Goal: Answer question/provide support: Answer question/provide support

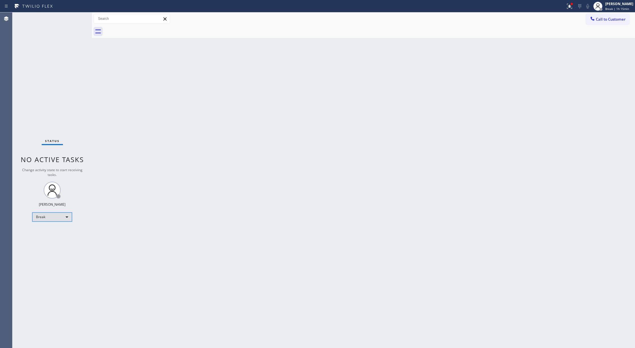
click at [58, 215] on div "Break" at bounding box center [52, 217] width 40 height 9
click at [62, 231] on li "Available" at bounding box center [52, 232] width 38 height 7
click at [60, 215] on div "Available" at bounding box center [52, 214] width 40 height 9
click at [64, 237] on li "Unavailable" at bounding box center [52, 237] width 38 height 7
click at [68, 217] on div "Unavailable" at bounding box center [52, 217] width 40 height 9
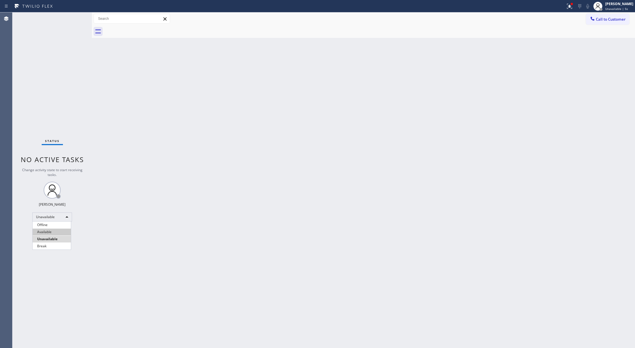
click at [59, 234] on li "Available" at bounding box center [52, 232] width 38 height 7
click at [59, 177] on div "Status No active tasks You are ready to start receiving tasks. [PERSON_NAME] Av…" at bounding box center [51, 180] width 79 height 336
click at [73, 17] on div "Status No active tasks You are ready to start receiving tasks. [PERSON_NAME] Av…" at bounding box center [51, 180] width 79 height 336
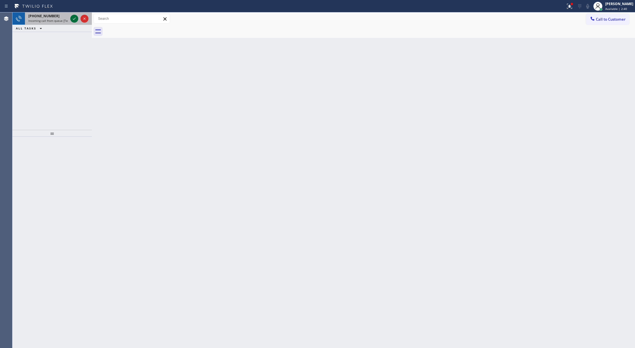
click at [73, 20] on icon at bounding box center [74, 18] width 7 height 7
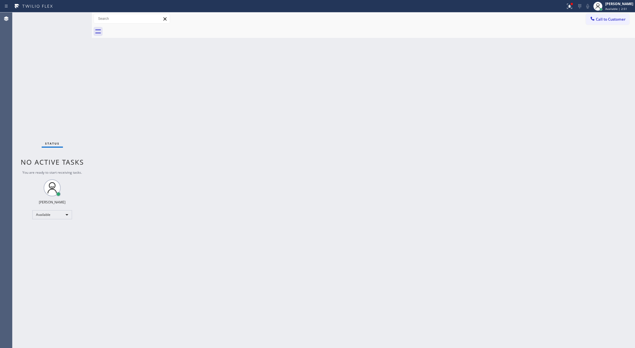
click at [75, 18] on div "Status No active tasks You are ready to start receiving tasks. [PERSON_NAME] Av…" at bounding box center [51, 180] width 79 height 336
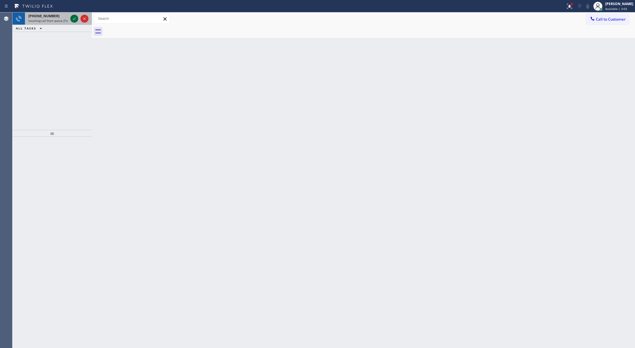
click at [75, 20] on icon at bounding box center [74, 18] width 7 height 7
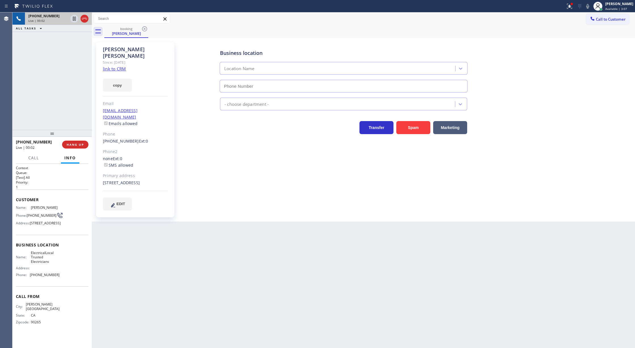
type input "[PHONE_NUMBER]"
click at [116, 72] on div "copy" at bounding box center [135, 82] width 65 height 20
click at [120, 66] on link "link to CRM" at bounding box center [114, 69] width 23 height 6
click at [74, 144] on span "COMPLETE" at bounding box center [74, 145] width 20 height 4
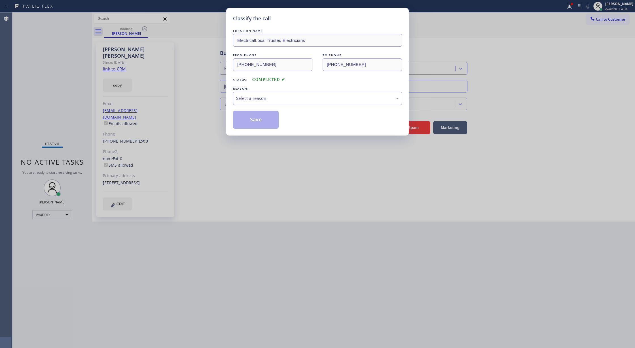
click at [251, 103] on div "Select a reason" at bounding box center [317, 98] width 169 height 13
click at [254, 125] on button "Save" at bounding box center [256, 120] width 46 height 18
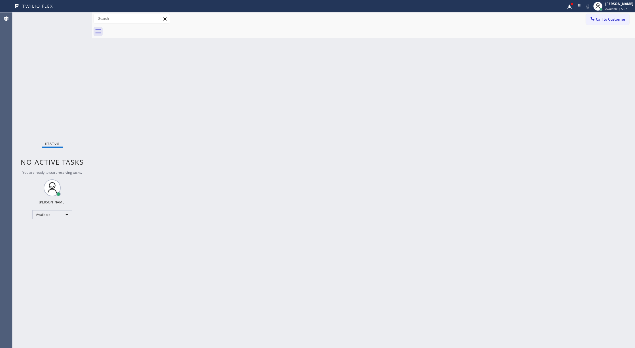
click at [154, 235] on div "Back to Dashboard Change Sender ID Customers Technicians Select a contact Outbo…" at bounding box center [363, 180] width 543 height 336
click at [74, 16] on div "Status No active tasks You are ready to start receiving tasks. [PERSON_NAME] Av…" at bounding box center [51, 180] width 79 height 336
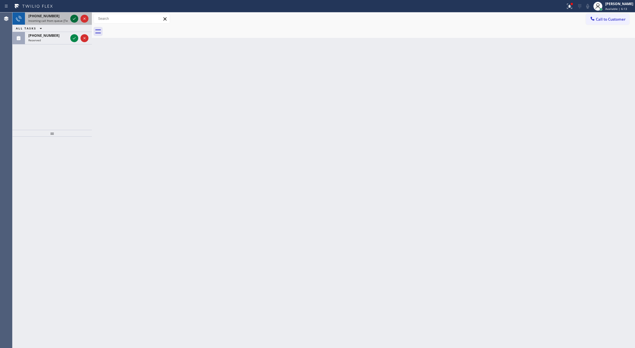
click at [73, 16] on icon at bounding box center [74, 18] width 7 height 7
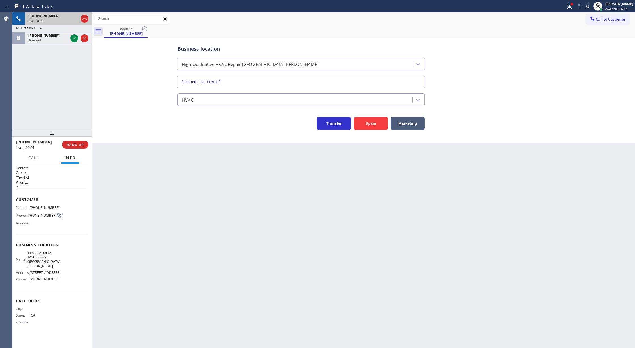
type input "[PHONE_NUMBER]"
click at [78, 144] on span "HANG UP" at bounding box center [75, 145] width 17 height 4
click at [295, 99] on div "HVAC" at bounding box center [295, 100] width 233 height 10
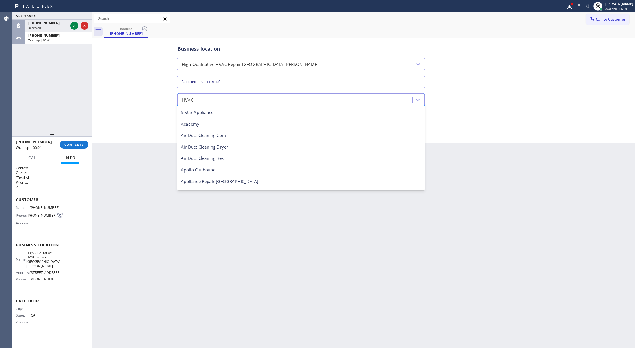
scroll to position [69, 0]
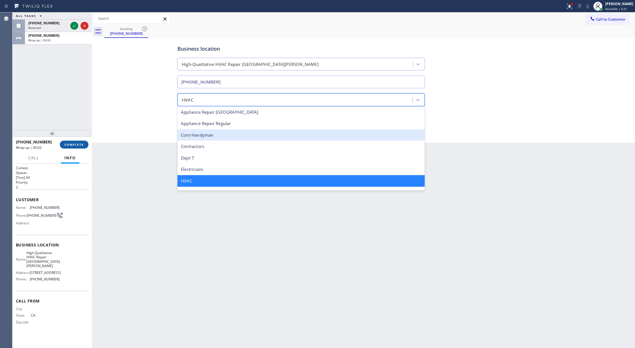
click at [79, 142] on button "COMPLETE" at bounding box center [74, 145] width 29 height 8
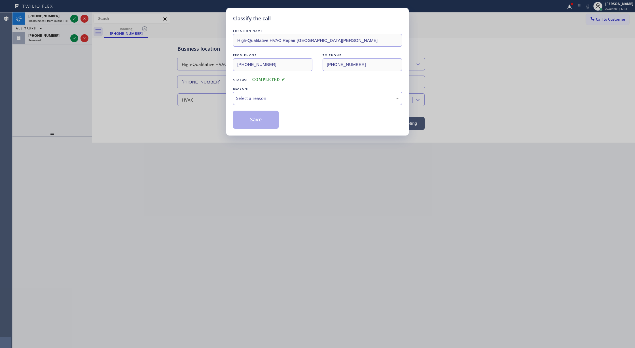
click at [258, 92] on div "Select a reason" at bounding box center [317, 98] width 169 height 13
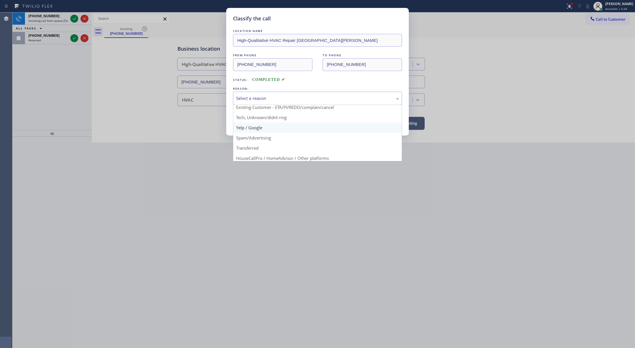
scroll to position [36, 0]
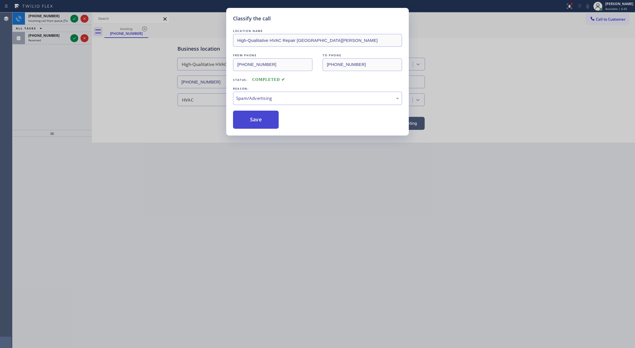
click at [253, 123] on button "Save" at bounding box center [256, 120] width 46 height 18
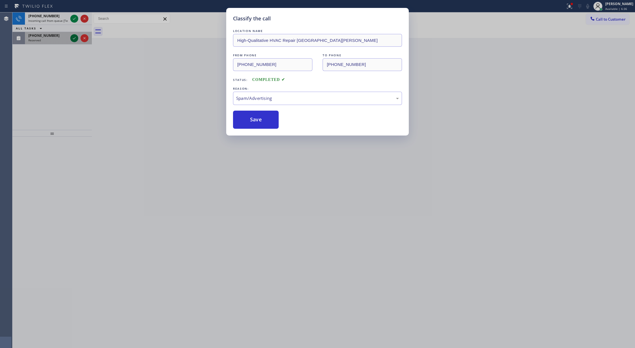
click at [75, 38] on icon at bounding box center [74, 38] width 3 height 2
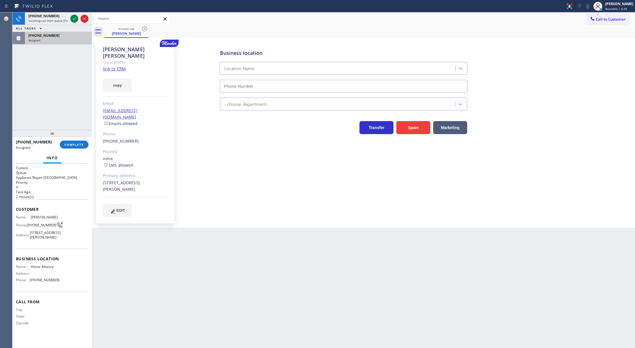
type input "[PHONE_NUMBER]"
click at [74, 143] on span "COMPLETE" at bounding box center [74, 145] width 20 height 4
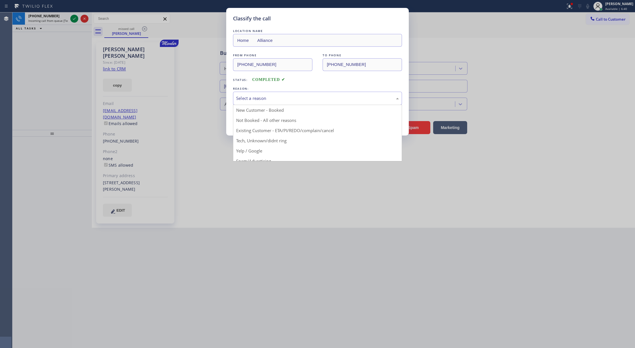
click at [260, 95] on div "Select a reason" at bounding box center [317, 98] width 163 height 7
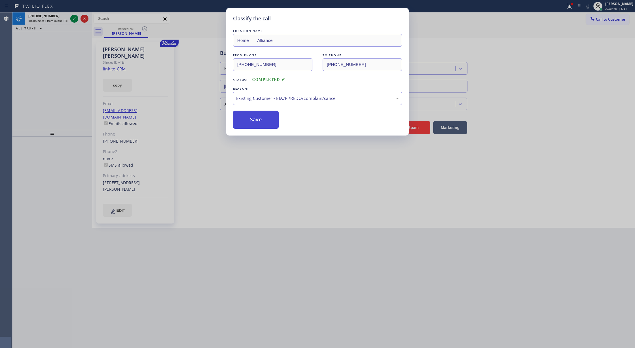
click at [248, 119] on button "Save" at bounding box center [256, 120] width 46 height 18
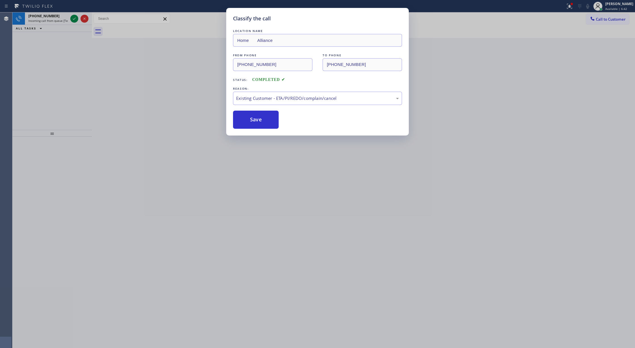
click at [75, 18] on div "Classify the call LOCATION NAME Electric Wire Services Oxnard FROM PHONE [PHONE…" at bounding box center [323, 180] width 622 height 336
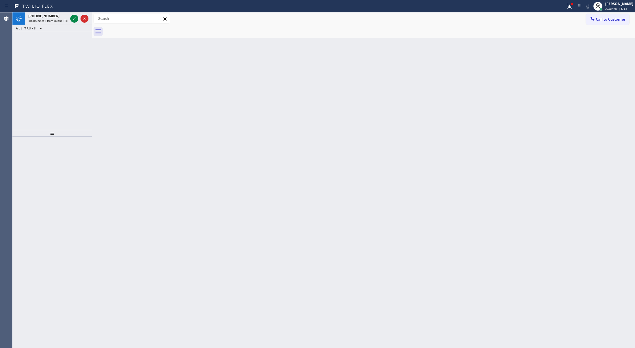
click at [75, 18] on icon at bounding box center [74, 18] width 7 height 7
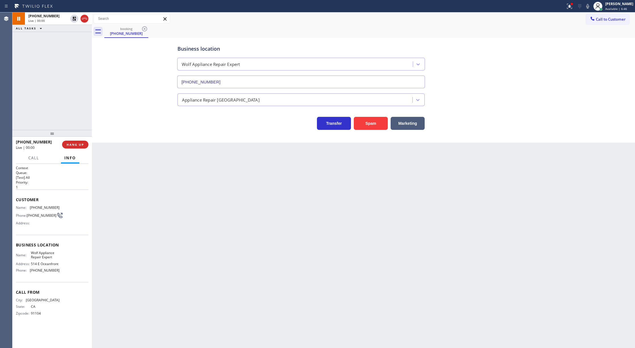
type input "[PHONE_NUMBER]"
click at [76, 18] on icon at bounding box center [74, 19] width 4 height 4
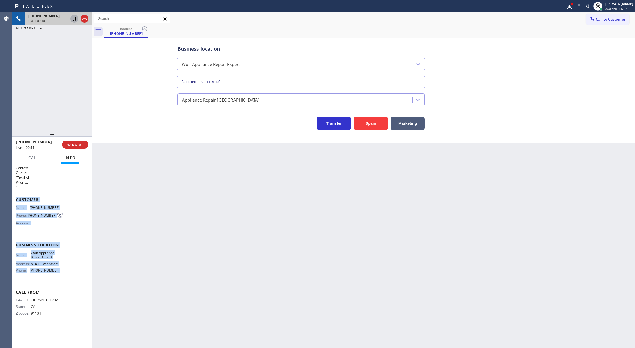
copy div "Customer Name: [PHONE_NUMBER] Phone: [PHONE_NUMBER] Address: Business location …"
drag, startPoint x: 15, startPoint y: 201, endPoint x: 69, endPoint y: 274, distance: 91.3
click at [69, 274] on div "Context Queue: [Test] All Priority: 1 Customer Name: [PHONE_NUMBER] Phone: [PHO…" at bounding box center [51, 256] width 79 height 185
drag, startPoint x: 76, startPoint y: 144, endPoint x: 127, endPoint y: 144, distance: 50.7
click at [76, 144] on span "HANG UP" at bounding box center [75, 145] width 17 height 4
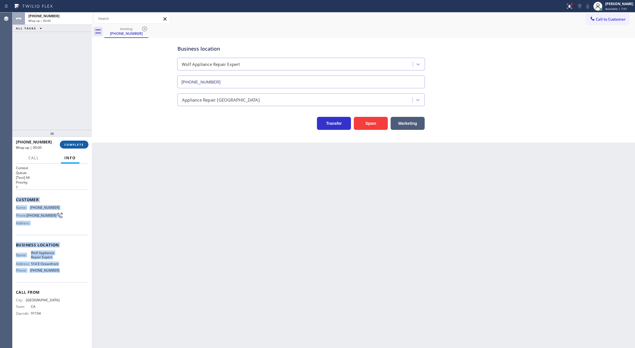
click at [73, 148] on button "COMPLETE" at bounding box center [74, 145] width 29 height 8
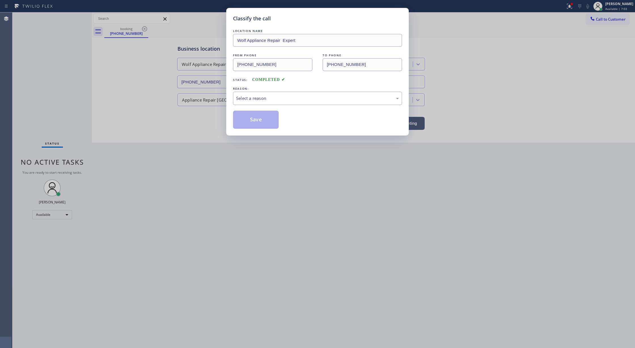
click at [262, 88] on div "REASON:" at bounding box center [317, 89] width 169 height 6
click at [261, 102] on div "Select a reason" at bounding box center [317, 98] width 169 height 13
click at [265, 119] on button "Save" at bounding box center [256, 120] width 46 height 18
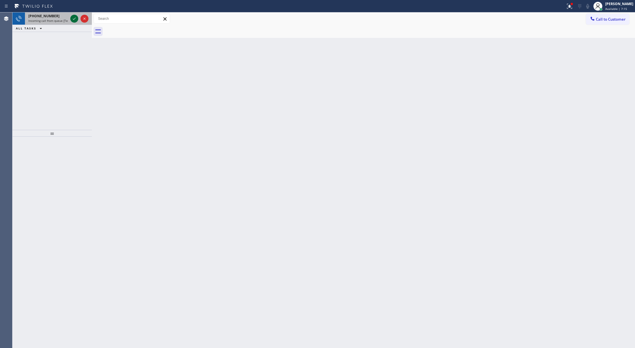
click at [73, 19] on icon at bounding box center [74, 18] width 7 height 7
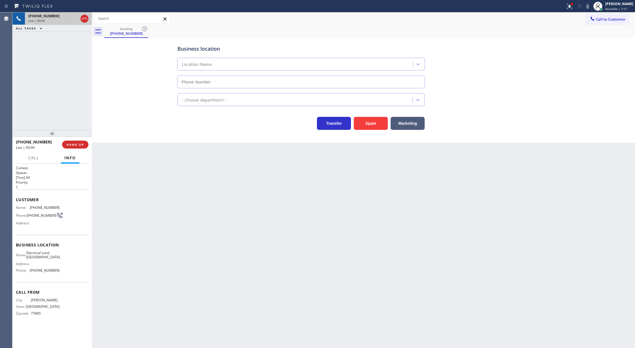
type input "[PHONE_NUMBER]"
drag, startPoint x: 83, startPoint y: 19, endPoint x: 86, endPoint y: 21, distance: 3.4
click at [83, 19] on icon at bounding box center [84, 19] width 5 height 2
click at [75, 143] on span "COMPLETE" at bounding box center [74, 145] width 20 height 4
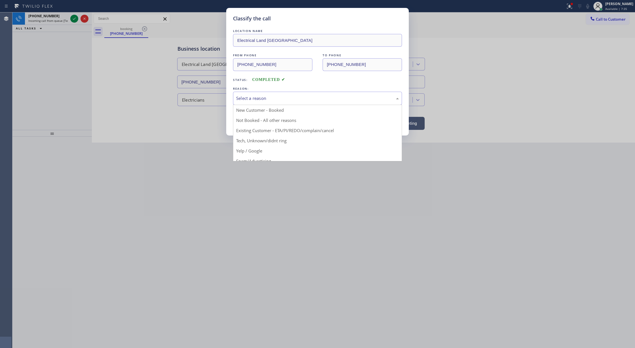
click at [268, 99] on div "Select a reason" at bounding box center [317, 98] width 163 height 7
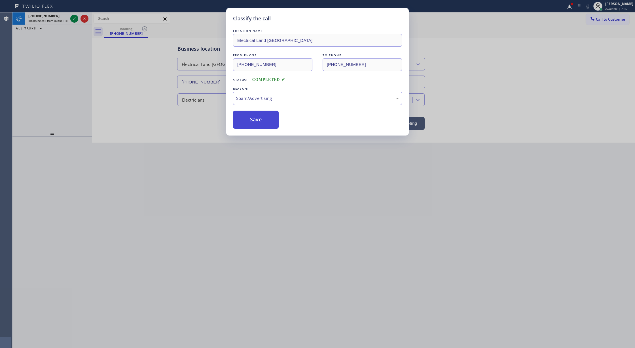
click at [252, 122] on button "Save" at bounding box center [256, 120] width 46 height 18
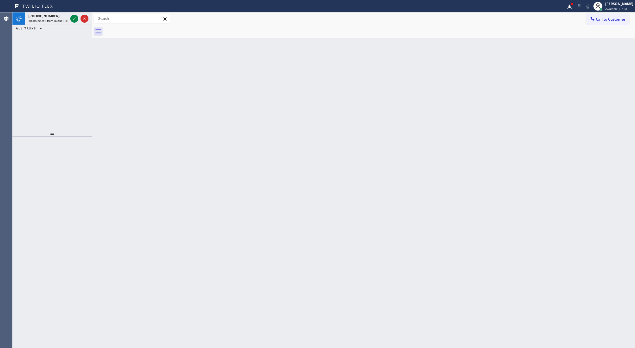
click at [74, 19] on icon at bounding box center [74, 19] width 3 height 2
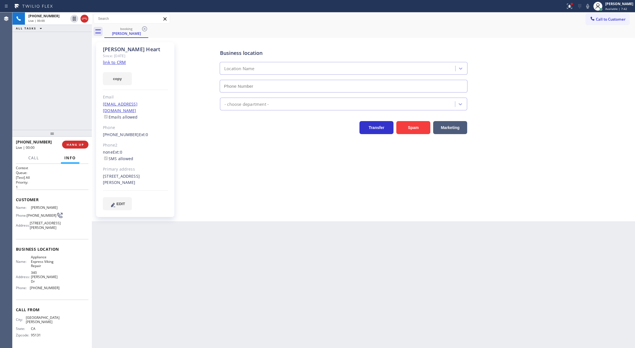
type input "[PHONE_NUMBER]"
click at [117, 64] on link "link to CRM" at bounding box center [114, 62] width 23 height 6
click at [591, 5] on icon at bounding box center [587, 6] width 7 height 7
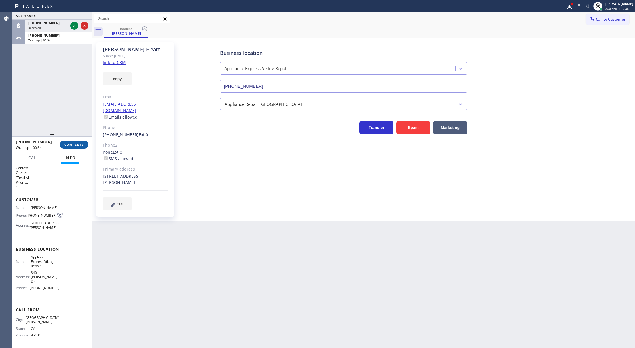
click at [73, 143] on span "COMPLETE" at bounding box center [74, 145] width 20 height 4
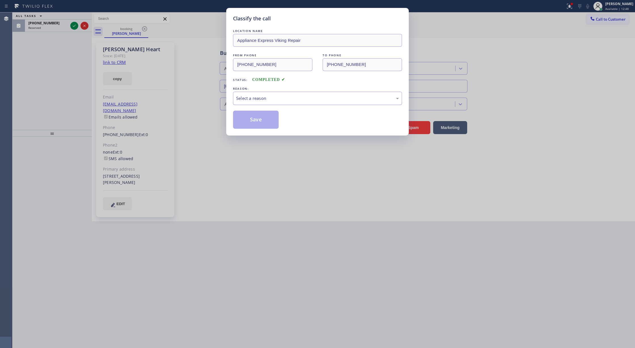
click at [250, 98] on div "Select a reason" at bounding box center [317, 98] width 163 height 7
click at [259, 121] on button "Save" at bounding box center [256, 120] width 46 height 18
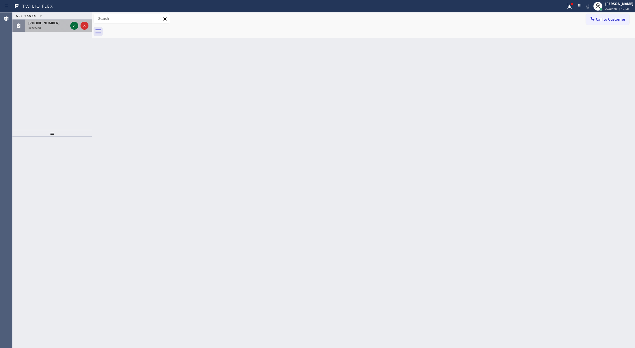
click at [74, 27] on icon at bounding box center [74, 25] width 7 height 7
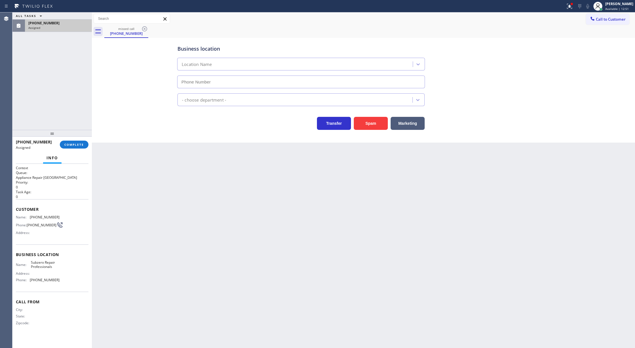
type input "[PHONE_NUMBER]"
click at [77, 145] on span "COMPLETE" at bounding box center [74, 145] width 20 height 4
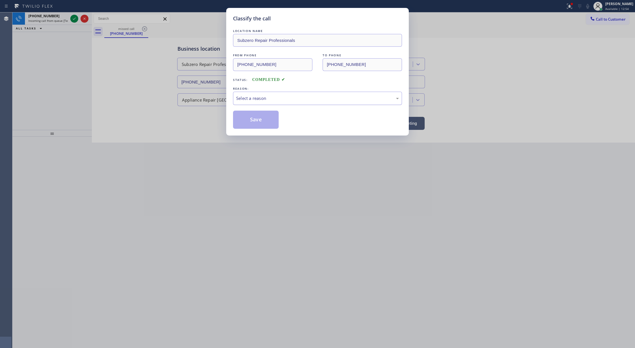
click at [252, 98] on div "Select a reason" at bounding box center [317, 98] width 163 height 7
click at [247, 119] on button "Save" at bounding box center [256, 120] width 46 height 18
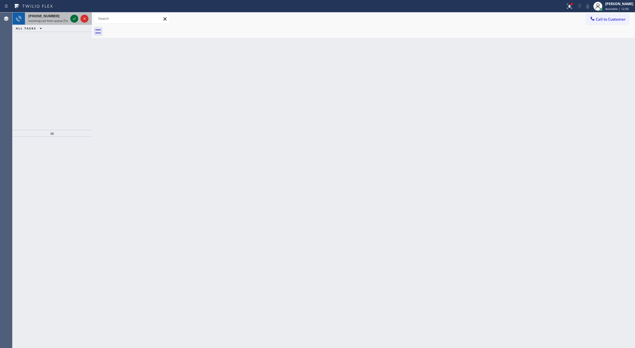
click at [74, 18] on icon at bounding box center [74, 18] width 7 height 7
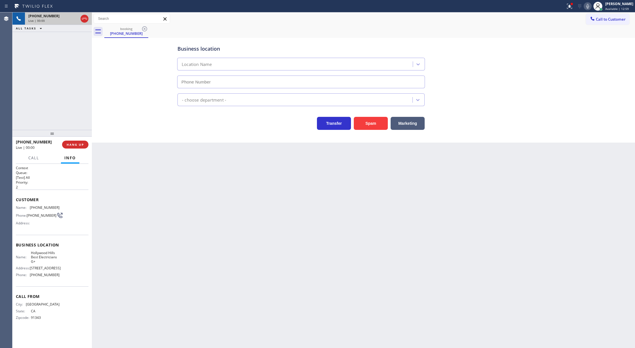
type input "[PHONE_NUMBER]"
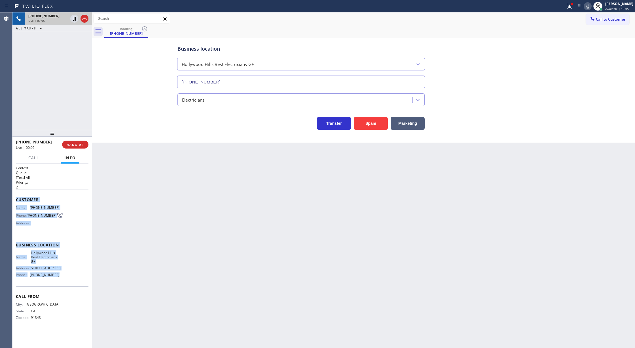
drag, startPoint x: 16, startPoint y: 199, endPoint x: 64, endPoint y: 286, distance: 99.2
click at [64, 286] on div "Context Queue: [Test] All Priority: 2 Customer Name: [PHONE_NUMBER] Phone: [PHO…" at bounding box center [52, 248] width 73 height 164
copy div "Customer Name: [PHONE_NUMBER] Phone: [PHONE_NUMBER] Address: Business location …"
click at [82, 235] on div "Context Queue: [Test] All Priority: 2 Customer Name: [PHONE_NUMBER] Phone: [PHO…" at bounding box center [52, 248] width 73 height 164
click at [83, 19] on icon at bounding box center [84, 19] width 5 height 2
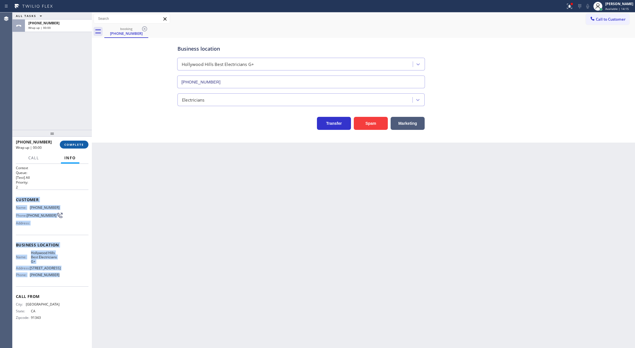
click at [67, 144] on span "COMPLETE" at bounding box center [74, 145] width 20 height 4
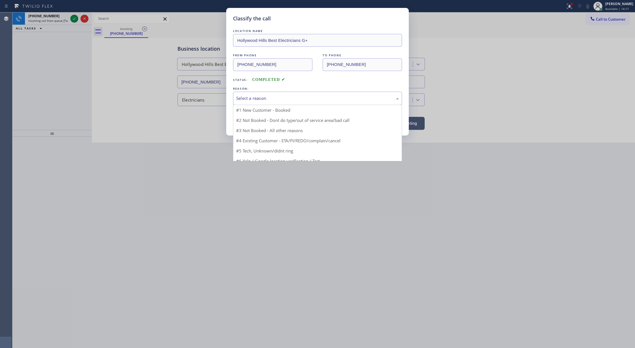
click at [269, 99] on div "Select a reason" at bounding box center [317, 98] width 163 height 7
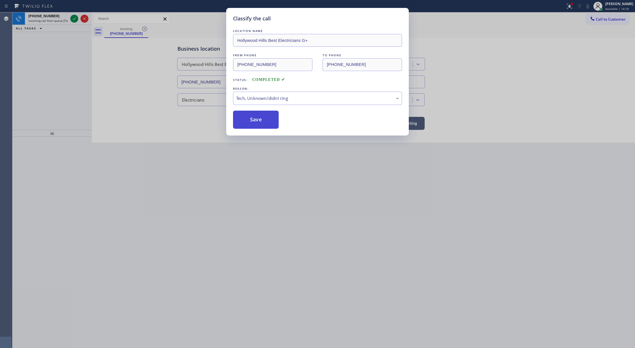
click at [256, 124] on button "Save" at bounding box center [256, 120] width 46 height 18
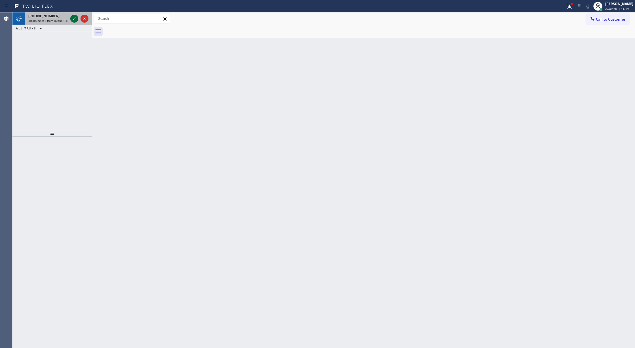
click at [75, 20] on icon at bounding box center [74, 18] width 7 height 7
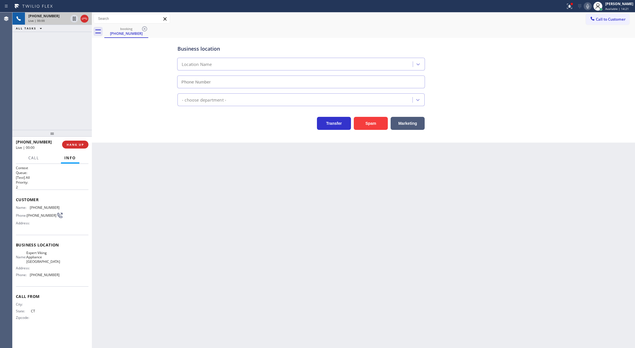
type input "[PHONE_NUMBER]"
click at [366, 125] on button "Spam" at bounding box center [371, 123] width 34 height 13
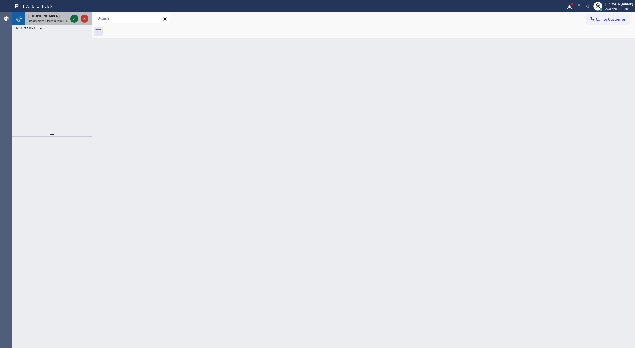
click at [75, 18] on icon at bounding box center [74, 18] width 7 height 7
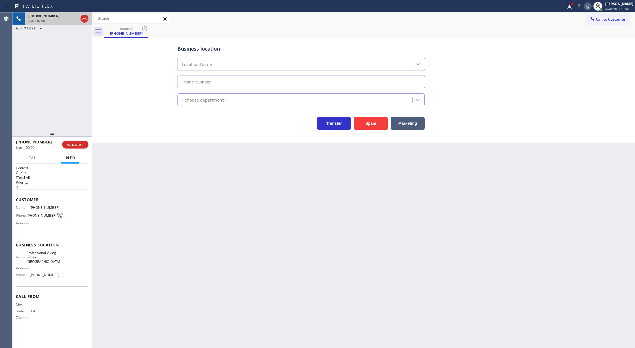
type input "[PHONE_NUMBER]"
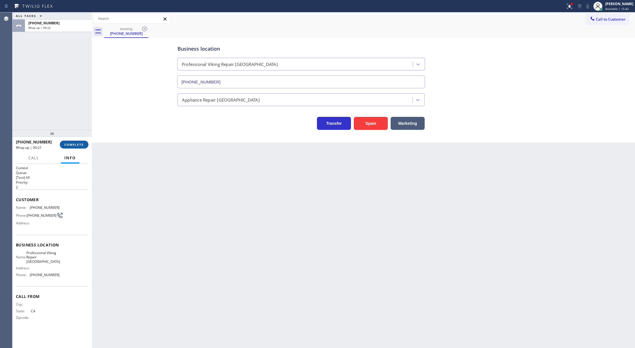
click at [66, 146] on span "COMPLETE" at bounding box center [74, 145] width 20 height 4
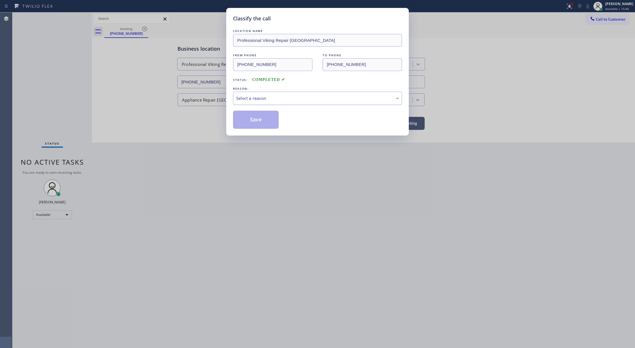
click at [254, 103] on div "Select a reason" at bounding box center [317, 98] width 169 height 13
click at [256, 120] on button "Save" at bounding box center [256, 120] width 46 height 18
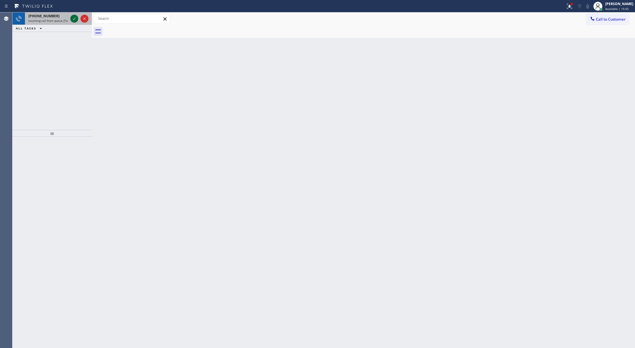
click at [73, 18] on icon at bounding box center [74, 18] width 7 height 7
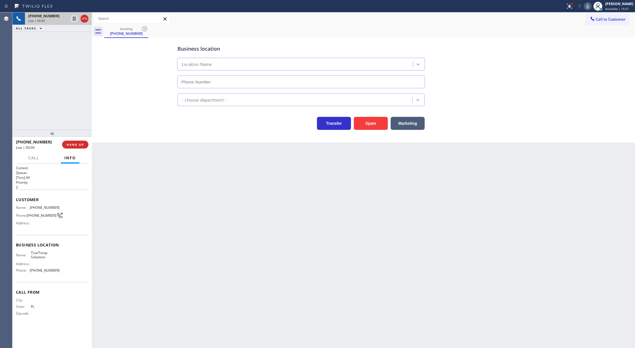
type input "[PHONE_NUMBER]"
click at [71, 144] on span "COMPLETE" at bounding box center [74, 145] width 20 height 4
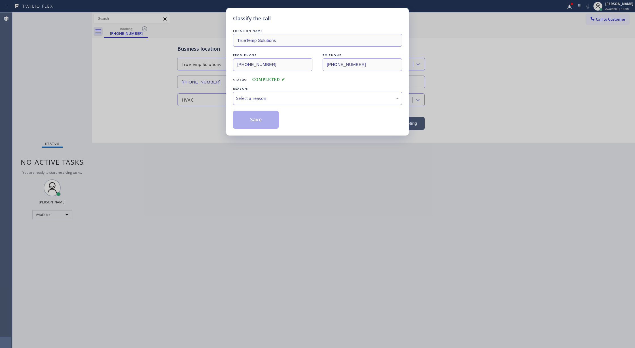
click at [272, 99] on div "Select a reason" at bounding box center [317, 98] width 163 height 7
click at [254, 118] on button "Save" at bounding box center [256, 120] width 46 height 18
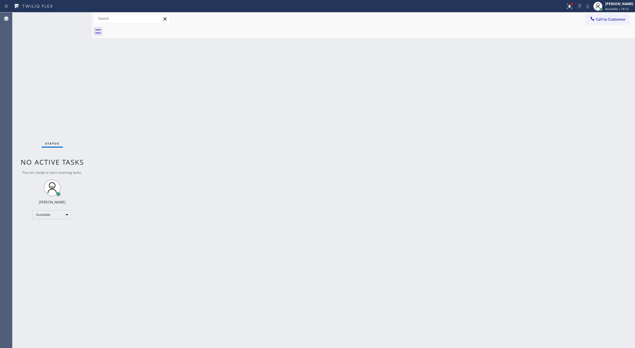
click at [74, 18] on div "Status No active tasks You are ready to start receiving tasks. [PERSON_NAME] Av…" at bounding box center [51, 180] width 79 height 336
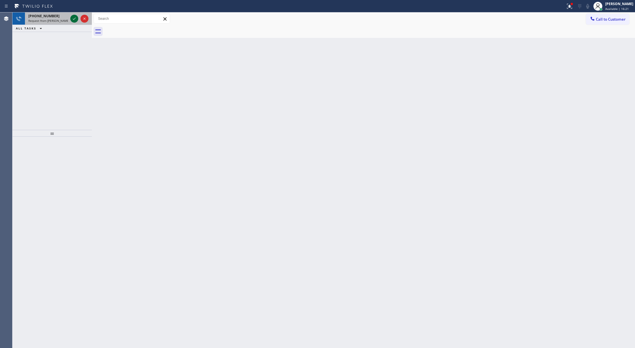
click at [74, 20] on icon at bounding box center [74, 18] width 7 height 7
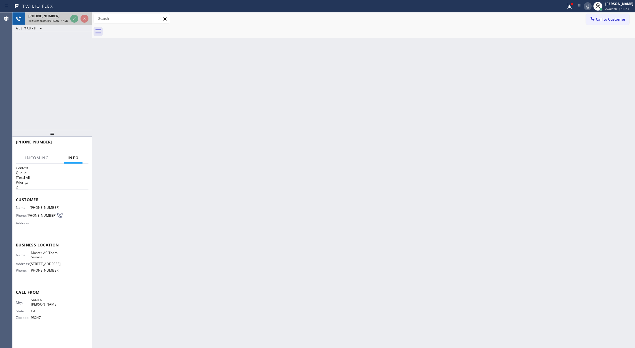
click at [68, 19] on div "Request from [PERSON_NAME] (direct)" at bounding box center [48, 21] width 40 height 4
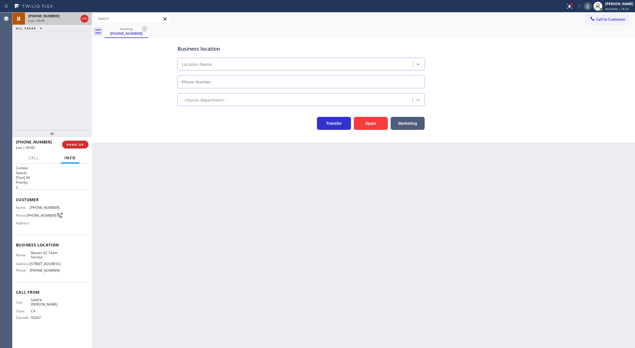
click at [74, 19] on div "Live | 00:00" at bounding box center [53, 21] width 50 height 4
type input "[PHONE_NUMBER]"
click at [378, 119] on button "Spam" at bounding box center [371, 123] width 34 height 13
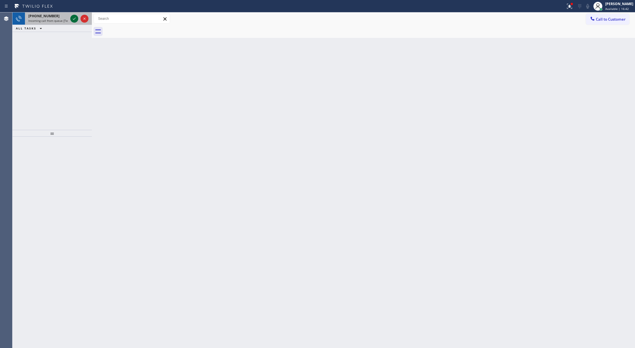
click at [74, 17] on icon at bounding box center [74, 18] width 7 height 7
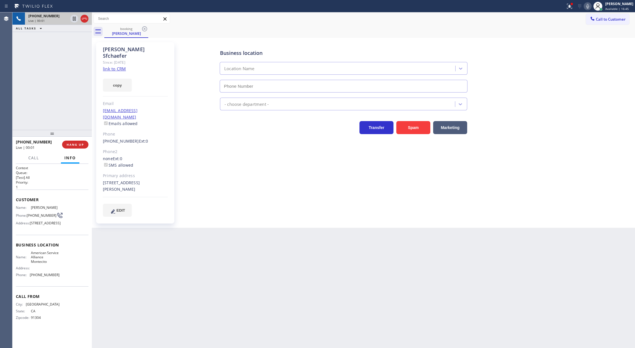
type input "[PHONE_NUMBER]"
click at [118, 66] on link "link to CRM" at bounding box center [114, 69] width 23 height 6
drag, startPoint x: 73, startPoint y: 143, endPoint x: 285, endPoint y: 160, distance: 213.1
click at [73, 142] on button "COMPLETE" at bounding box center [74, 145] width 29 height 8
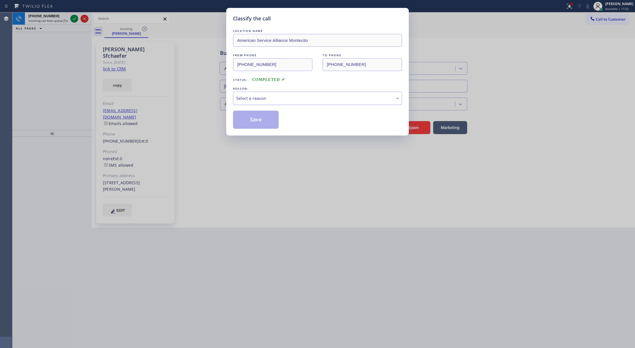
click at [256, 102] on div "Select a reason" at bounding box center [317, 98] width 163 height 7
click at [250, 122] on button "Save" at bounding box center [256, 120] width 46 height 18
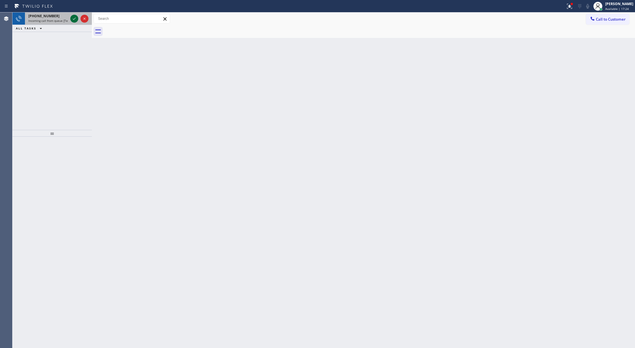
click at [73, 19] on icon at bounding box center [74, 18] width 7 height 7
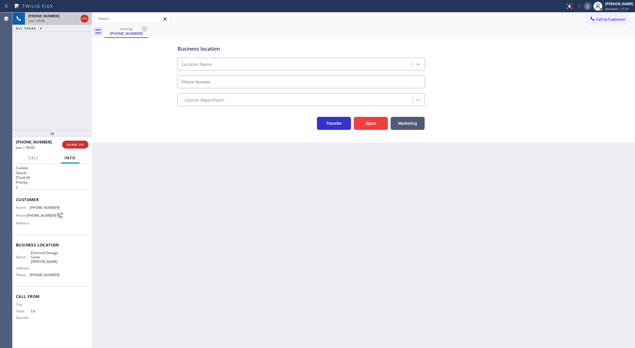
type input "[PHONE_NUMBER]"
click at [371, 124] on button "Spam" at bounding box center [371, 123] width 34 height 13
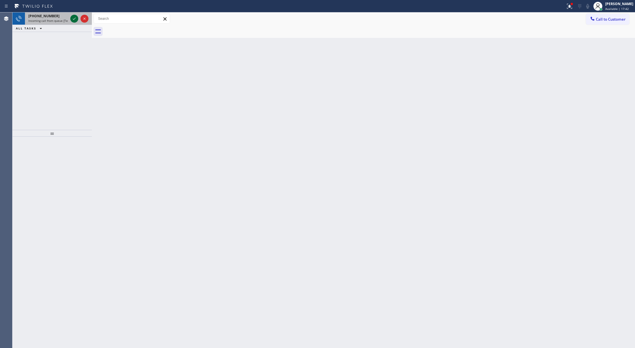
click at [75, 18] on icon at bounding box center [74, 19] width 3 height 2
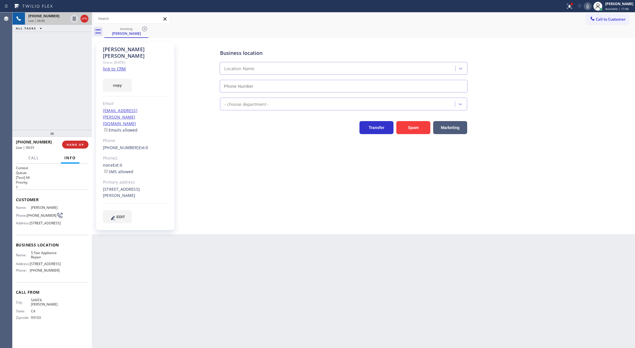
type input "[PHONE_NUMBER]"
click at [114, 66] on link "link to CRM" at bounding box center [114, 69] width 23 height 6
click at [81, 22] on icon at bounding box center [84, 18] width 7 height 7
click at [74, 146] on span "COMPLETE" at bounding box center [74, 145] width 20 height 4
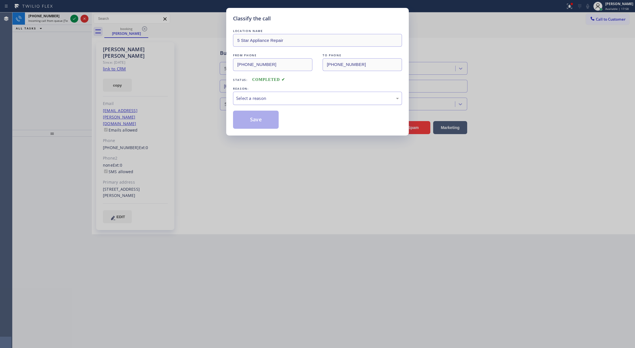
click at [248, 101] on div "Select a reason" at bounding box center [317, 98] width 163 height 7
click at [252, 122] on button "Save" at bounding box center [256, 120] width 46 height 18
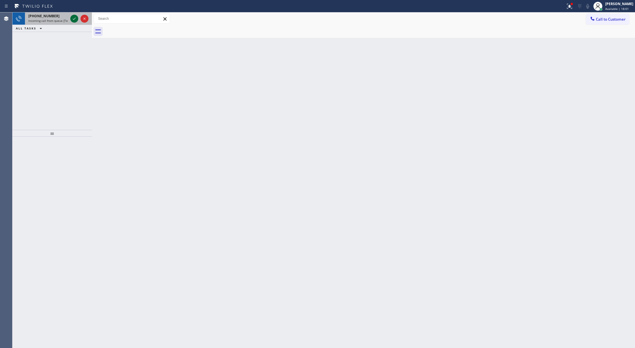
click at [73, 18] on icon at bounding box center [74, 18] width 7 height 7
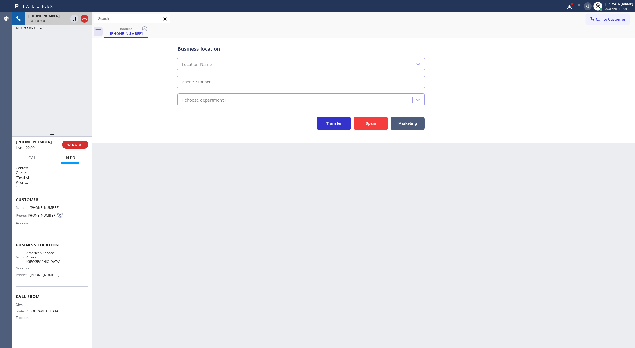
type input "[PHONE_NUMBER]"
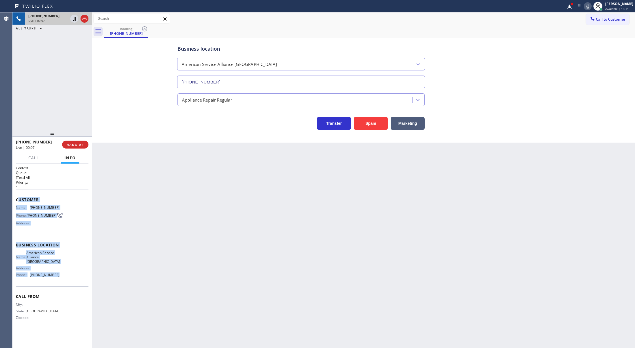
drag, startPoint x: 18, startPoint y: 200, endPoint x: 59, endPoint y: 286, distance: 94.8
click at [59, 286] on div "Context Queue: [Test] All Priority: 1 Customer Name: [PHONE_NUMBER] Phone: [PHO…" at bounding box center [52, 248] width 73 height 164
copy div "ustomer Name: [PHONE_NUMBER] Phone: [PHONE_NUMBER] Address: Business location N…"
drag, startPoint x: 87, startPoint y: 21, endPoint x: 98, endPoint y: 88, distance: 68.0
click at [87, 21] on icon at bounding box center [84, 18] width 7 height 7
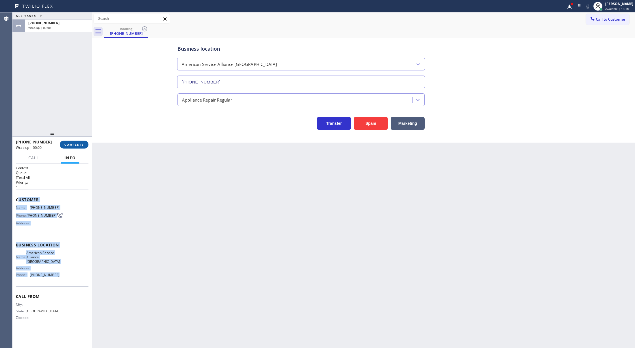
click at [73, 146] on span "COMPLETE" at bounding box center [74, 145] width 20 height 4
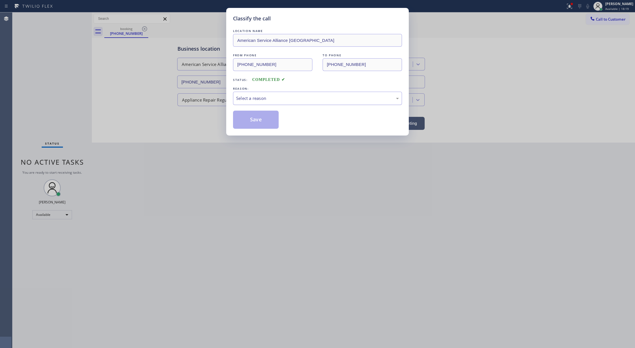
click at [274, 96] on div "Select a reason" at bounding box center [317, 98] width 163 height 7
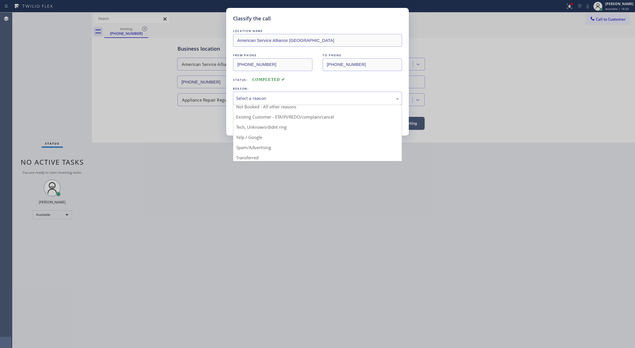
scroll to position [36, 0]
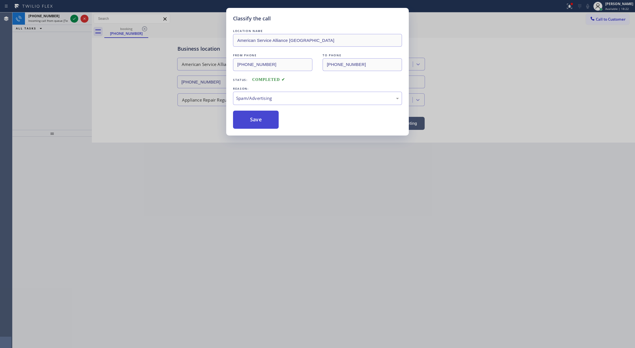
click at [253, 121] on button "Save" at bounding box center [256, 120] width 46 height 18
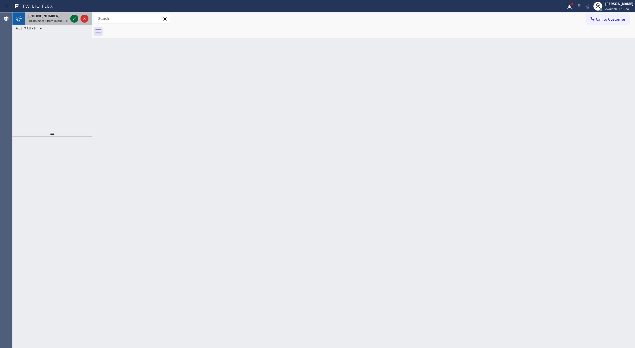
click at [73, 19] on icon at bounding box center [74, 18] width 7 height 7
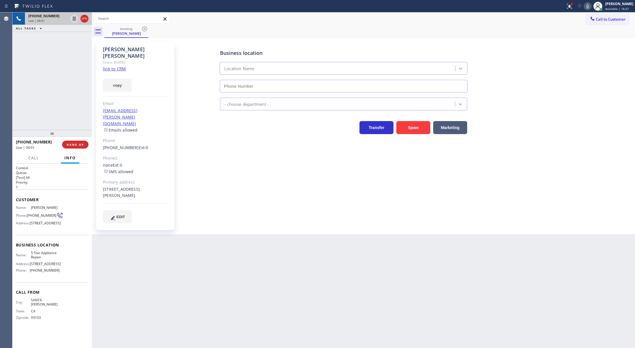
type input "[PHONE_NUMBER]"
click at [590, 5] on icon at bounding box center [587, 6] width 7 height 7
click at [74, 37] on icon at bounding box center [74, 38] width 7 height 7
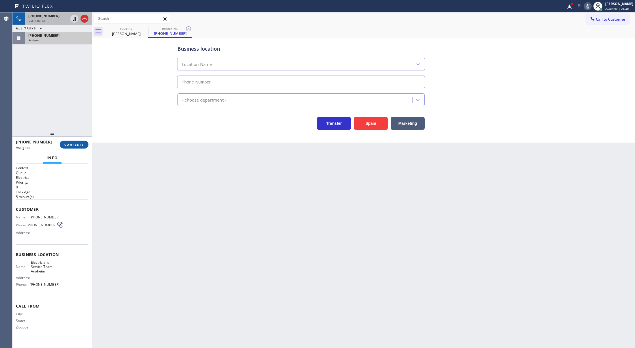
type input "[PHONE_NUMBER]"
click at [76, 144] on span "COMPLETE" at bounding box center [74, 145] width 20 height 4
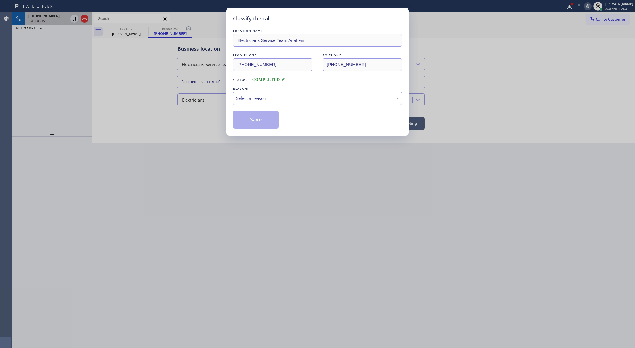
click at [293, 101] on div "Select a reason" at bounding box center [317, 98] width 163 height 7
click at [253, 124] on button "Save" at bounding box center [256, 120] width 46 height 18
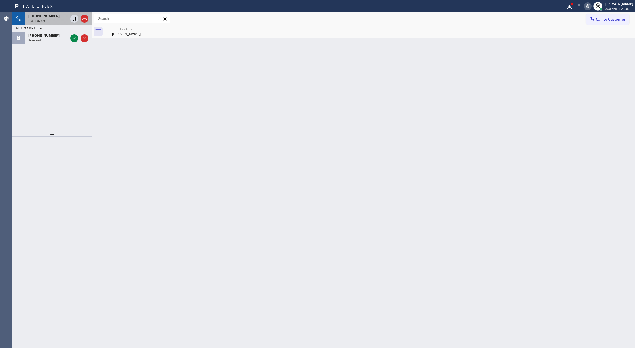
click at [591, 3] on icon at bounding box center [587, 6] width 7 height 7
click at [73, 44] on div "[PHONE_NUMBER] Wrap up | 00:47" at bounding box center [51, 38] width 79 height 12
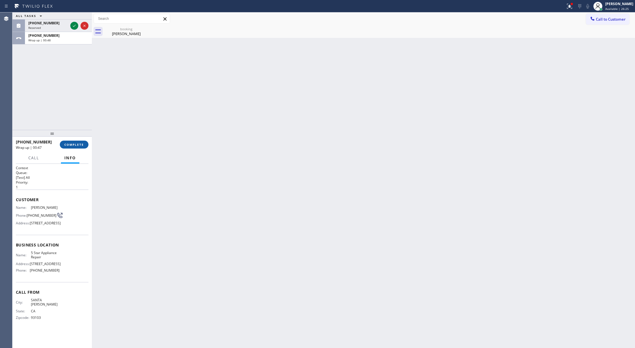
click at [75, 144] on span "COMPLETE" at bounding box center [74, 145] width 20 height 4
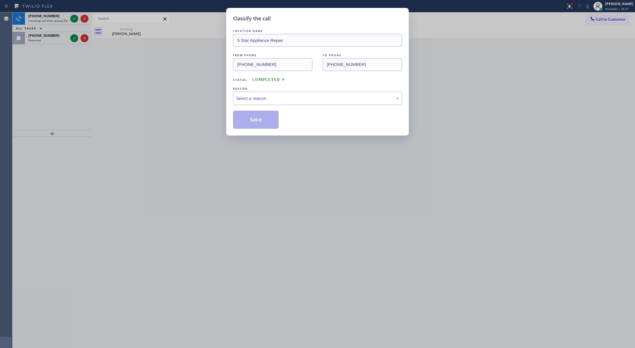
click at [263, 97] on div "Select a reason" at bounding box center [317, 98] width 163 height 7
click at [256, 118] on button "Save" at bounding box center [256, 120] width 46 height 18
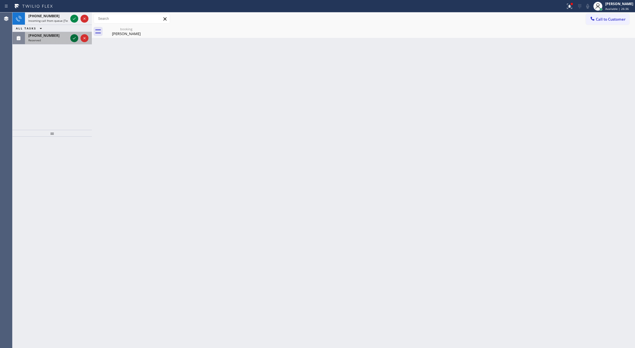
click at [74, 38] on icon at bounding box center [74, 38] width 7 height 7
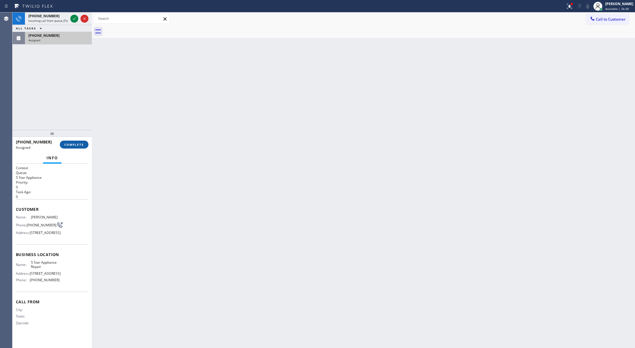
click at [77, 145] on span "COMPLETE" at bounding box center [74, 145] width 20 height 4
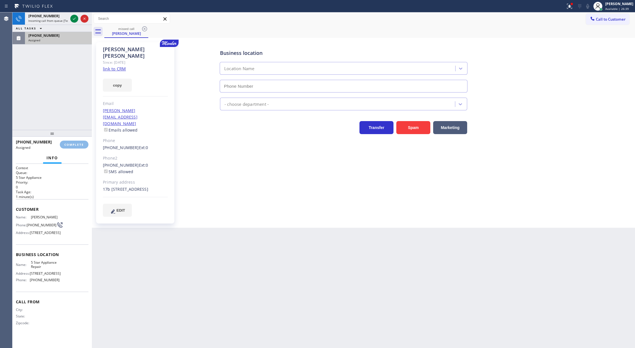
type input "[PHONE_NUMBER]"
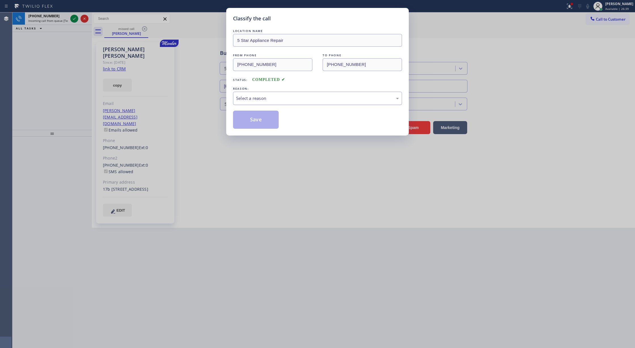
click at [284, 96] on div "Select a reason" at bounding box center [317, 98] width 163 height 7
click at [261, 120] on button "Save" at bounding box center [256, 120] width 46 height 18
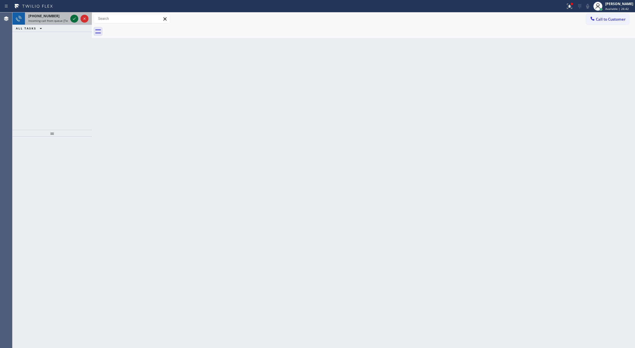
click at [73, 20] on icon at bounding box center [74, 18] width 7 height 7
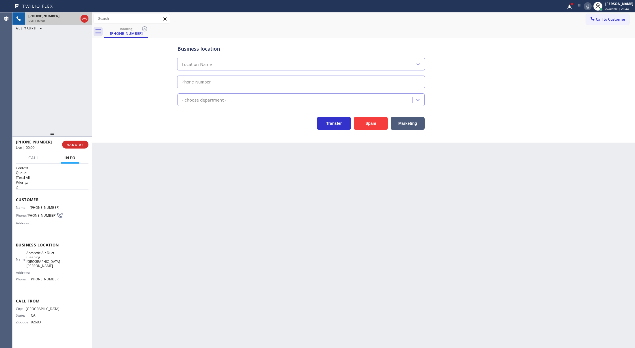
type input "[PHONE_NUMBER]"
click at [372, 124] on button "Spam" at bounding box center [371, 123] width 34 height 13
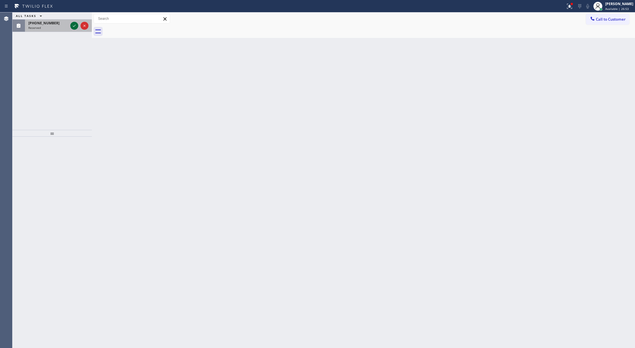
click at [74, 25] on icon at bounding box center [74, 25] width 7 height 7
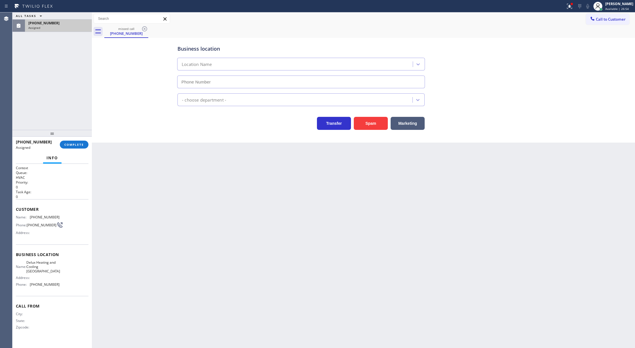
type input "[PHONE_NUMBER]"
click at [77, 146] on span "COMPLETE" at bounding box center [74, 145] width 20 height 4
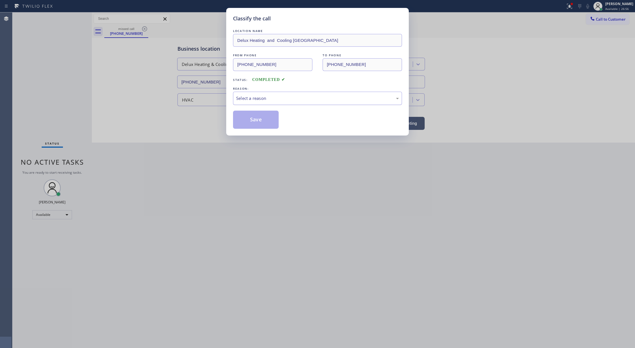
click at [318, 99] on div "Select a reason" at bounding box center [317, 98] width 163 height 7
click at [257, 126] on button "Save" at bounding box center [256, 120] width 46 height 18
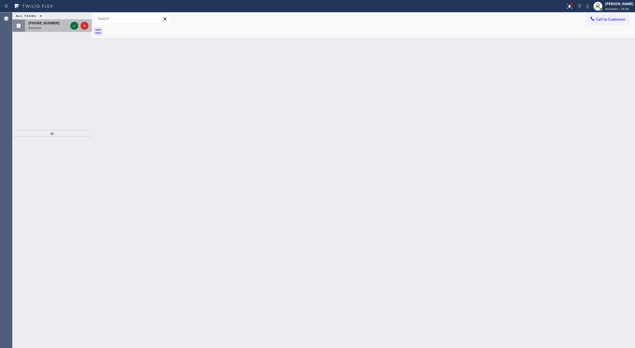
click at [72, 23] on icon at bounding box center [74, 25] width 7 height 7
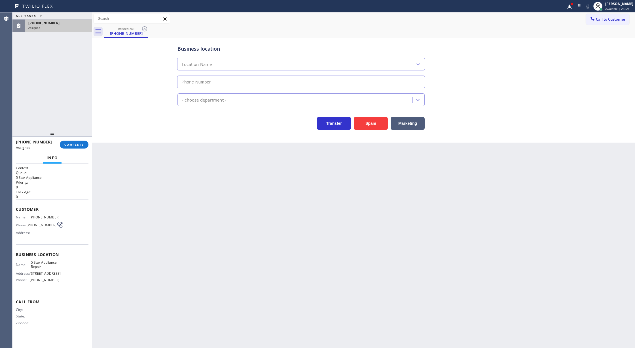
type input "[PHONE_NUMBER]"
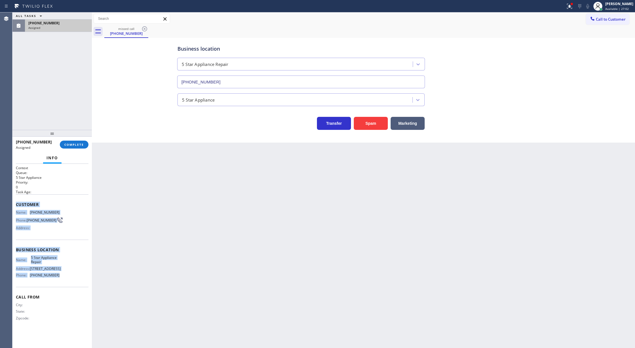
drag, startPoint x: 73, startPoint y: 240, endPoint x: 83, endPoint y: 278, distance: 38.7
click at [83, 278] on div "Context Queue: 5 Star Appliance Priority: 0 Task Age: Customer Name: [PHONE_NUM…" at bounding box center [51, 256] width 79 height 185
copy div "Customer Name: [PHONE_NUMBER] Phone: [PHONE_NUMBER] Address: Business location …"
click at [81, 143] on span "COMPLETE" at bounding box center [74, 145] width 20 height 4
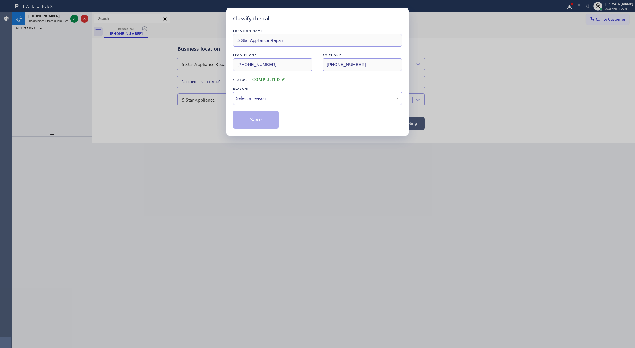
click at [262, 85] on div "LOCATION NAME 5 Star Appliance Repair FROM PHONE [PHONE_NUMBER] TO PHONE [PHONE…" at bounding box center [317, 78] width 169 height 101
click at [252, 99] on div "Select a reason" at bounding box center [317, 98] width 163 height 7
click at [261, 125] on button "Save" at bounding box center [256, 120] width 46 height 18
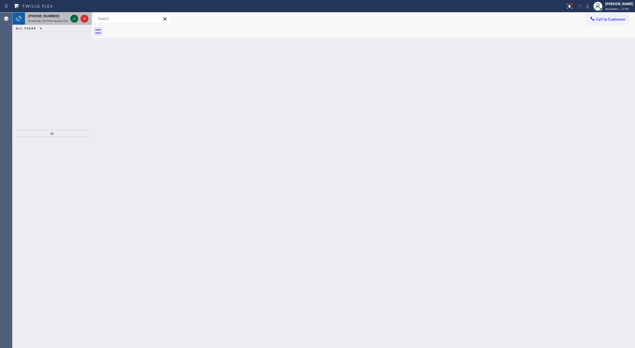
click at [72, 17] on icon at bounding box center [74, 18] width 7 height 7
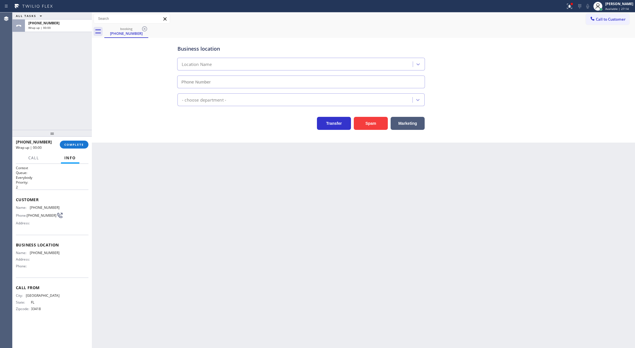
drag, startPoint x: 66, startPoint y: 141, endPoint x: 172, endPoint y: 165, distance: 108.3
click at [66, 141] on button "COMPLETE" at bounding box center [74, 145] width 29 height 8
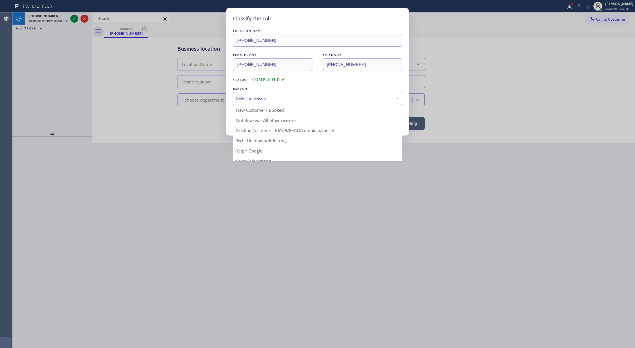
drag, startPoint x: 255, startPoint y: 92, endPoint x: 256, endPoint y: 113, distance: 21.0
click at [256, 93] on div "Select a reason" at bounding box center [317, 98] width 169 height 13
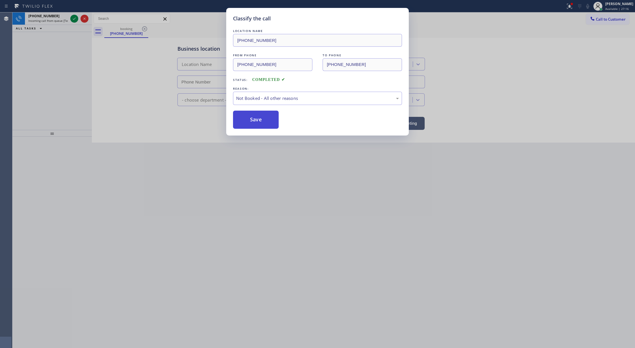
click at [253, 122] on button "Save" at bounding box center [256, 120] width 46 height 18
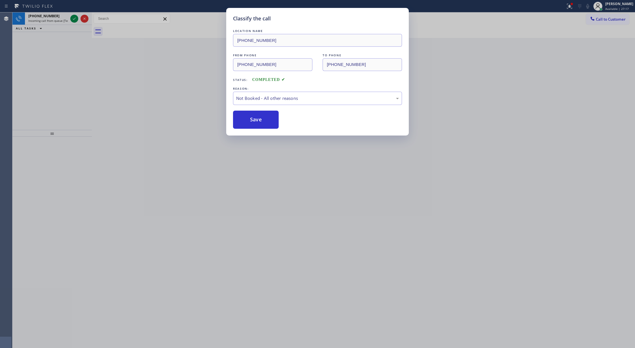
click at [71, 19] on icon at bounding box center [74, 18] width 7 height 7
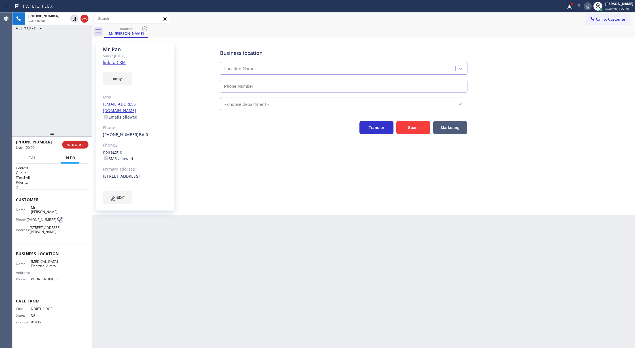
type input "[PHONE_NUMBER]"
click at [116, 63] on link "link to CRM" at bounding box center [114, 62] width 23 height 6
click at [84, 17] on icon at bounding box center [84, 18] width 7 height 7
click at [77, 147] on button "COMPLETE" at bounding box center [74, 145] width 29 height 8
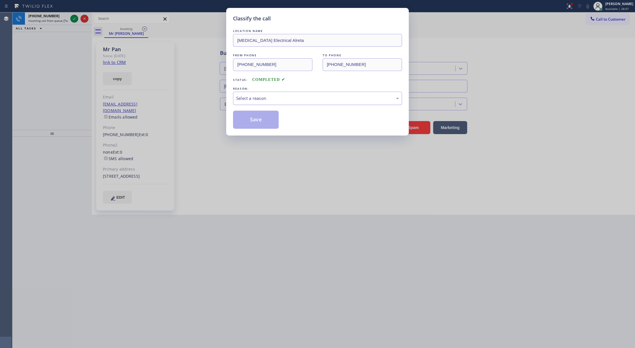
click at [249, 95] on div "Select a reason" at bounding box center [317, 98] width 163 height 7
click at [252, 117] on button "Save" at bounding box center [256, 120] width 46 height 18
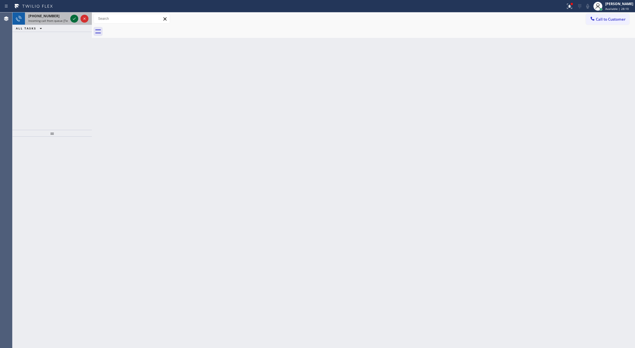
click at [71, 21] on icon at bounding box center [74, 18] width 7 height 7
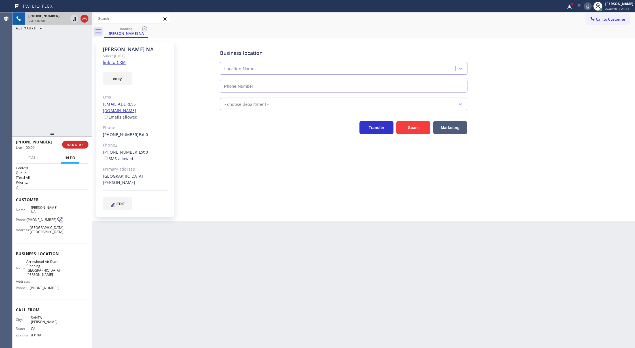
type input "[PHONE_NUMBER]"
click at [117, 65] on link "link to CRM" at bounding box center [114, 62] width 23 height 6
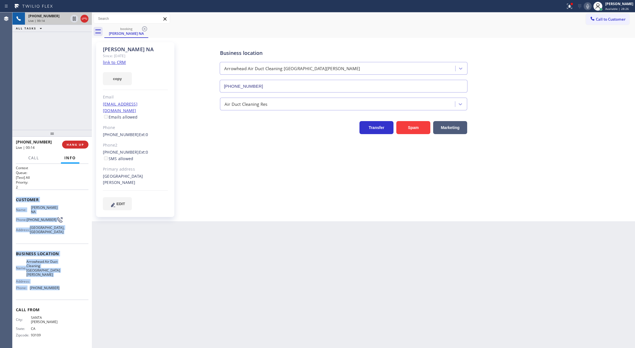
drag, startPoint x: 15, startPoint y: 197, endPoint x: 80, endPoint y: 281, distance: 106.9
click at [80, 281] on div "Context Queue: [Test] All Priority: 2 Customer Name: [PERSON_NAME] NA Phone: [P…" at bounding box center [51, 256] width 79 height 185
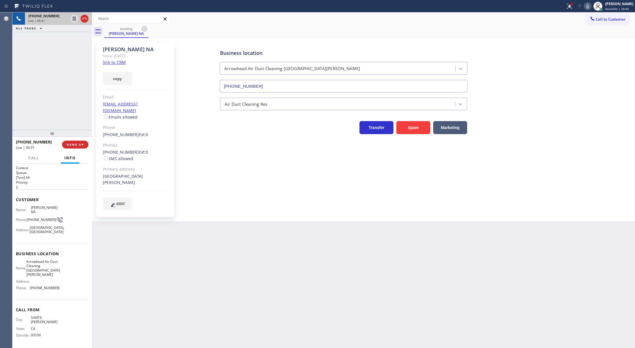
click at [140, 270] on div "Back to Dashboard Change Sender ID Customers Technicians Select a contact Outbo…" at bounding box center [363, 180] width 543 height 336
click at [73, 20] on icon at bounding box center [74, 18] width 7 height 7
click at [589, 6] on icon at bounding box center [587, 6] width 7 height 7
click at [75, 40] on icon at bounding box center [74, 38] width 7 height 7
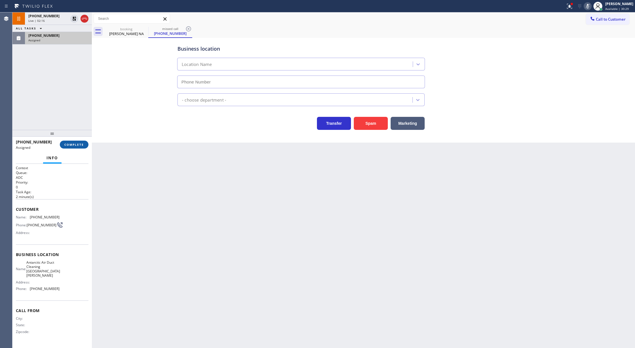
type input "[PHONE_NUMBER]"
click at [73, 144] on span "COMPLETE" at bounding box center [74, 145] width 20 height 4
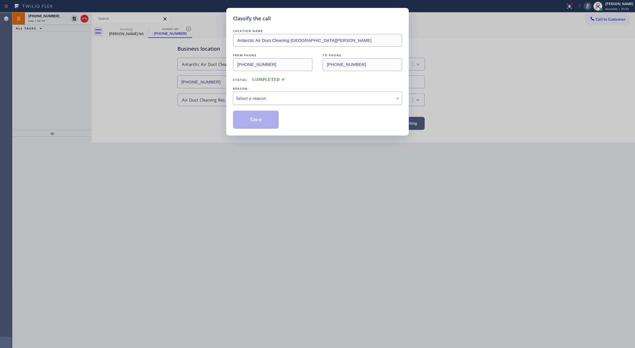
click at [249, 101] on div "Select a reason" at bounding box center [317, 98] width 163 height 7
click at [251, 124] on button "Save" at bounding box center [256, 120] width 46 height 18
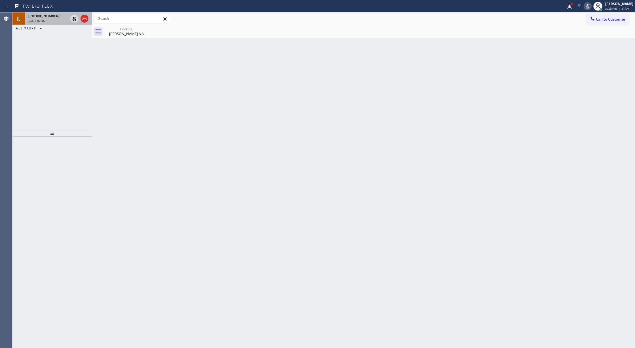
click at [61, 20] on div "Live | 02:46" at bounding box center [48, 21] width 40 height 4
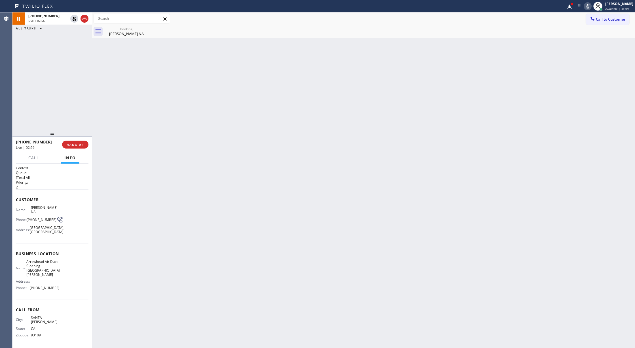
click at [78, 65] on div "[PHONE_NUMBER] Live | 02:56 ALL TASKS ALL TASKS ACTIVE TASKS TASKS IN WRAP UP" at bounding box center [51, 71] width 79 height 118
click at [127, 42] on div "Back to Dashboard Change Sender ID Customers Technicians Select a contact Outbo…" at bounding box center [363, 180] width 543 height 336
click at [591, 7] on icon at bounding box center [587, 6] width 7 height 7
click at [72, 15] on icon at bounding box center [74, 18] width 7 height 7
click at [75, 38] on icon at bounding box center [74, 38] width 7 height 7
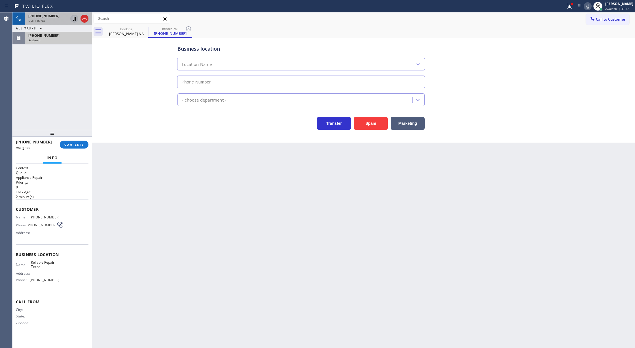
type input "[PHONE_NUMBER]"
click at [74, 142] on button "COMPLETE" at bounding box center [74, 145] width 29 height 8
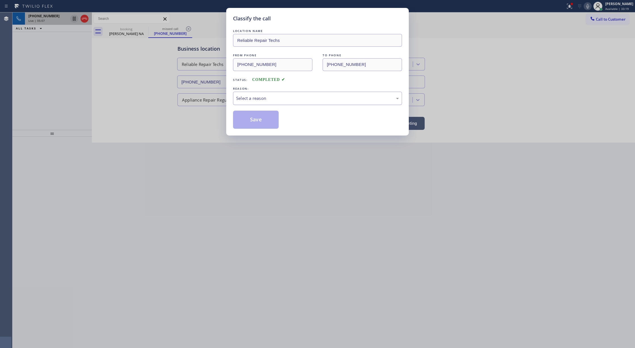
click at [266, 94] on div "Select a reason" at bounding box center [317, 98] width 169 height 13
click at [257, 126] on button "Save" at bounding box center [256, 120] width 46 height 18
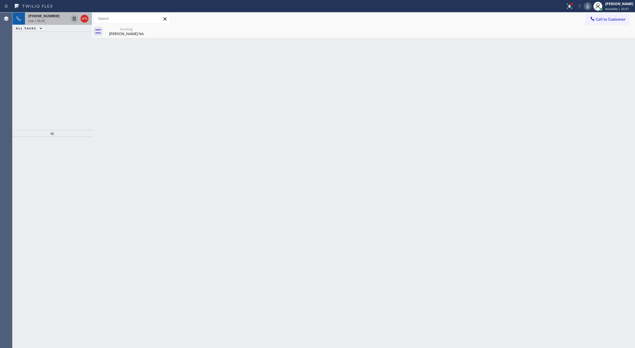
click at [57, 20] on div "Live | 05:25" at bounding box center [48, 21] width 40 height 4
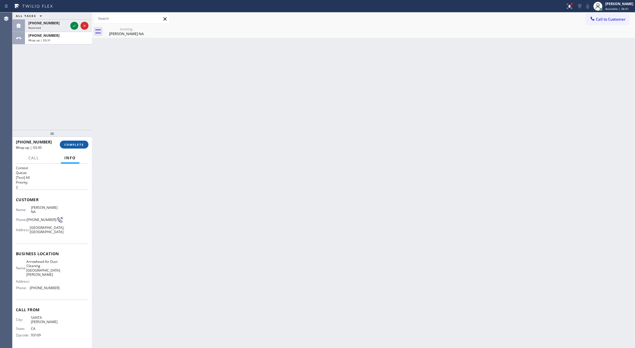
click at [71, 145] on span "COMPLETE" at bounding box center [74, 145] width 20 height 4
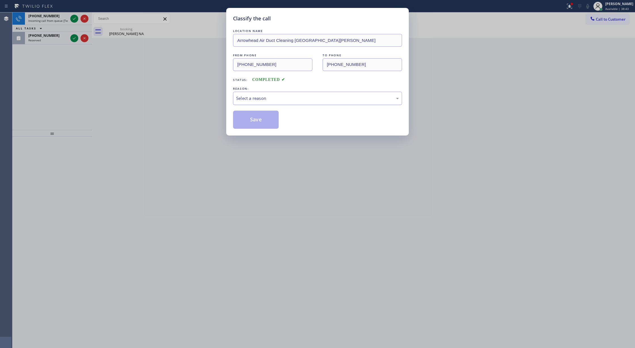
click at [286, 96] on div "Select a reason" at bounding box center [317, 98] width 163 height 7
click at [255, 118] on button "Save" at bounding box center [256, 120] width 46 height 18
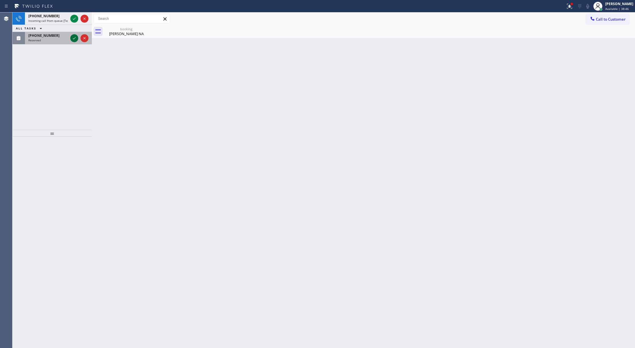
click at [72, 40] on icon at bounding box center [74, 38] width 7 height 7
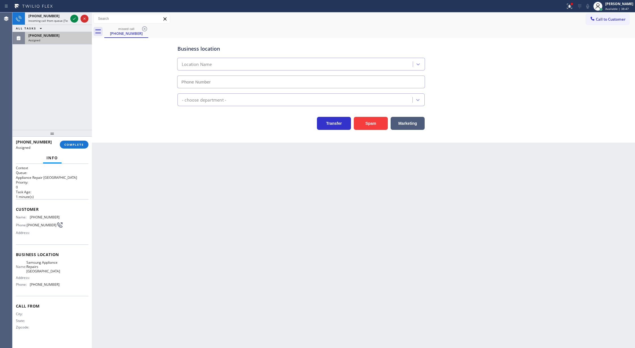
type input "[PHONE_NUMBER]"
click at [72, 16] on icon at bounding box center [74, 18] width 7 height 7
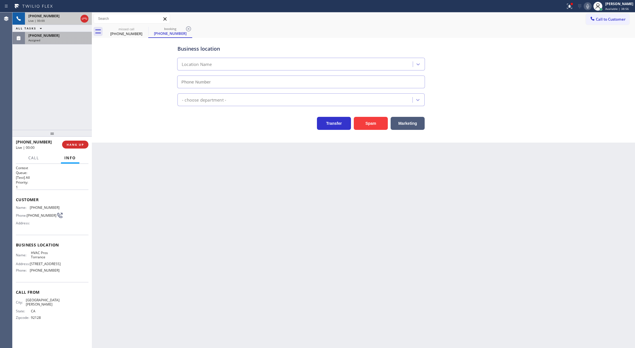
type input "[PHONE_NUMBER]"
click at [63, 15] on div "[PHONE_NUMBER]" at bounding box center [48, 16] width 40 height 5
click at [56, 20] on div "Live | 00:03" at bounding box center [48, 21] width 40 height 4
click at [51, 40] on div "Assigned" at bounding box center [58, 40] width 60 height 4
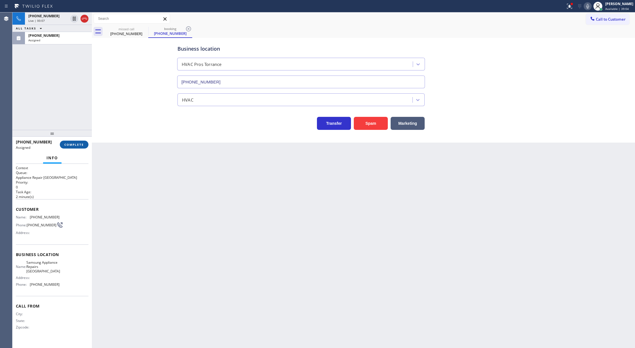
click at [76, 144] on span "COMPLETE" at bounding box center [74, 145] width 20 height 4
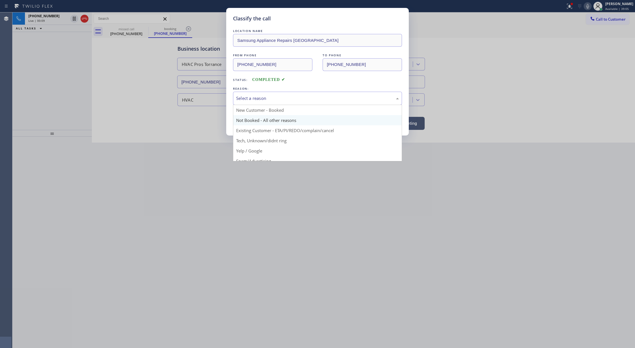
drag, startPoint x: 272, startPoint y: 99, endPoint x: 251, endPoint y: 124, distance: 33.6
click at [272, 98] on div "Select a reason" at bounding box center [317, 98] width 163 height 7
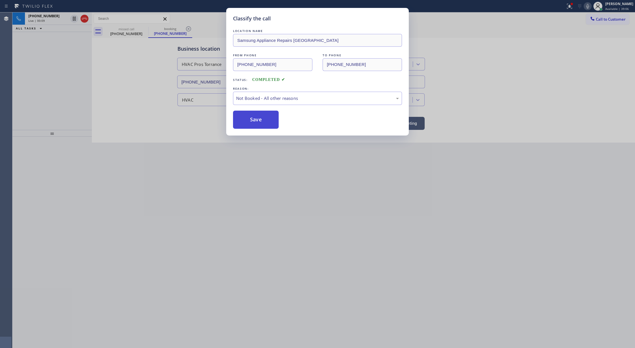
click at [259, 121] on button "Save" at bounding box center [256, 120] width 46 height 18
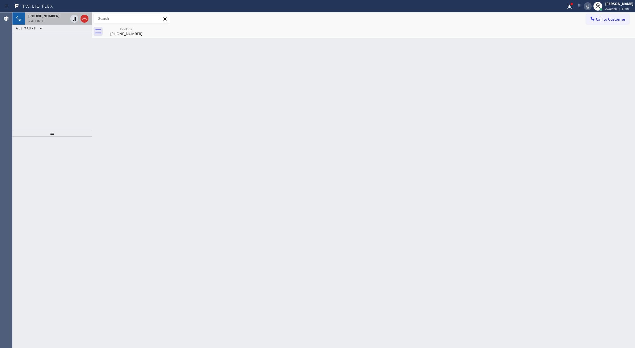
click at [54, 23] on div "[PHONE_NUMBER] Live | 00:11" at bounding box center [47, 18] width 44 height 12
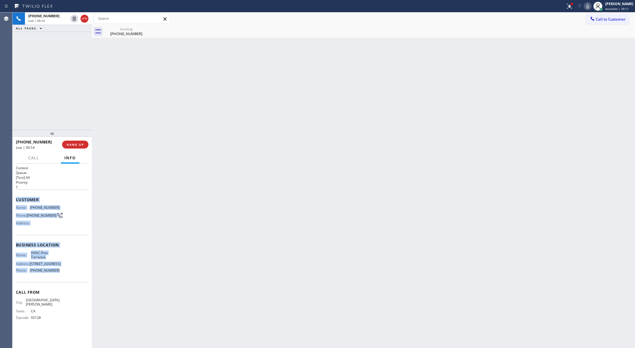
copy div "Customer Name: [PHONE_NUMBER] Phone: [PHONE_NUMBER] Address: Business location …"
drag, startPoint x: 16, startPoint y: 201, endPoint x: 65, endPoint y: 272, distance: 86.4
click at [65, 272] on div "Context Queue: [Test] All Priority: 1 Customer Name: [PHONE_NUMBER] Phone: [PHO…" at bounding box center [52, 248] width 73 height 164
drag, startPoint x: 74, startPoint y: 38, endPoint x: 40, endPoint y: 171, distance: 136.8
click at [74, 37] on icon at bounding box center [74, 38] width 7 height 7
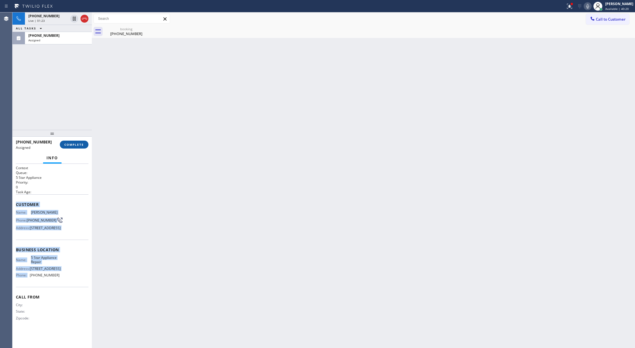
click at [70, 146] on span "COMPLETE" at bounding box center [74, 145] width 20 height 4
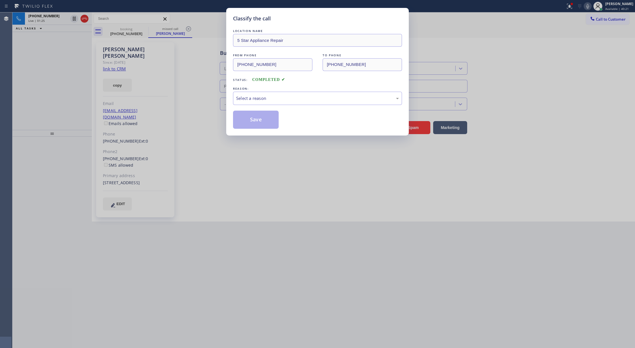
type input "[PHONE_NUMBER]"
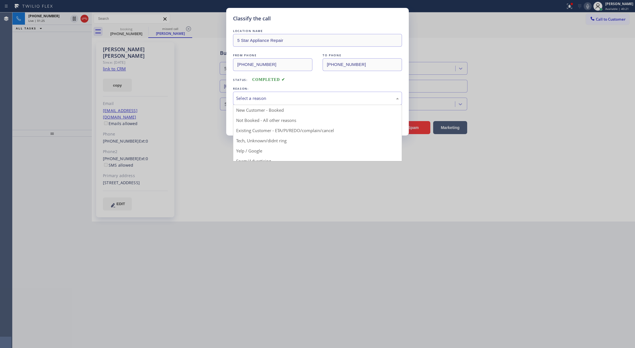
click at [261, 97] on div "Select a reason" at bounding box center [317, 98] width 163 height 7
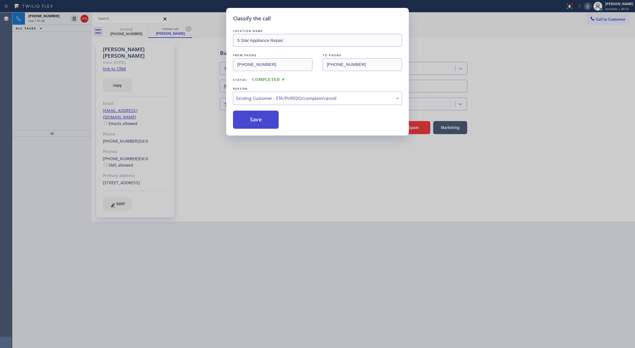
click at [256, 120] on button "Save" at bounding box center [256, 120] width 46 height 18
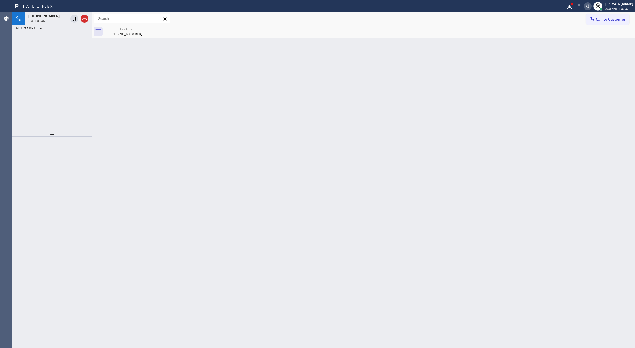
click at [591, 6] on icon at bounding box center [587, 6] width 7 height 7
click at [73, 19] on icon at bounding box center [74, 18] width 7 height 7
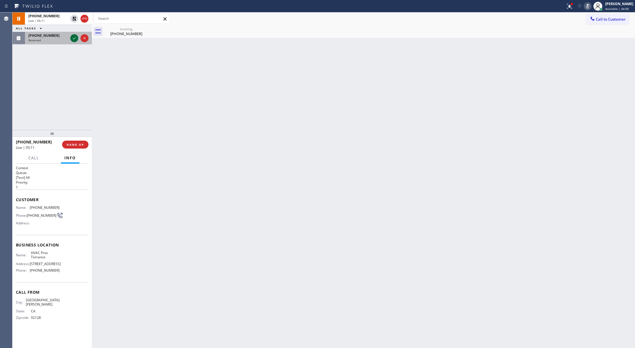
click at [72, 37] on icon at bounding box center [74, 38] width 7 height 7
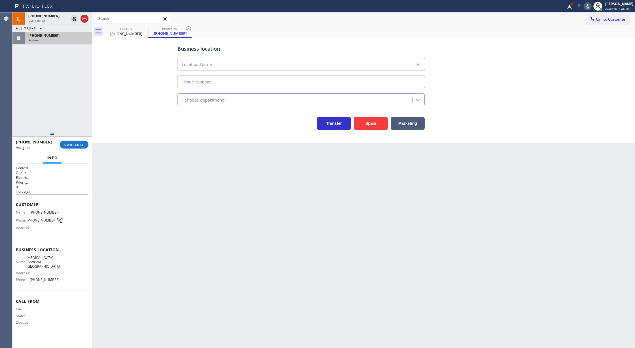
type input "[PHONE_NUMBER]"
click at [71, 145] on span "COMPLETE" at bounding box center [74, 145] width 20 height 4
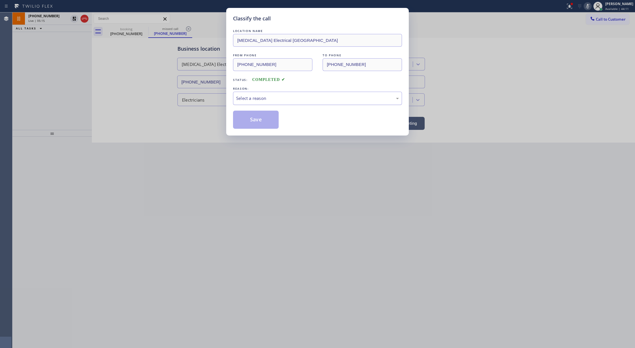
click at [250, 99] on div "Select a reason" at bounding box center [317, 98] width 163 height 7
click at [250, 120] on button "Save" at bounding box center [256, 120] width 46 height 18
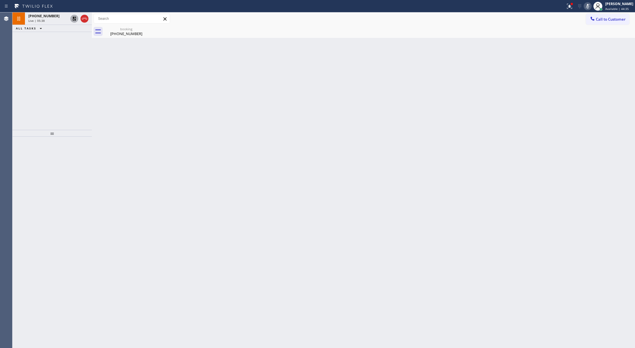
click at [72, 15] on icon at bounding box center [74, 18] width 7 height 7
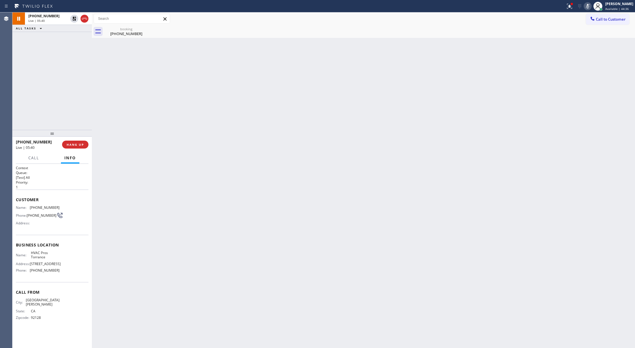
click at [591, 6] on icon at bounding box center [587, 6] width 7 height 7
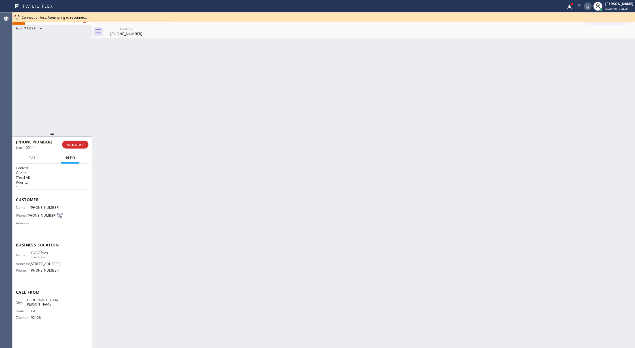
drag, startPoint x: 115, startPoint y: 79, endPoint x: 118, endPoint y: 83, distance: 5.3
click at [115, 79] on div "Back to Dashboard Change Sender ID Customers Technicians Select a contact Outbo…" at bounding box center [363, 180] width 543 height 336
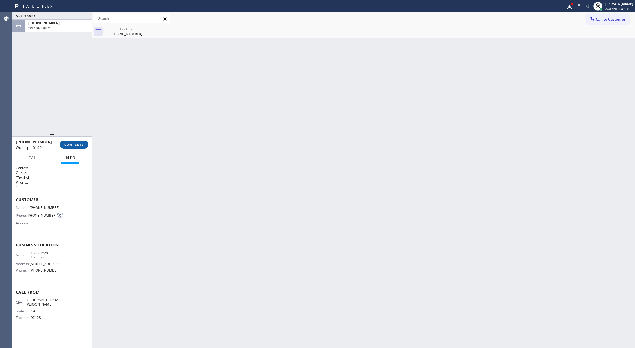
click at [72, 144] on span "COMPLETE" at bounding box center [74, 145] width 20 height 4
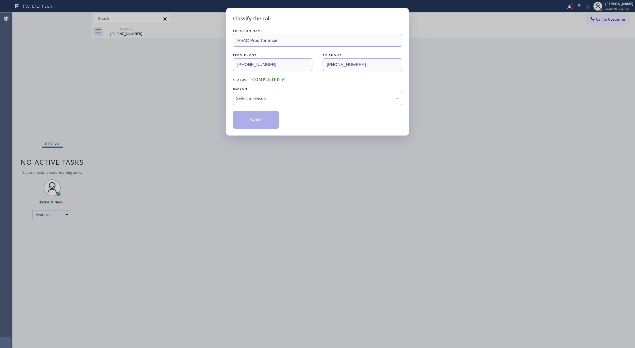
click at [249, 103] on div "Select a reason" at bounding box center [317, 98] width 169 height 13
click at [252, 119] on button "Save" at bounding box center [256, 120] width 46 height 18
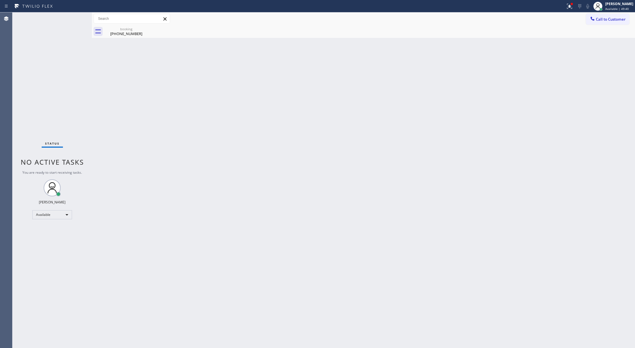
click at [75, 16] on div "Status No active tasks You are ready to start receiving tasks. [PERSON_NAME] Av…" at bounding box center [51, 180] width 79 height 336
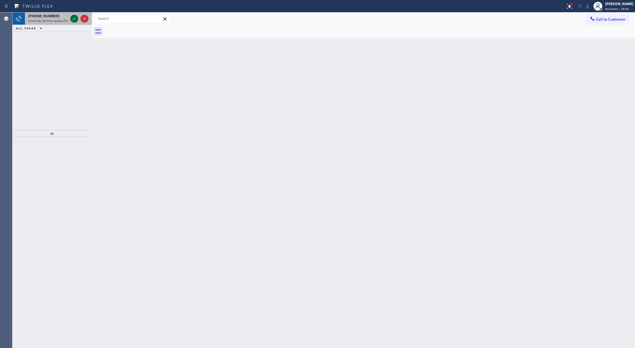
click at [72, 18] on icon at bounding box center [74, 18] width 7 height 7
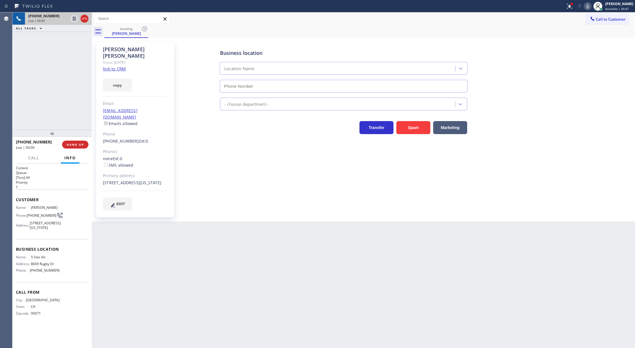
type input "[PHONE_NUMBER]"
click at [116, 66] on link "link to CRM" at bounding box center [114, 69] width 23 height 6
copy div "Customer Name: [PERSON_NAME] Phone: [PHONE_NUMBER] Address: [STREET_ADDRESS][US…"
drag, startPoint x: 14, startPoint y: 201, endPoint x: 54, endPoint y: 289, distance: 96.6
click at [54, 289] on div "Context Queue: [Test] All Priority: 1 Customer Name: [PERSON_NAME] Phone: [PHON…" at bounding box center [51, 256] width 79 height 185
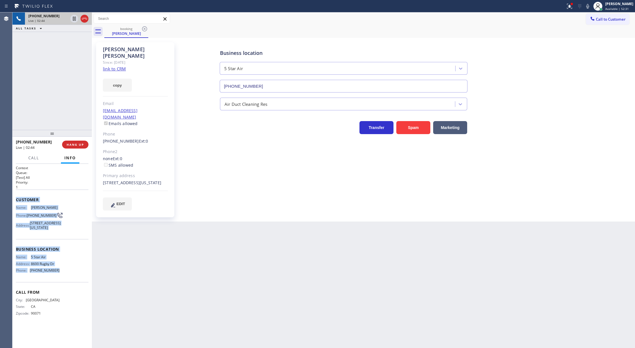
drag, startPoint x: 589, startPoint y: 6, endPoint x: 374, endPoint y: 26, distance: 215.9
click at [589, 6] on icon at bounding box center [587, 6] width 7 height 7
click at [75, 19] on icon at bounding box center [74, 19] width 3 height 4
click at [75, 18] on icon at bounding box center [74, 19] width 4 height 4
click at [591, 7] on icon at bounding box center [587, 6] width 7 height 7
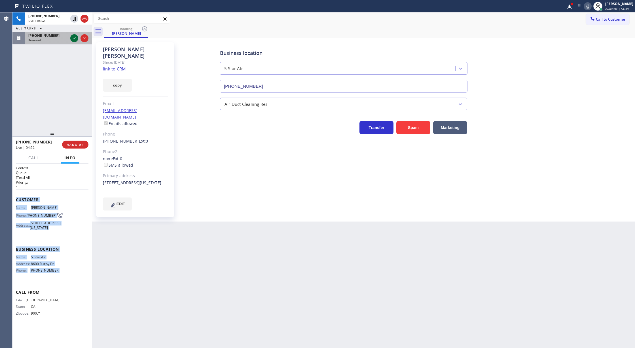
click at [75, 39] on icon at bounding box center [74, 38] width 7 height 7
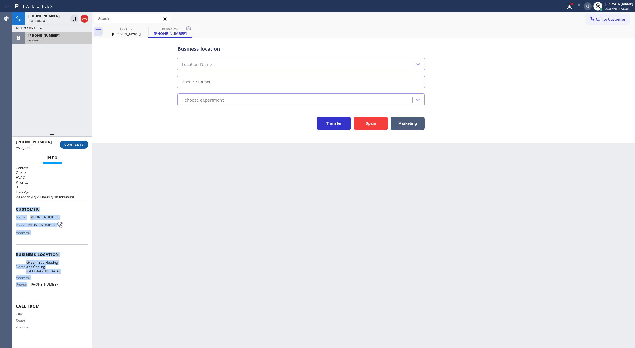
click at [69, 144] on span "COMPLETE" at bounding box center [74, 145] width 20 height 4
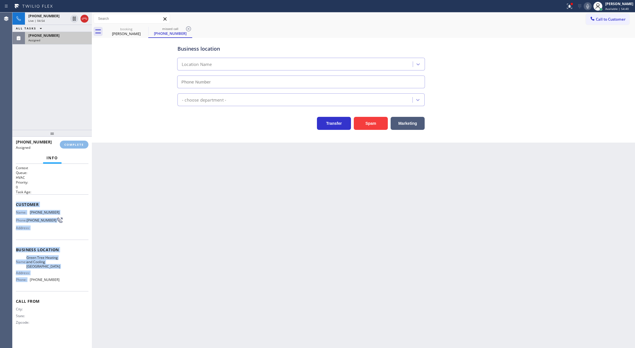
type input "[PHONE_NUMBER]"
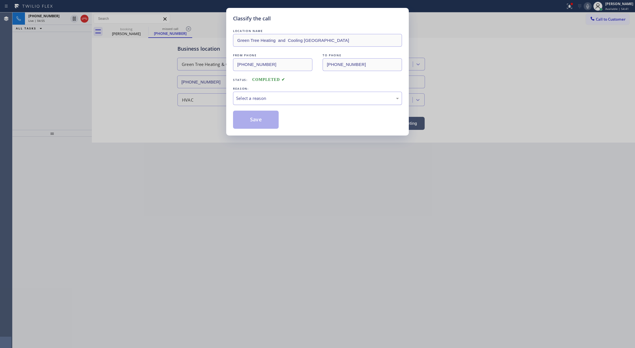
click at [253, 95] on div "Select a reason" at bounding box center [317, 98] width 169 height 13
click at [263, 123] on button "Save" at bounding box center [256, 120] width 46 height 18
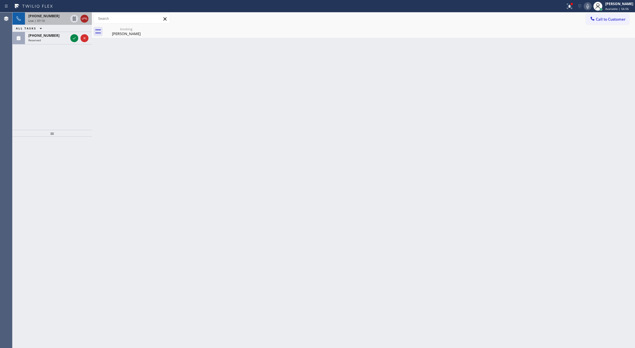
click at [86, 20] on icon at bounding box center [84, 18] width 7 height 7
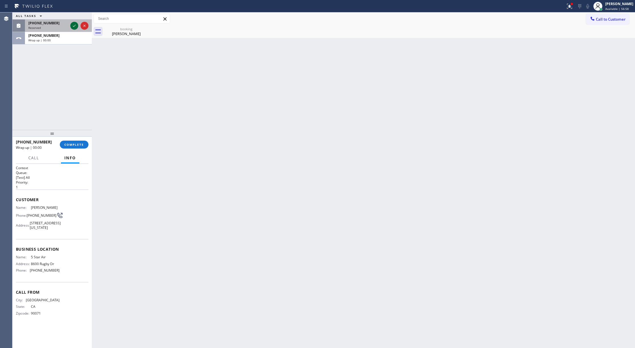
click at [74, 25] on icon at bounding box center [74, 25] width 7 height 7
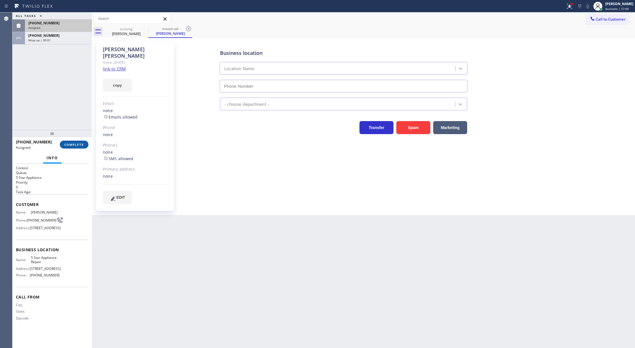
click at [76, 144] on span "COMPLETE" at bounding box center [74, 145] width 20 height 4
type input "[PHONE_NUMBER]"
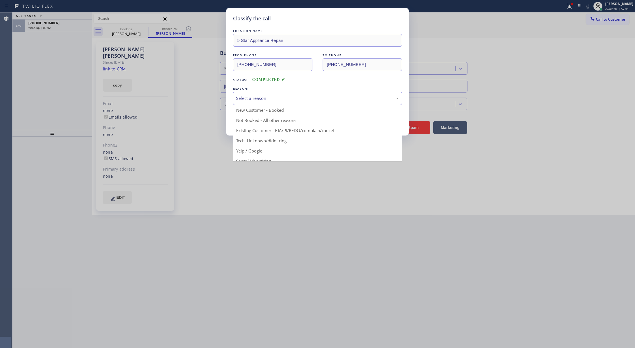
click at [255, 101] on div "Select a reason" at bounding box center [317, 98] width 163 height 7
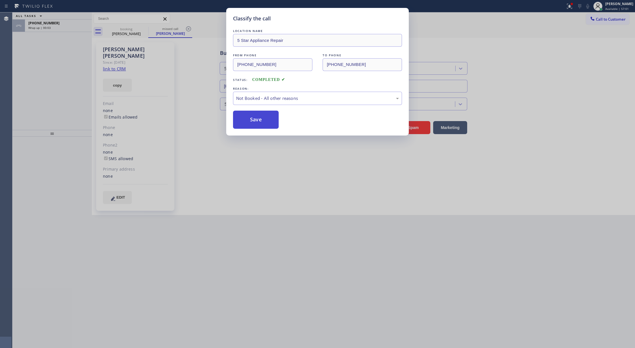
click at [258, 122] on button "Save" at bounding box center [256, 120] width 46 height 18
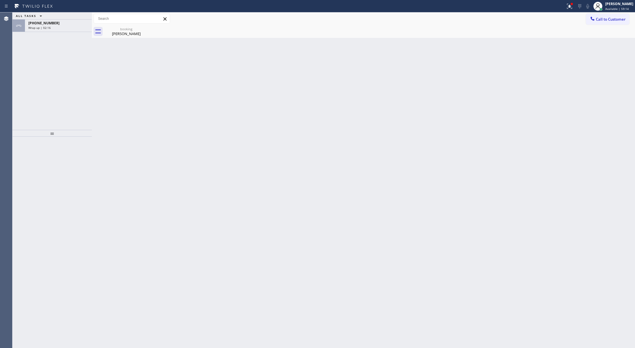
click at [66, 22] on div "[PHONE_NUMBER]" at bounding box center [58, 23] width 60 height 5
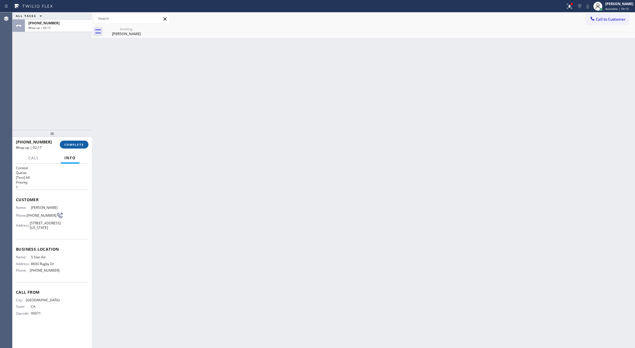
click at [74, 143] on span "COMPLETE" at bounding box center [74, 145] width 20 height 4
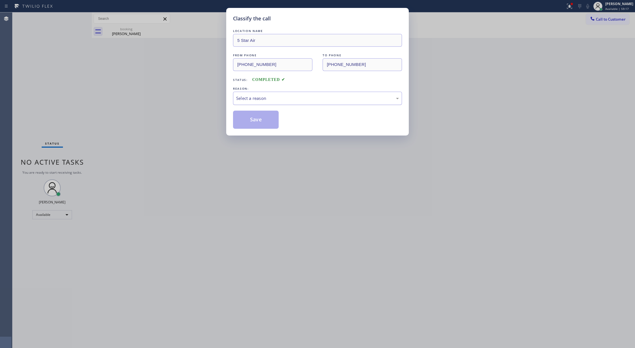
click at [274, 101] on div "Select a reason" at bounding box center [317, 98] width 163 height 7
click at [256, 119] on button "Save" at bounding box center [256, 120] width 46 height 18
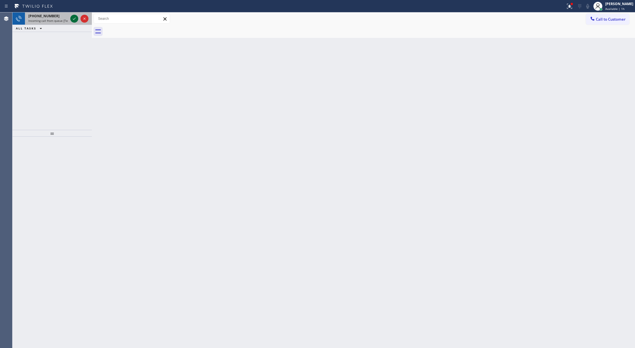
click at [74, 18] on icon at bounding box center [74, 18] width 7 height 7
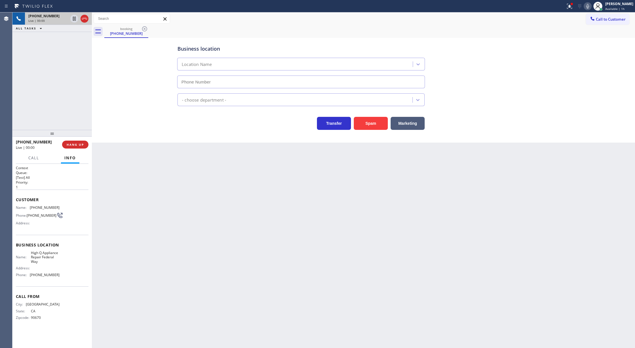
type input "[PHONE_NUMBER]"
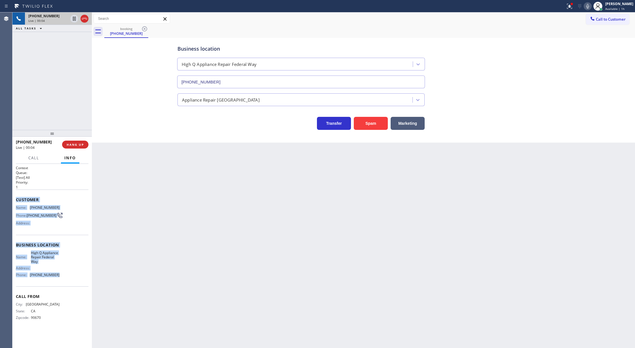
copy div "Customer Name: [PHONE_NUMBER] Phone: [PHONE_NUMBER] Address: Business location …"
drag, startPoint x: 15, startPoint y: 201, endPoint x: 106, endPoint y: 285, distance: 123.5
click at [59, 279] on div "Context Queue: [Test] All Priority: 1 Customer Name: [PHONE_NUMBER] Phone: [PHO…" at bounding box center [51, 256] width 79 height 185
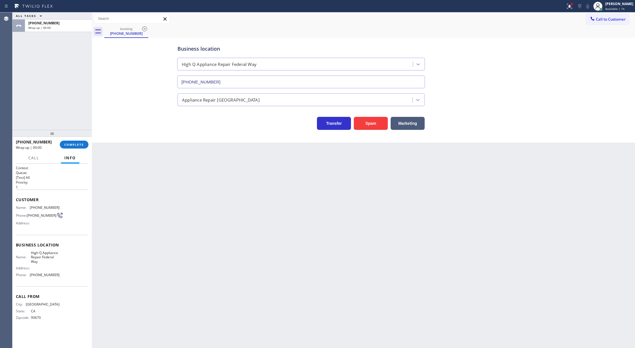
click at [74, 139] on div "[PHONE_NUMBER] Wrap up | 00:00 COMPLETE" at bounding box center [52, 144] width 73 height 15
click at [73, 145] on span "COMPLETE" at bounding box center [74, 145] width 20 height 4
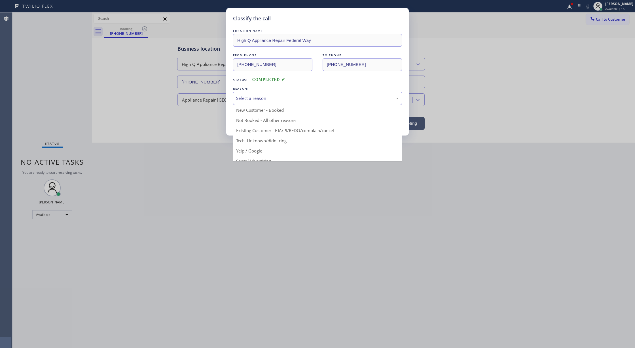
click at [243, 102] on div "Select a reason" at bounding box center [317, 98] width 169 height 13
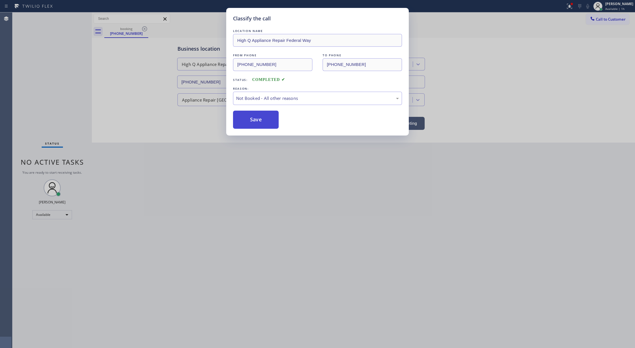
drag, startPoint x: 261, startPoint y: 122, endPoint x: 1, endPoint y: 188, distance: 267.9
click at [261, 123] on button "Save" at bounding box center [256, 120] width 46 height 18
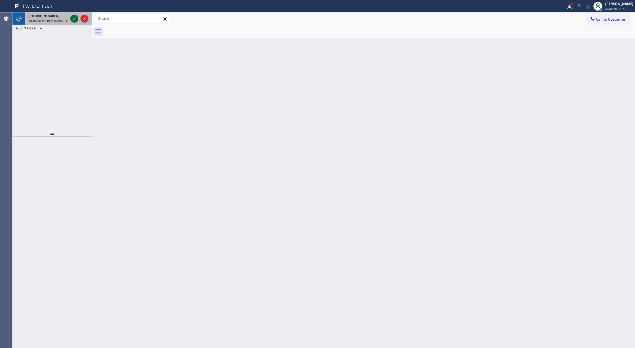
click at [74, 18] on icon at bounding box center [74, 18] width 7 height 7
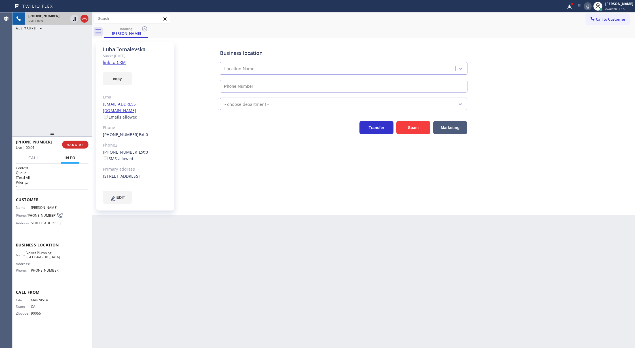
type input "[PHONE_NUMBER]"
click at [110, 63] on link "link to CRM" at bounding box center [114, 62] width 23 height 6
click at [591, 6] on icon at bounding box center [587, 6] width 7 height 7
click at [591, 5] on icon at bounding box center [587, 6] width 7 height 7
click at [84, 19] on icon at bounding box center [84, 18] width 7 height 7
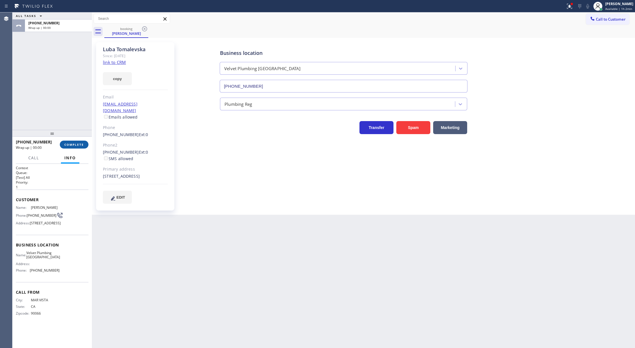
click at [70, 145] on span "COMPLETE" at bounding box center [74, 145] width 20 height 4
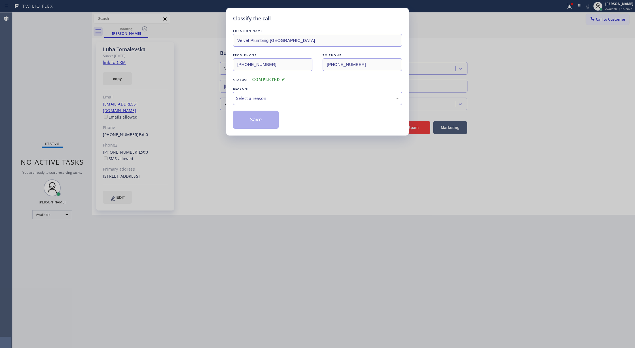
click at [268, 100] on div "Select a reason" at bounding box center [317, 98] width 163 height 7
click at [255, 120] on button "Save" at bounding box center [256, 120] width 46 height 18
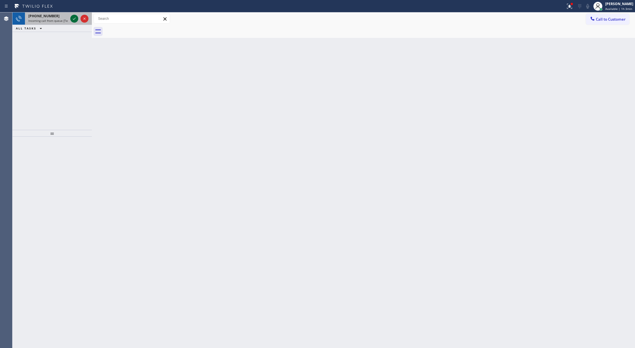
click at [73, 19] on icon at bounding box center [74, 18] width 7 height 7
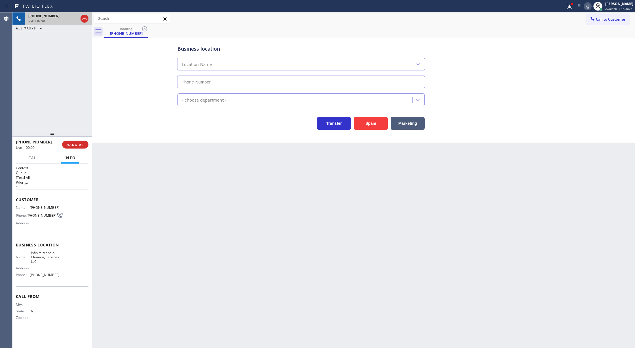
type input "[PHONE_NUMBER]"
click at [81, 17] on icon at bounding box center [84, 18] width 7 height 7
click at [73, 146] on span "COMPLETE" at bounding box center [74, 145] width 20 height 4
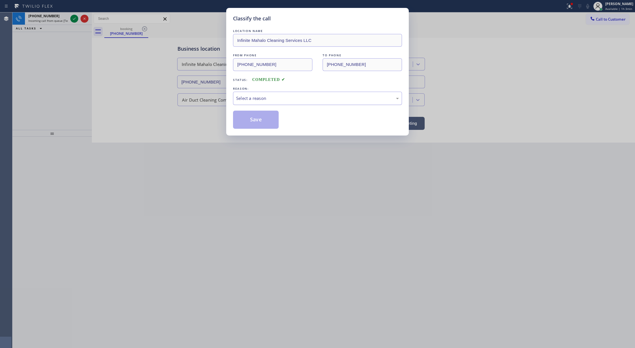
click at [251, 97] on div "Select a reason" at bounding box center [317, 98] width 163 height 7
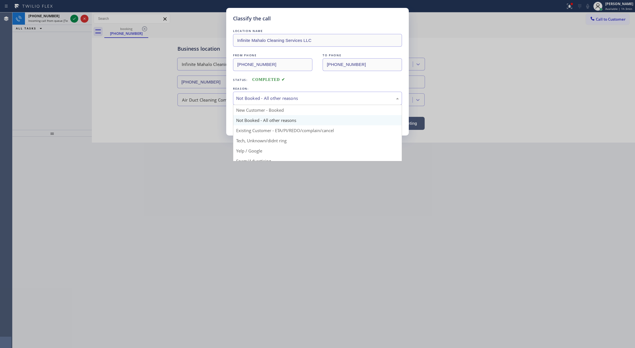
click at [269, 100] on div "Not Booked - All other reasons" at bounding box center [317, 98] width 163 height 7
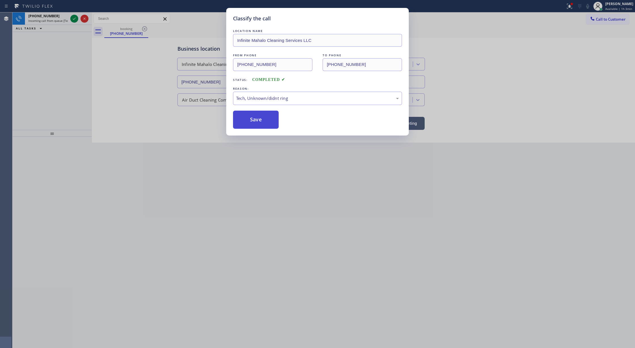
click at [254, 117] on button "Save" at bounding box center [256, 120] width 46 height 18
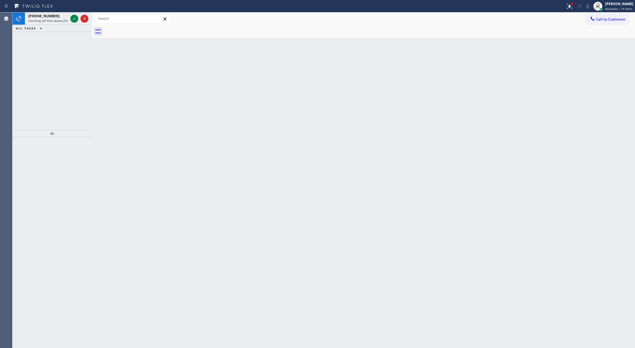
click at [74, 19] on icon at bounding box center [74, 19] width 3 height 2
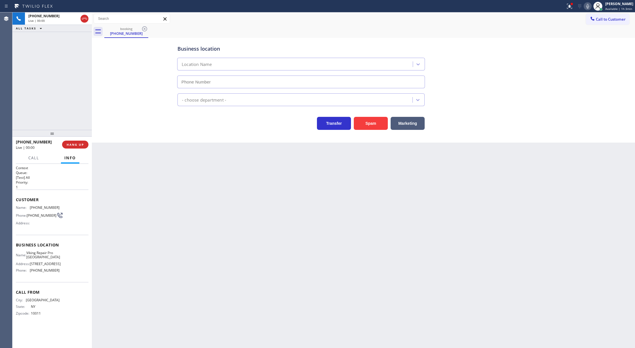
type input "[PHONE_NUMBER]"
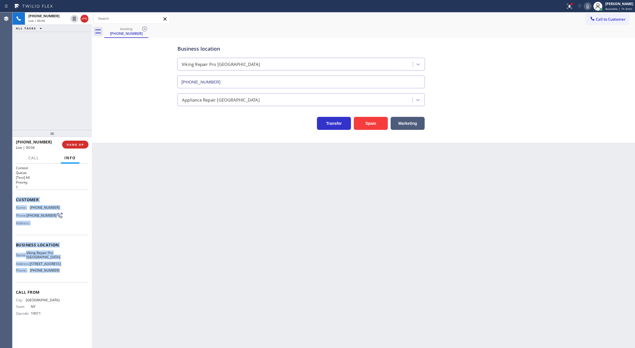
copy div "Customer Name: [PHONE_NUMBER] Phone: [PHONE_NUMBER] Address: Business location …"
drag, startPoint x: 15, startPoint y: 198, endPoint x: 70, endPoint y: 274, distance: 93.4
click at [70, 274] on div "Context Queue: [Test] All Priority: 1 Customer Name: [PHONE_NUMBER] Phone: [PHO…" at bounding box center [51, 256] width 79 height 185
click at [73, 19] on icon at bounding box center [74, 19] width 3 height 4
click at [589, 6] on icon at bounding box center [587, 6] width 7 height 7
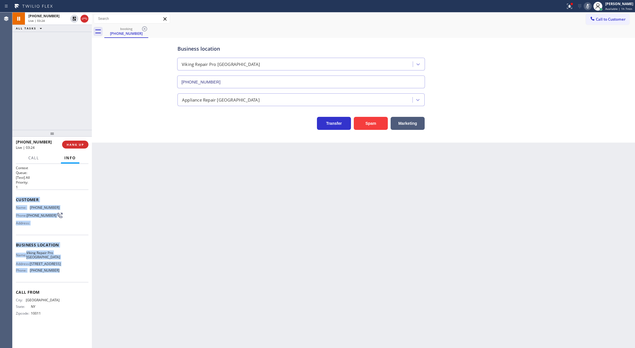
click at [589, 5] on icon at bounding box center [587, 6] width 3 height 5
click at [74, 17] on icon at bounding box center [74, 18] width 7 height 7
click at [82, 17] on div "[PHONE_NUMBER]" at bounding box center [58, 16] width 60 height 5
click at [67, 145] on span "COMPLETE" at bounding box center [74, 145] width 20 height 4
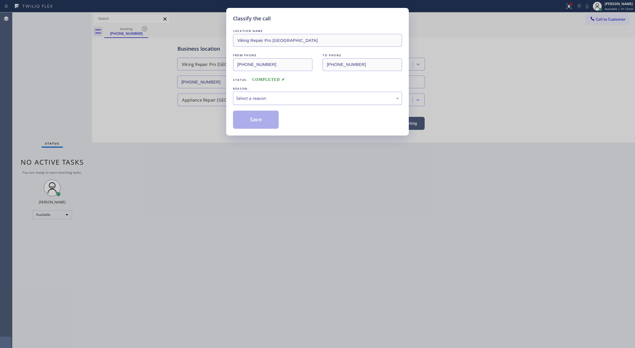
click at [256, 96] on div "Select a reason" at bounding box center [317, 98] width 163 height 7
click at [251, 122] on button "Save" at bounding box center [256, 120] width 46 height 18
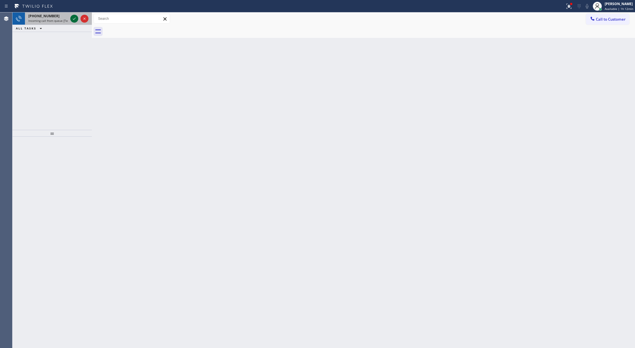
click at [72, 19] on icon at bounding box center [74, 18] width 7 height 7
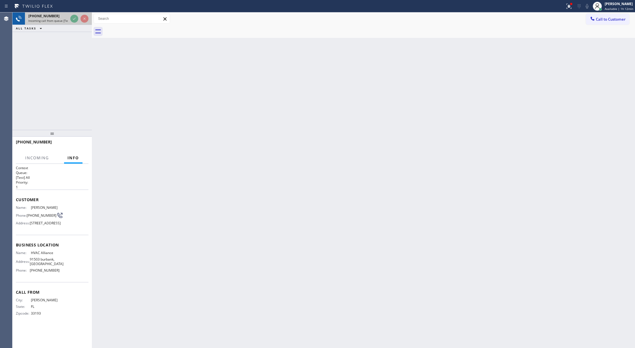
click at [70, 19] on div at bounding box center [79, 18] width 20 height 12
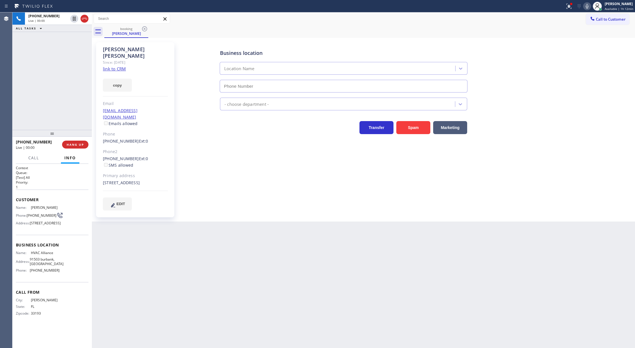
type input "[PHONE_NUMBER]"
click at [109, 66] on link "link to CRM" at bounding box center [114, 69] width 23 height 6
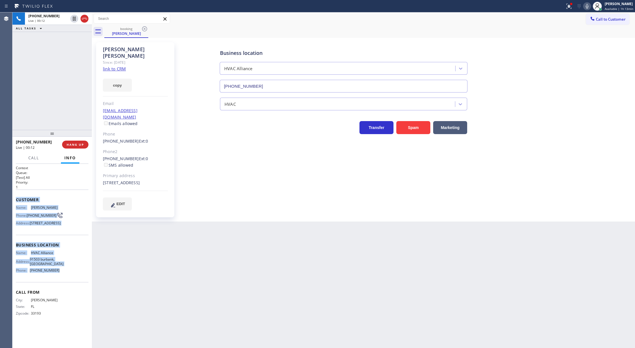
copy div "Customer Name: [PERSON_NAME] Phone: [PHONE_NUMBER] Address: [STREET_ADDRESS] Bu…"
drag, startPoint x: 14, startPoint y: 201, endPoint x: 71, endPoint y: 287, distance: 103.5
click at [71, 287] on div "Context Queue: [Test] All Priority: 1 Customer Name: [PERSON_NAME] Phone: [PHON…" at bounding box center [51, 256] width 79 height 185
click at [74, 19] on icon at bounding box center [74, 18] width 7 height 7
click at [587, 6] on icon at bounding box center [586, 6] width 7 height 7
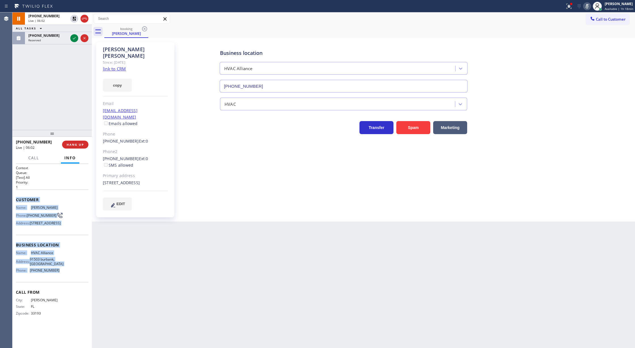
click at [75, 36] on icon at bounding box center [74, 38] width 7 height 7
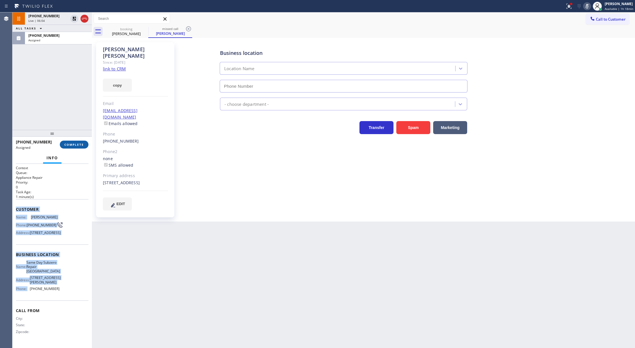
click at [70, 145] on span "COMPLETE" at bounding box center [74, 145] width 20 height 4
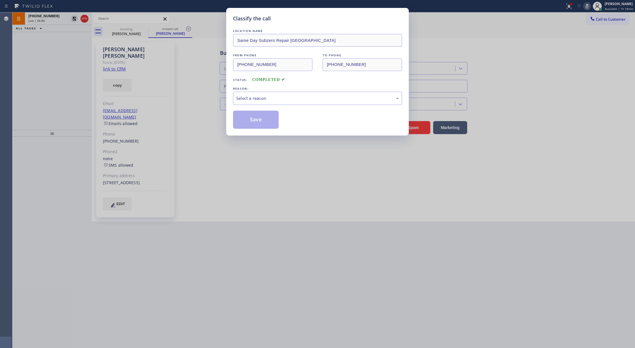
type input "[PHONE_NUMBER]"
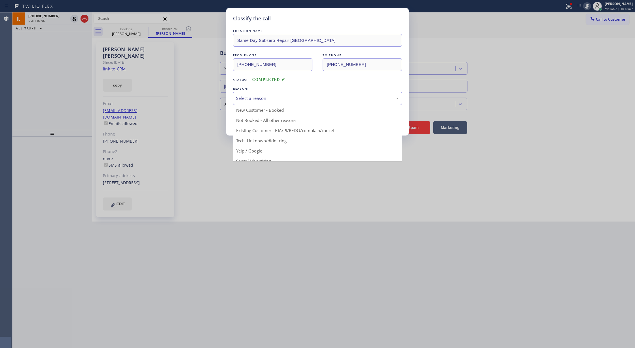
click at [286, 100] on div "Select a reason" at bounding box center [317, 98] width 163 height 7
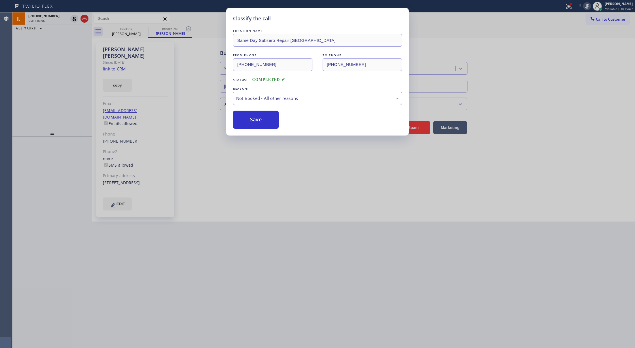
click at [251, 122] on button "Save" at bounding box center [256, 120] width 46 height 18
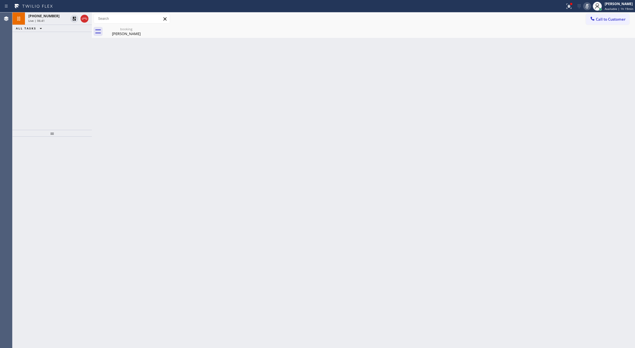
click at [588, 5] on icon at bounding box center [586, 6] width 3 height 5
click at [72, 18] on icon at bounding box center [74, 18] width 7 height 7
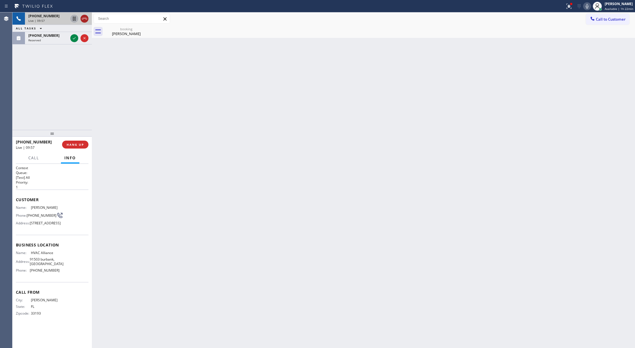
click at [82, 19] on icon at bounding box center [84, 18] width 7 height 7
click at [73, 24] on icon at bounding box center [74, 25] width 7 height 7
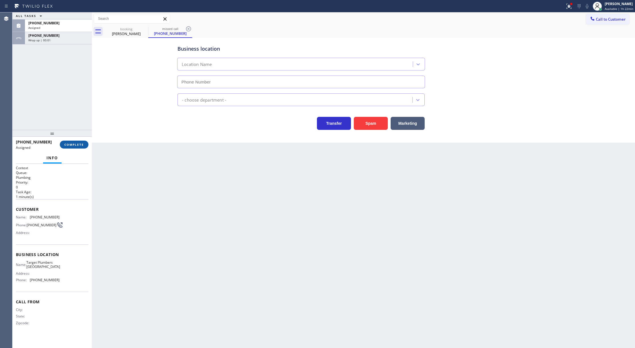
type input "[PHONE_NUMBER]"
click at [73, 146] on span "COMPLETE" at bounding box center [74, 145] width 20 height 4
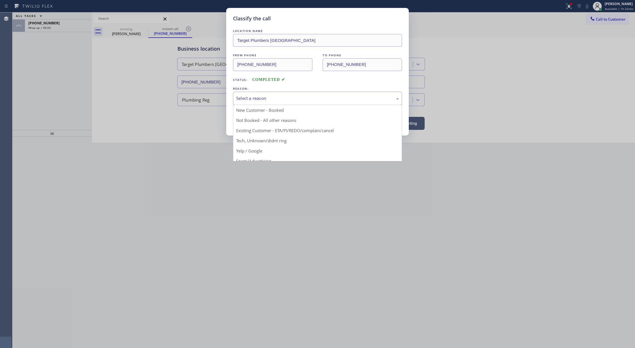
click at [239, 99] on div "Select a reason" at bounding box center [317, 98] width 163 height 7
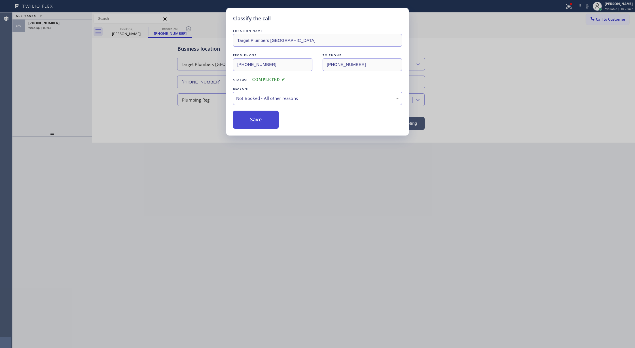
click at [265, 121] on button "Save" at bounding box center [256, 120] width 46 height 18
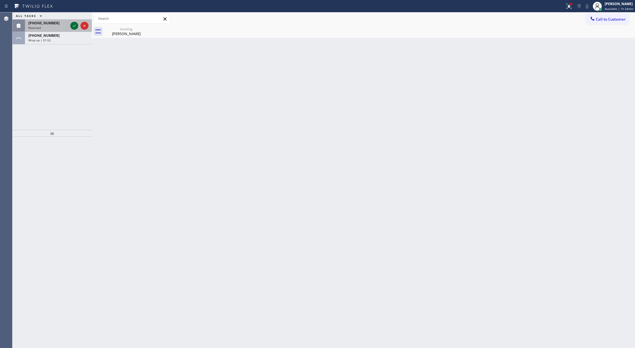
click at [74, 27] on icon at bounding box center [74, 25] width 7 height 7
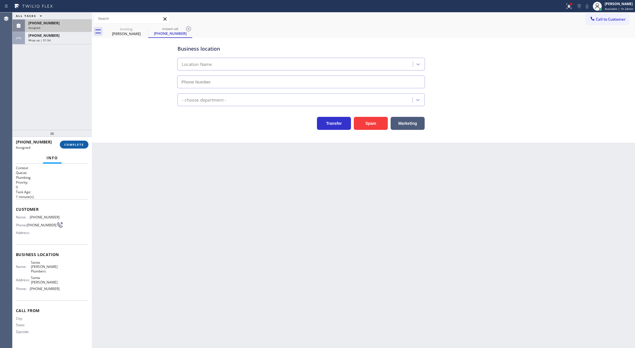
type input "[PHONE_NUMBER]"
click at [73, 144] on span "COMPLETE" at bounding box center [74, 145] width 20 height 4
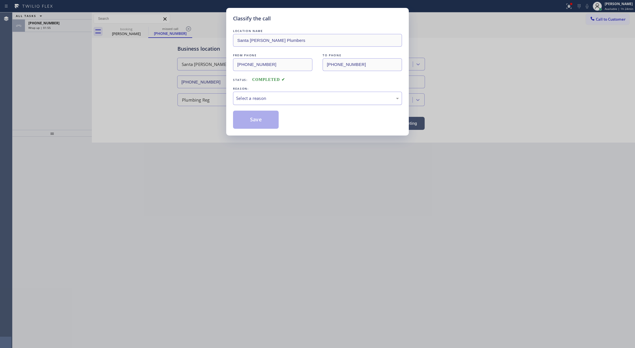
click at [268, 101] on div "Select a reason" at bounding box center [317, 98] width 163 height 7
click at [255, 121] on button "Save" at bounding box center [256, 120] width 46 height 18
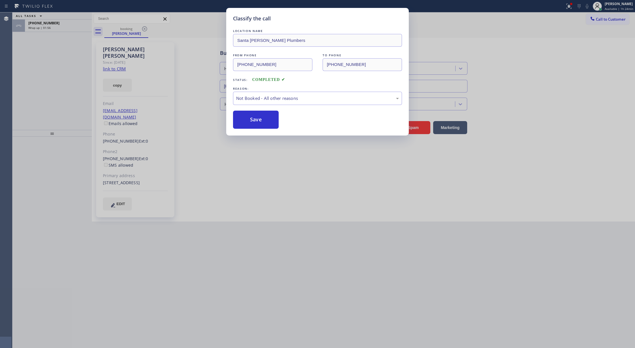
click at [67, 30] on div "Classify the call LOCATION NAME [GEOGRAPHIC_DATA][PERSON_NAME] Plumbers FROM PH…" at bounding box center [317, 174] width 635 height 348
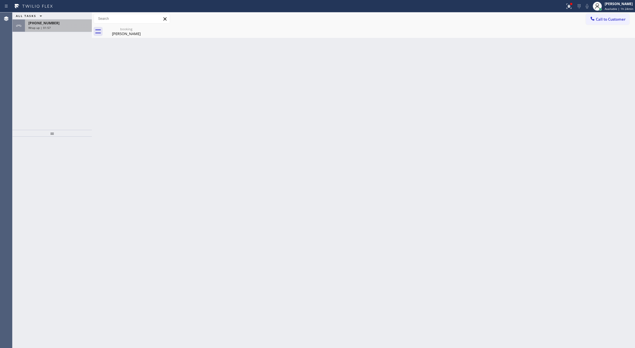
click at [69, 31] on div "[PHONE_NUMBER] Wrap up | 01:57" at bounding box center [57, 26] width 65 height 12
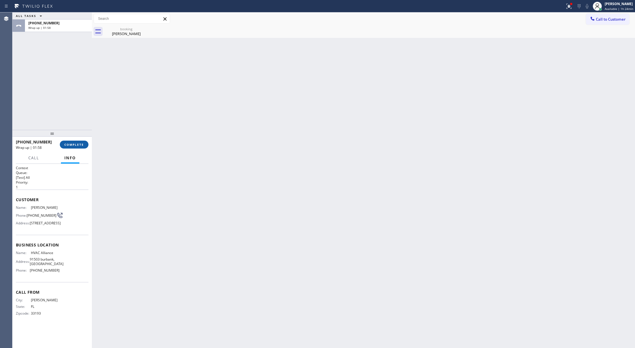
click at [70, 145] on span "COMPLETE" at bounding box center [74, 145] width 20 height 4
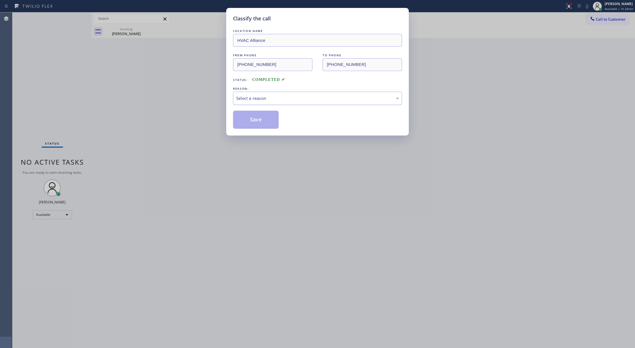
click at [273, 97] on div "Select a reason" at bounding box center [317, 98] width 163 height 7
click at [250, 118] on button "Save" at bounding box center [256, 120] width 46 height 18
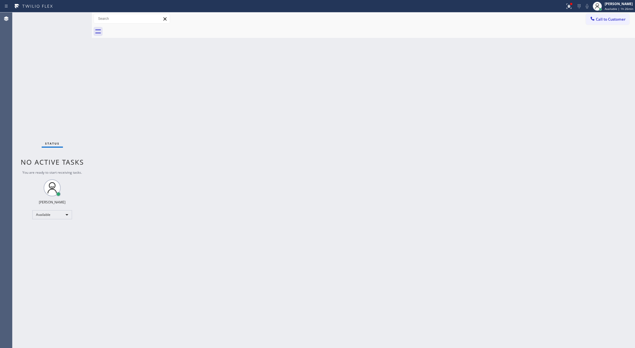
click at [71, 18] on div "Status No active tasks You are ready to start receiving tasks. [PERSON_NAME] Av…" at bounding box center [51, 180] width 79 height 336
click at [106, 127] on div "Back to Dashboard Change Sender ID Customers Technicians Select a contact Outbo…" at bounding box center [363, 180] width 543 height 336
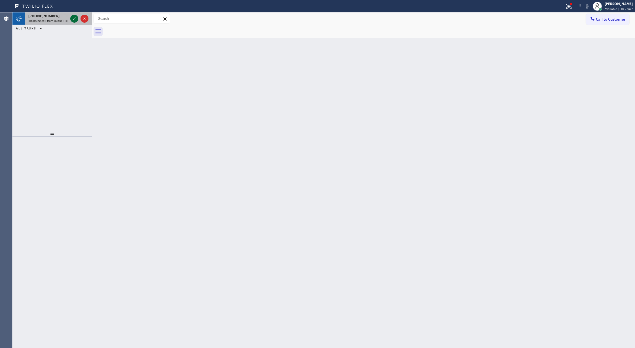
click at [76, 19] on icon at bounding box center [74, 18] width 7 height 7
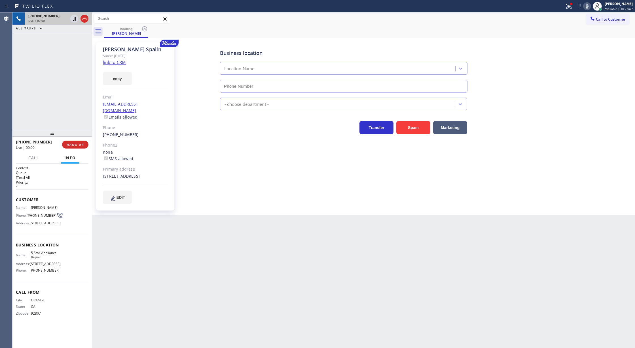
type input "[PHONE_NUMBER]"
click at [412, 128] on button "Spam" at bounding box center [413, 127] width 34 height 13
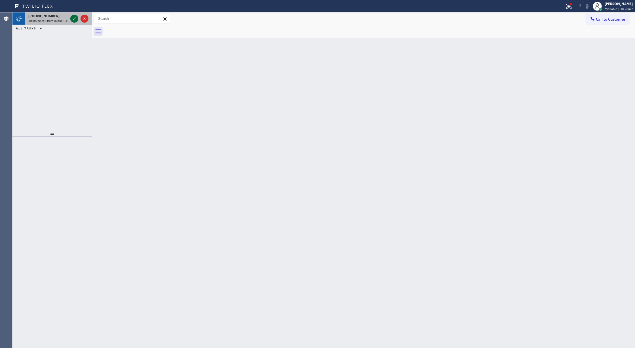
click at [73, 18] on icon at bounding box center [74, 18] width 7 height 7
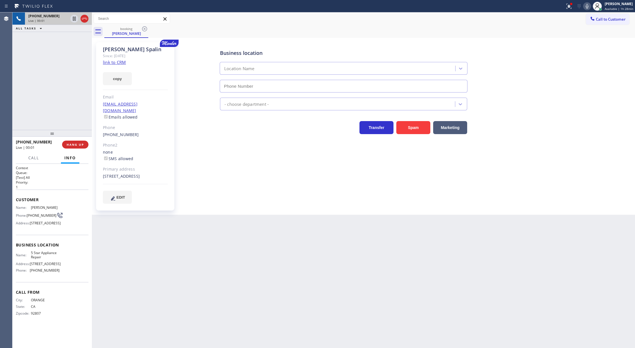
type input "[PHONE_NUMBER]"
click at [118, 64] on link "link to CRM" at bounding box center [114, 62] width 23 height 6
click at [590, 5] on icon at bounding box center [586, 6] width 7 height 7
click at [74, 20] on icon at bounding box center [74, 18] width 7 height 7
drag, startPoint x: 586, startPoint y: 6, endPoint x: 418, endPoint y: 15, distance: 167.9
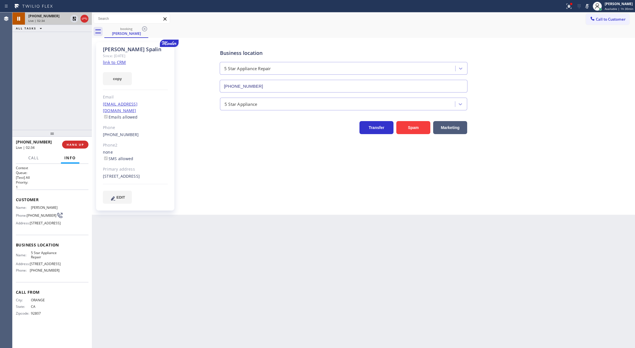
click at [586, 6] on icon at bounding box center [586, 6] width 7 height 7
click at [75, 18] on icon at bounding box center [74, 18] width 7 height 7
drag, startPoint x: 83, startPoint y: 19, endPoint x: 86, endPoint y: 75, distance: 56.2
click at [83, 19] on icon at bounding box center [84, 18] width 7 height 7
click at [69, 144] on span "COMPLETE" at bounding box center [74, 145] width 20 height 4
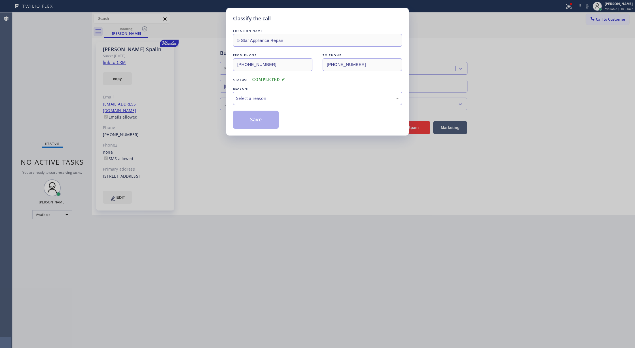
click at [272, 100] on div "Select a reason" at bounding box center [317, 98] width 163 height 7
click at [248, 124] on button "Save" at bounding box center [256, 120] width 46 height 18
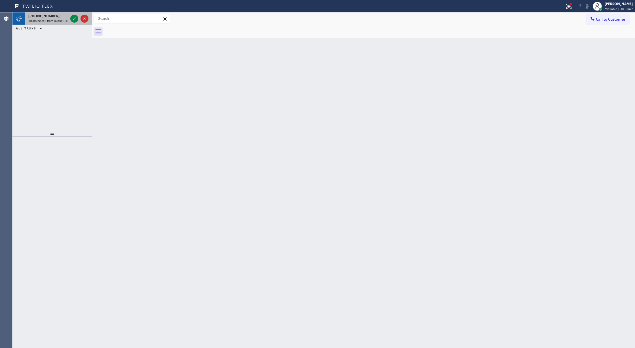
click at [77, 13] on div at bounding box center [79, 18] width 20 height 12
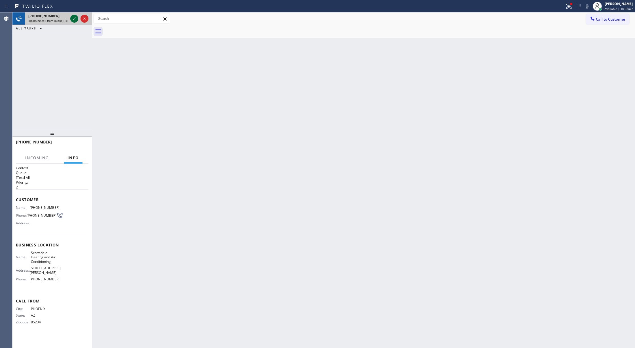
click at [72, 17] on icon at bounding box center [74, 18] width 7 height 7
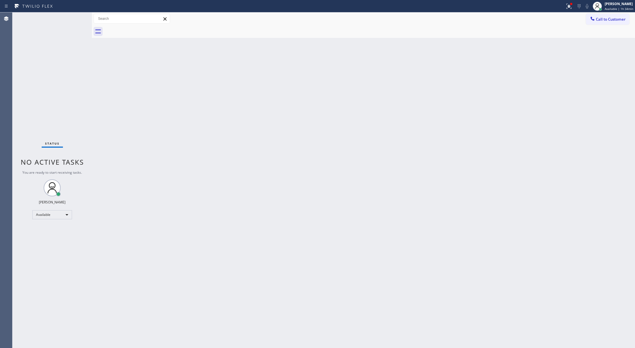
click at [72, 20] on div "Status No active tasks You are ready to start receiving tasks. [PERSON_NAME] Av…" at bounding box center [51, 180] width 79 height 336
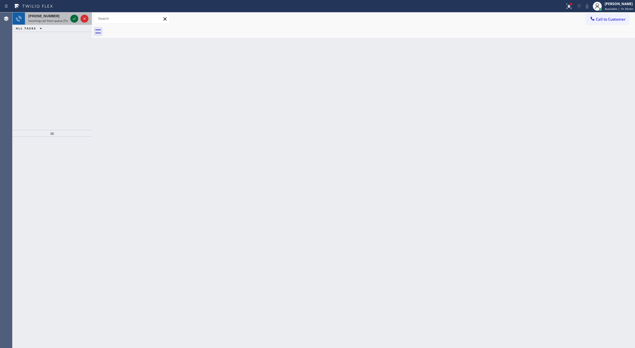
click at [74, 18] on icon at bounding box center [74, 18] width 7 height 7
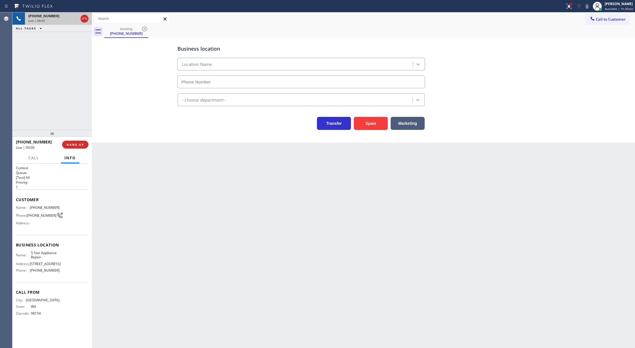
type input "[PHONE_NUMBER]"
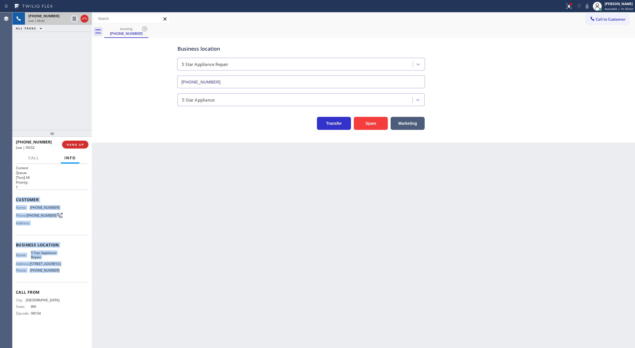
drag, startPoint x: 14, startPoint y: 199, endPoint x: 66, endPoint y: 276, distance: 93.0
click at [66, 276] on div "Context Queue: [Test] All Priority: 1 Customer Name: [PHONE_NUMBER] Phone: [PHO…" at bounding box center [51, 256] width 79 height 185
copy div "Customer Name: [PHONE_NUMBER] Phone: [PHONE_NUMBER] Address: Business location …"
click at [588, 7] on icon at bounding box center [586, 6] width 3 height 5
click at [588, 6] on icon at bounding box center [586, 6] width 3 height 5
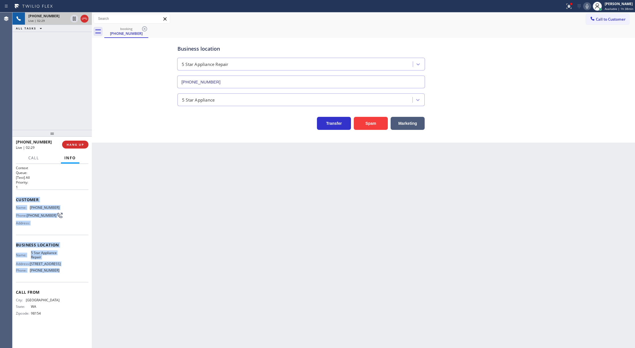
click at [587, 5] on icon at bounding box center [586, 6] width 7 height 7
click at [586, 8] on icon at bounding box center [586, 6] width 7 height 7
click at [586, 6] on icon at bounding box center [586, 6] width 7 height 7
click at [590, 7] on icon at bounding box center [586, 6] width 7 height 7
click at [589, 8] on icon at bounding box center [586, 6] width 7 height 7
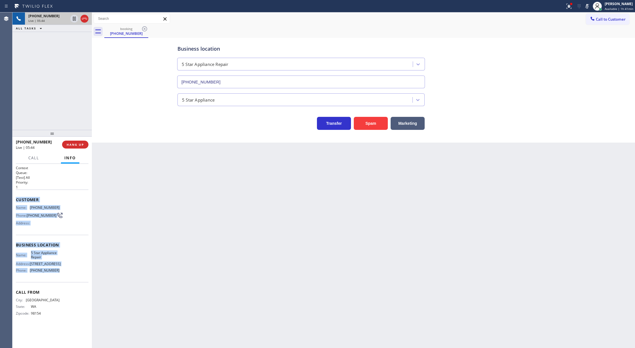
drag, startPoint x: 587, startPoint y: 3, endPoint x: 458, endPoint y: 249, distance: 277.7
click at [587, 3] on icon at bounding box center [586, 6] width 7 height 7
click at [585, 8] on icon at bounding box center [586, 6] width 7 height 7
click at [587, 6] on rect at bounding box center [587, 6] width 4 height 4
click at [590, 6] on icon at bounding box center [586, 6] width 7 height 7
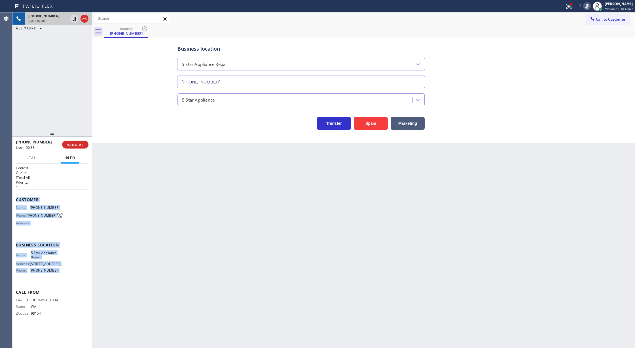
click at [589, 3] on icon at bounding box center [586, 6] width 7 height 7
drag, startPoint x: 86, startPoint y: 20, endPoint x: 86, endPoint y: 75, distance: 55.2
click at [86, 20] on icon at bounding box center [84, 18] width 7 height 7
click at [75, 145] on span "COMPLETE" at bounding box center [74, 145] width 20 height 4
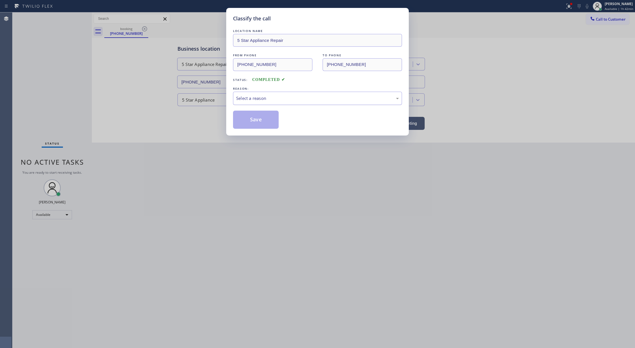
click at [255, 101] on div "Select a reason" at bounding box center [317, 98] width 163 height 7
click at [260, 123] on button "Save" at bounding box center [256, 120] width 46 height 18
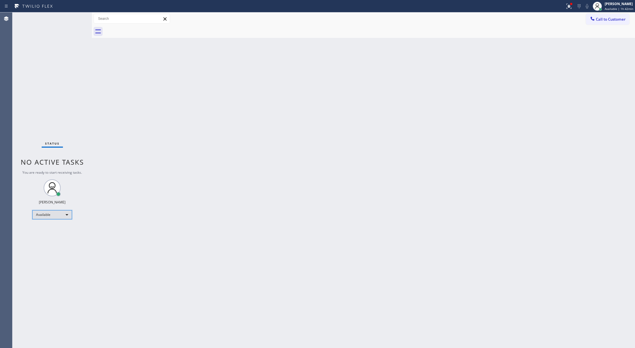
click at [66, 212] on div "Available" at bounding box center [52, 214] width 40 height 9
click at [58, 242] on li "Break" at bounding box center [52, 244] width 38 height 7
click at [60, 218] on div "Break" at bounding box center [52, 217] width 40 height 9
click at [56, 233] on li "Available" at bounding box center [52, 232] width 38 height 7
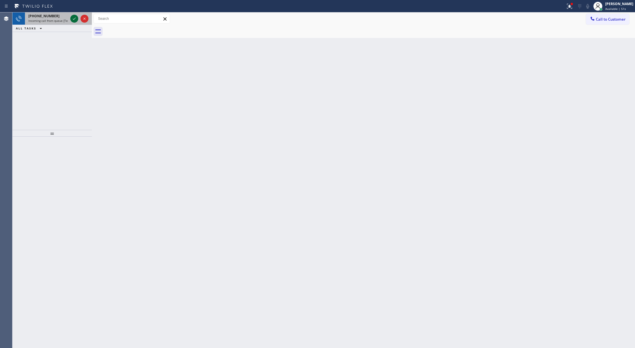
click at [74, 18] on icon at bounding box center [74, 18] width 7 height 7
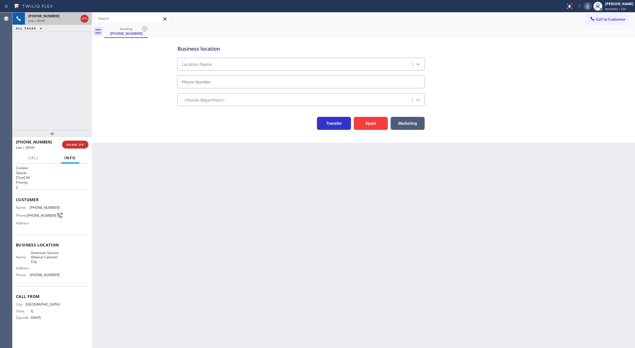
type input "[PHONE_NUMBER]"
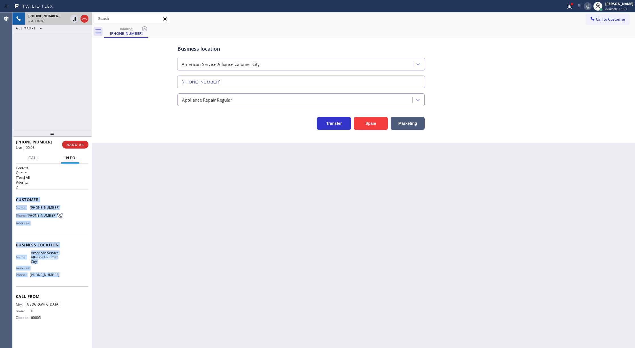
drag, startPoint x: 16, startPoint y: 200, endPoint x: 69, endPoint y: 277, distance: 93.1
click at [69, 277] on div "Context Queue: [Test] All Priority: 2 Customer Name: [PHONE_NUMBER] Phone: [PHO…" at bounding box center [52, 248] width 73 height 164
click at [74, 41] on icon at bounding box center [74, 38] width 7 height 7
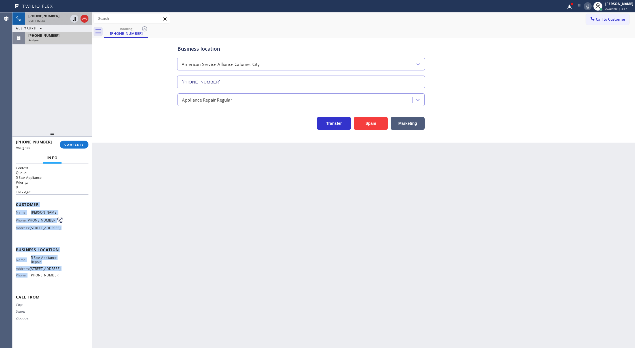
click at [71, 143] on span "COMPLETE" at bounding box center [74, 145] width 20 height 4
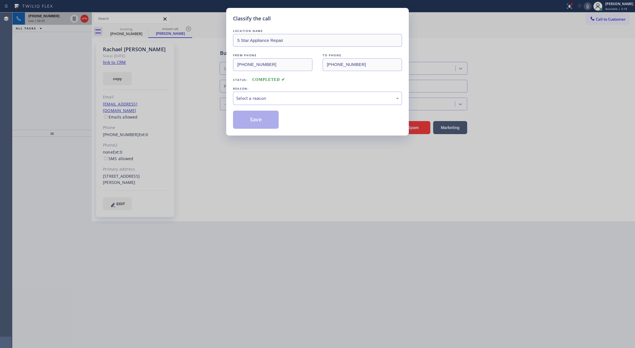
type input "[PHONE_NUMBER]"
click at [252, 97] on div "Select a reason" at bounding box center [317, 98] width 163 height 7
drag, startPoint x: 250, startPoint y: 120, endPoint x: 259, endPoint y: 124, distance: 9.9
click at [259, 124] on button "Save" at bounding box center [256, 120] width 46 height 18
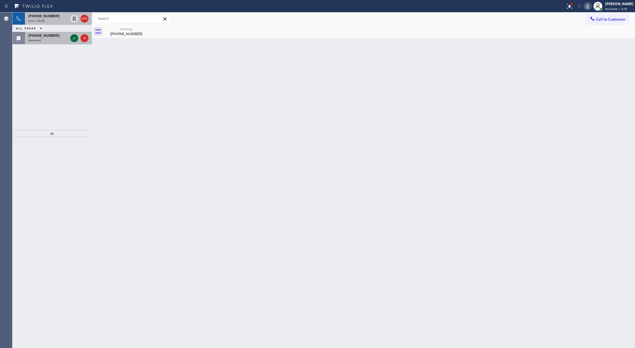
click at [73, 40] on icon at bounding box center [74, 38] width 7 height 7
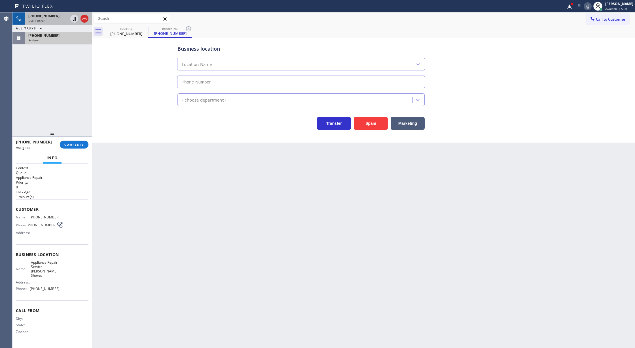
type input "[PHONE_NUMBER]"
click at [67, 147] on button "COMPLETE" at bounding box center [74, 145] width 29 height 8
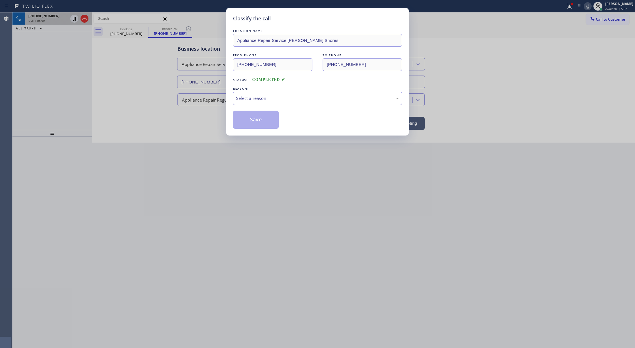
click at [255, 98] on div "Select a reason" at bounding box center [317, 98] width 163 height 7
drag, startPoint x: 247, startPoint y: 119, endPoint x: 250, endPoint y: 118, distance: 3.5
click at [250, 118] on button "Save" at bounding box center [256, 120] width 46 height 18
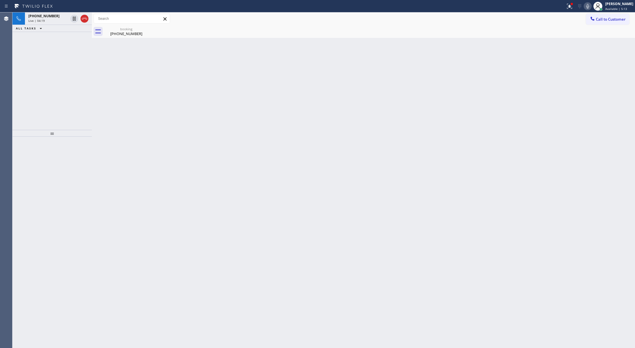
drag, startPoint x: 83, startPoint y: 18, endPoint x: 68, endPoint y: 3, distance: 21.0
click at [83, 18] on icon at bounding box center [84, 18] width 7 height 7
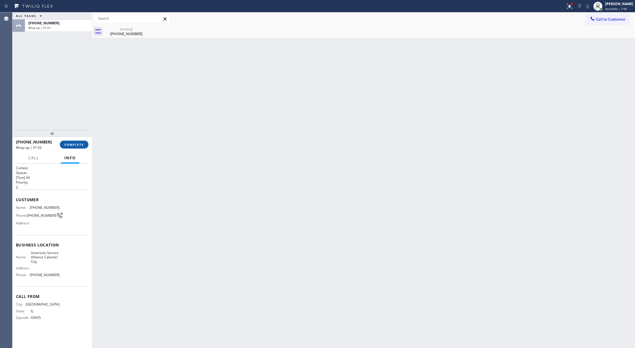
click at [66, 146] on span "COMPLETE" at bounding box center [74, 145] width 20 height 4
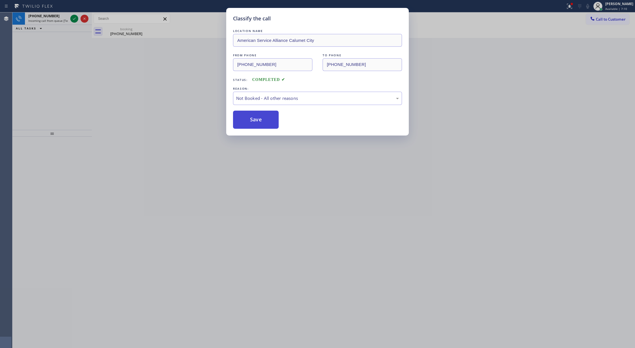
click at [257, 121] on button "Save" at bounding box center [256, 120] width 46 height 18
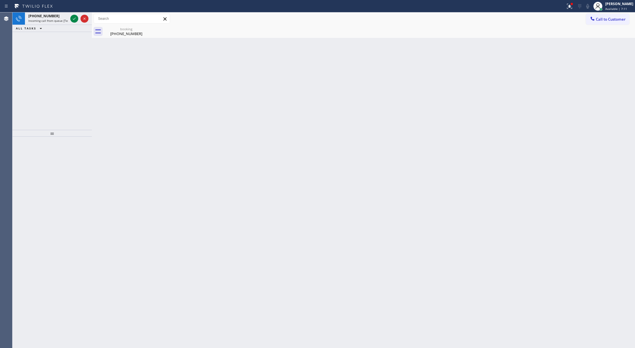
click at [71, 20] on icon at bounding box center [74, 18] width 7 height 7
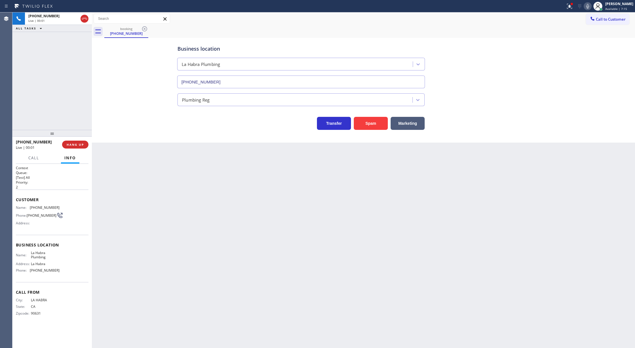
type input "[PHONE_NUMBER]"
drag, startPoint x: 16, startPoint y: 200, endPoint x: 70, endPoint y: 274, distance: 92.1
click at [70, 274] on div "Context Queue: [Test] All Priority: 2 Customer Name: [PHONE_NUMBER] Phone: [PHO…" at bounding box center [52, 245] width 73 height 159
click at [591, 7] on icon at bounding box center [587, 6] width 7 height 7
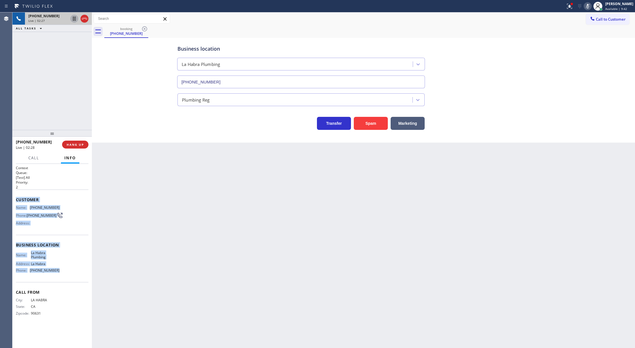
click at [71, 20] on icon at bounding box center [74, 18] width 7 height 7
click at [591, 8] on icon at bounding box center [587, 6] width 7 height 7
drag, startPoint x: 74, startPoint y: 20, endPoint x: 70, endPoint y: 28, distance: 9.6
click at [71, 25] on div "[PHONE_NUMBER] Live | 03:59 ALL TASKS ALL TASKS ACTIVE TASKS TASKS IN WRAP UP" at bounding box center [51, 22] width 79 height 20
click at [76, 16] on icon at bounding box center [74, 18] width 7 height 7
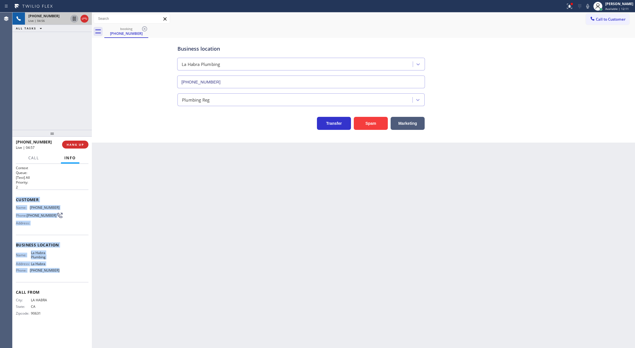
drag, startPoint x: 593, startPoint y: 6, endPoint x: 577, endPoint y: 38, distance: 35.6
click at [591, 7] on icon at bounding box center [587, 6] width 7 height 7
click at [589, 6] on icon at bounding box center [587, 6] width 7 height 7
click at [591, 5] on icon at bounding box center [587, 6] width 7 height 7
click at [589, 5] on icon at bounding box center [587, 6] width 3 height 5
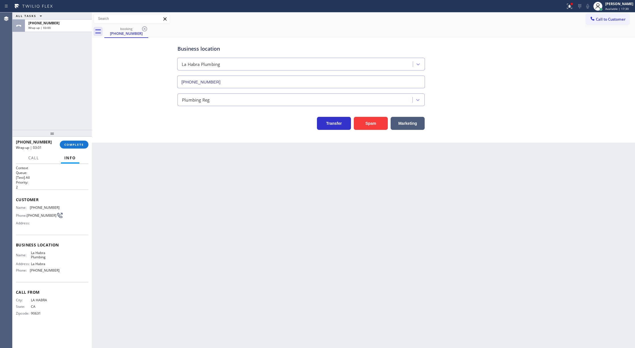
click at [71, 150] on div "[PHONE_NUMBER] Wrap up | 03:01 COMPLETE" at bounding box center [52, 144] width 73 height 15
click at [71, 146] on span "COMPLETE" at bounding box center [74, 145] width 20 height 4
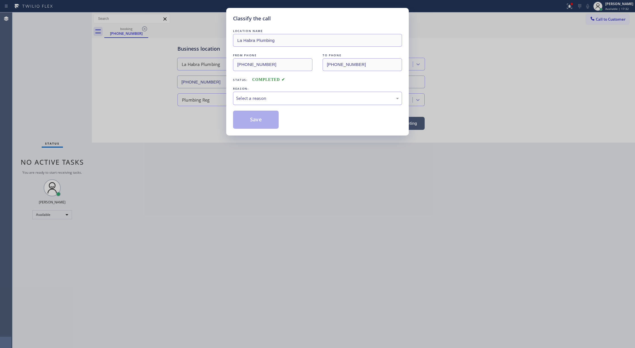
click at [263, 97] on div "Select a reason" at bounding box center [317, 98] width 163 height 7
click at [252, 124] on button "Save" at bounding box center [256, 120] width 46 height 18
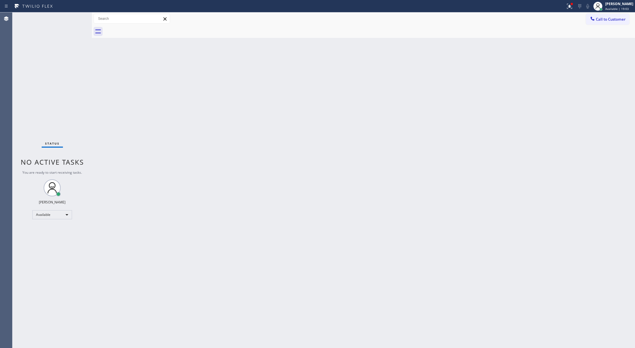
click at [80, 14] on div "Status No active tasks You are ready to start receiving tasks. [PERSON_NAME] Av…" at bounding box center [51, 180] width 79 height 336
click at [170, 164] on div "Back to Dashboard Change Sender ID Customers Technicians Select a contact Outbo…" at bounding box center [363, 180] width 543 height 336
click at [75, 15] on div "Status No active tasks You are ready to start receiving tasks. [PERSON_NAME] Av…" at bounding box center [51, 180] width 79 height 336
click at [135, 246] on div "Back to Dashboard Change Sender ID Customers Technicians Select a contact Outbo…" at bounding box center [363, 180] width 543 height 336
click at [74, 18] on div "Status No active tasks You are ready to start receiving tasks. [PERSON_NAME] Av…" at bounding box center [51, 180] width 79 height 336
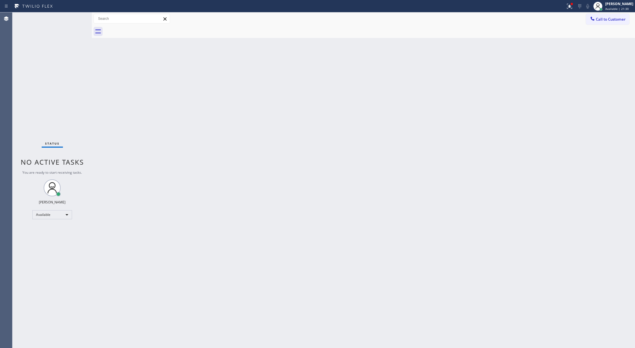
click at [79, 18] on div "Status No active tasks You are ready to start receiving tasks. [PERSON_NAME] Av…" at bounding box center [51, 180] width 79 height 336
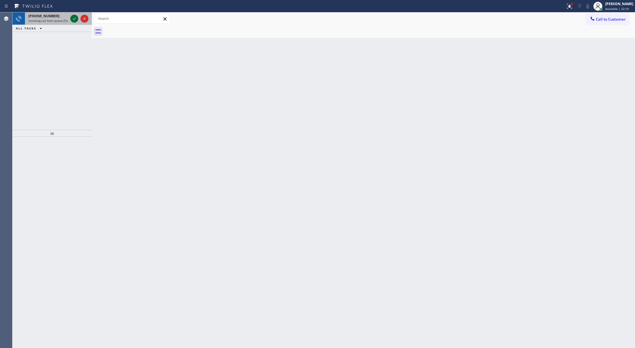
click at [75, 18] on icon at bounding box center [74, 18] width 7 height 7
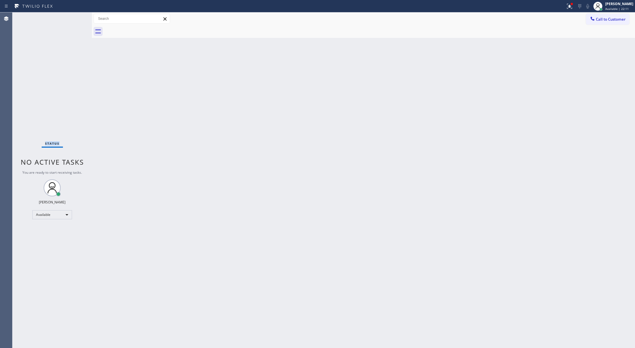
click at [75, 19] on div "Status No active tasks You are ready to start receiving tasks. [PERSON_NAME] Av…" at bounding box center [51, 180] width 79 height 336
click at [79, 21] on div "Status No active tasks You are ready to start receiving tasks. [PERSON_NAME] Av…" at bounding box center [51, 180] width 79 height 336
click at [74, 24] on div "Status No active tasks You are ready to start receiving tasks. [PERSON_NAME] Av…" at bounding box center [51, 180] width 79 height 336
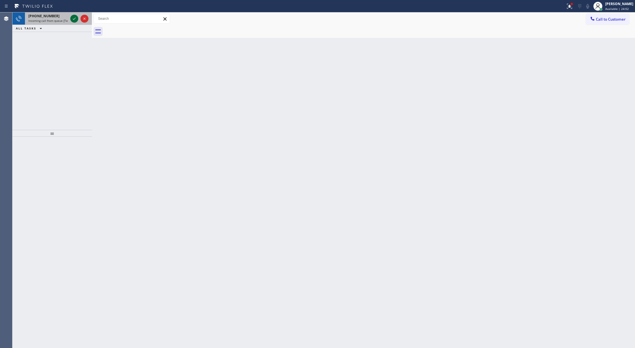
click at [72, 21] on icon at bounding box center [74, 18] width 7 height 7
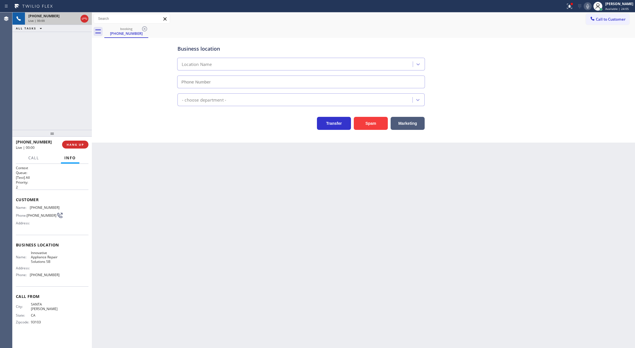
type input "[PHONE_NUMBER]"
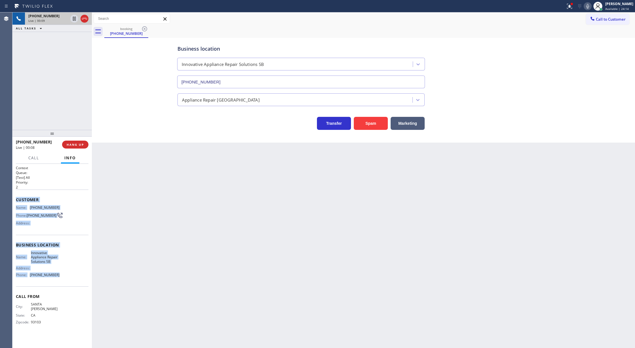
drag, startPoint x: 15, startPoint y: 200, endPoint x: 63, endPoint y: 278, distance: 91.5
click at [63, 278] on div "Context Queue: [Test] All Priority: 2 Customer Name: [PHONE_NUMBER] Phone: [PHO…" at bounding box center [51, 256] width 79 height 185
click at [590, 7] on icon at bounding box center [587, 6] width 7 height 7
click at [73, 21] on icon at bounding box center [74, 18] width 7 height 7
click at [589, 5] on icon at bounding box center [587, 6] width 7 height 7
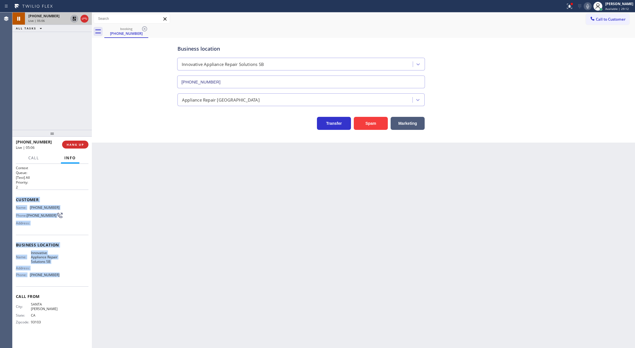
click at [76, 16] on icon at bounding box center [74, 18] width 7 height 7
drag, startPoint x: 86, startPoint y: 18, endPoint x: 269, endPoint y: 166, distance: 234.6
click at [86, 18] on icon at bounding box center [84, 19] width 5 height 2
click at [75, 147] on button "COMPLETE" at bounding box center [74, 145] width 29 height 8
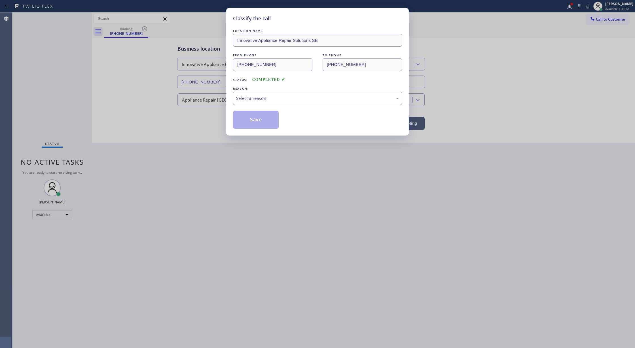
click at [248, 100] on div "Select a reason" at bounding box center [317, 98] width 163 height 7
click at [262, 116] on button "Save" at bounding box center [256, 120] width 46 height 18
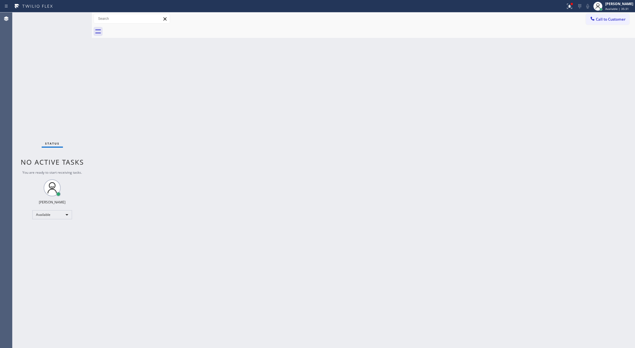
click at [76, 17] on div "Status No active tasks You are ready to start receiving tasks. [PERSON_NAME] Av…" at bounding box center [51, 180] width 79 height 336
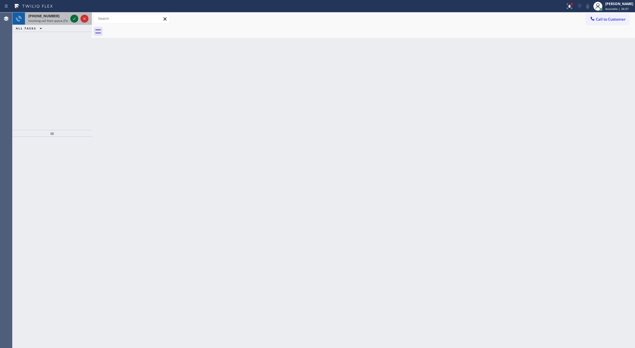
click at [76, 16] on icon at bounding box center [74, 18] width 7 height 7
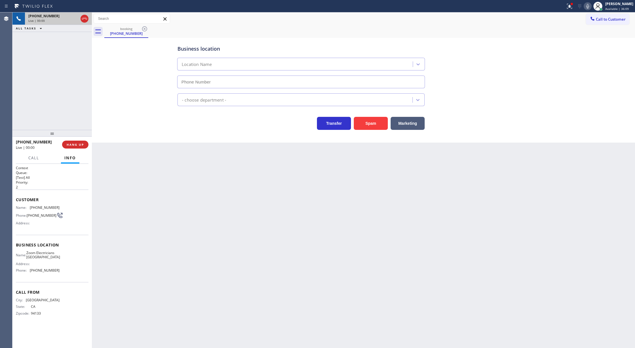
type input "[PHONE_NUMBER]"
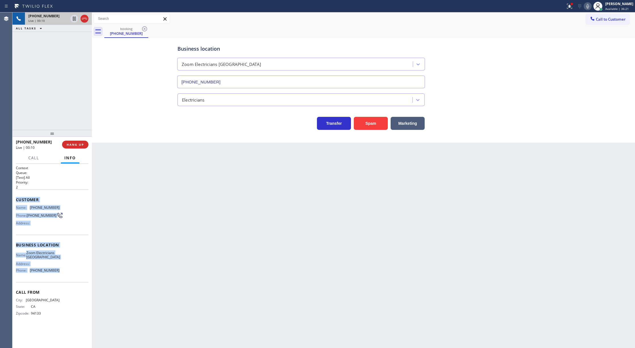
drag, startPoint x: 15, startPoint y: 201, endPoint x: 69, endPoint y: 274, distance: 90.3
click at [69, 274] on div "Context Queue: [Test] All Priority: 2 Customer Name: [PHONE_NUMBER] Phone: [PHO…" at bounding box center [51, 256] width 79 height 185
click at [589, 7] on icon at bounding box center [587, 6] width 3 height 5
click at [589, 5] on icon at bounding box center [587, 6] width 7 height 7
click at [591, 5] on icon at bounding box center [587, 6] width 7 height 7
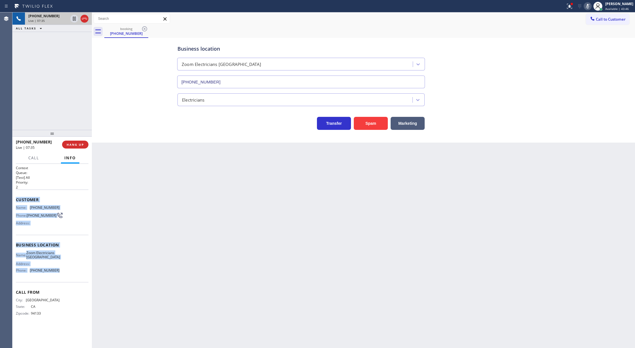
click at [589, 5] on icon at bounding box center [587, 6] width 3 height 5
click at [591, 4] on icon at bounding box center [587, 6] width 7 height 7
click at [589, 6] on icon at bounding box center [587, 6] width 7 height 7
click at [591, 6] on icon at bounding box center [587, 6] width 7 height 7
click at [589, 5] on icon at bounding box center [587, 6] width 7 height 7
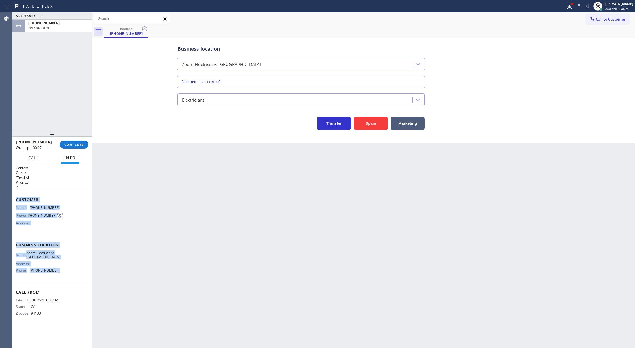
click at [69, 229] on div "Customer Name: [PHONE_NUMBER] Phone: [PHONE_NUMBER] Address:" at bounding box center [52, 212] width 73 height 45
drag, startPoint x: 13, startPoint y: 200, endPoint x: 69, endPoint y: 274, distance: 93.2
click at [69, 274] on div "Context Queue: [Test] All Priority: 2 Customer Name: [PHONE_NUMBER] Phone: [PHO…" at bounding box center [51, 256] width 79 height 185
click at [71, 146] on span "COMPLETE" at bounding box center [74, 145] width 20 height 4
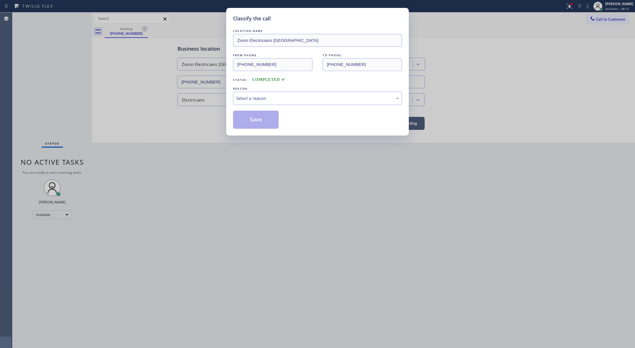
click at [263, 100] on div "Select a reason" at bounding box center [317, 98] width 163 height 7
click at [261, 117] on button "Save" at bounding box center [256, 120] width 46 height 18
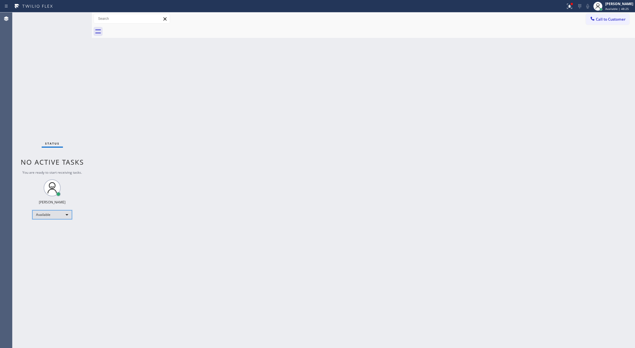
click at [57, 216] on div "Available" at bounding box center [52, 214] width 40 height 9
click at [58, 237] on li "Unavailable" at bounding box center [52, 237] width 38 height 7
click at [62, 214] on div "Unavailable" at bounding box center [52, 217] width 40 height 9
click at [58, 233] on li "Available" at bounding box center [52, 232] width 38 height 7
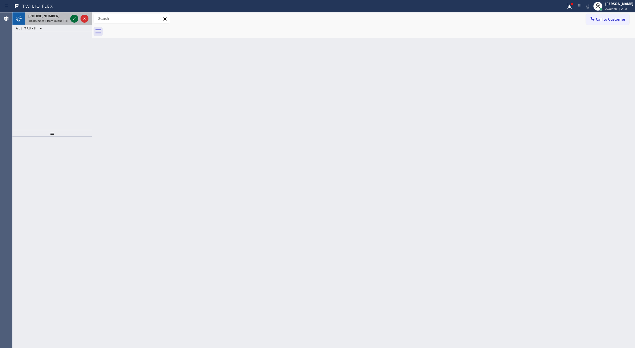
click at [73, 18] on icon at bounding box center [74, 18] width 7 height 7
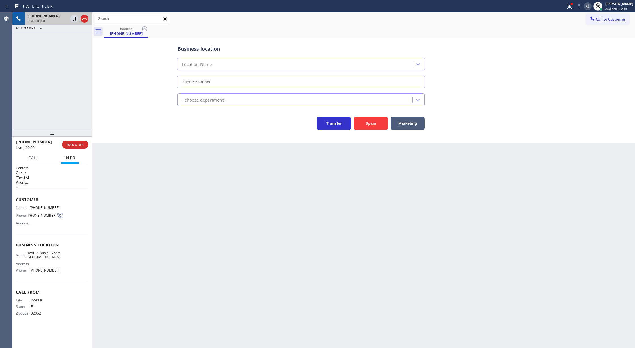
type input "[PHONE_NUMBER]"
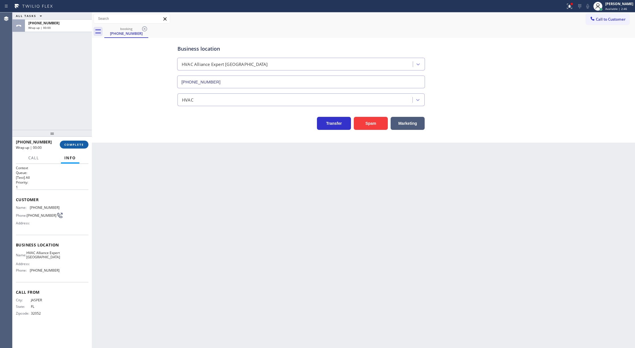
click at [76, 144] on span "COMPLETE" at bounding box center [74, 145] width 20 height 4
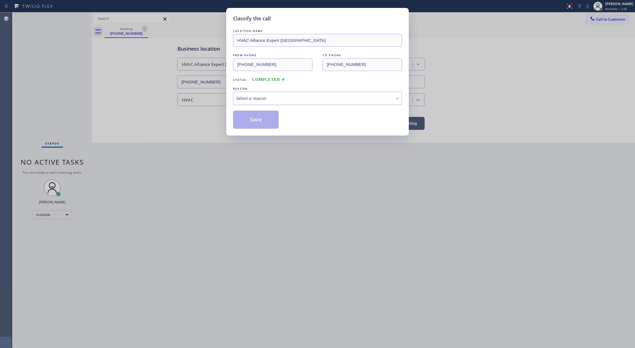
click at [258, 99] on div "Select a reason" at bounding box center [317, 98] width 163 height 7
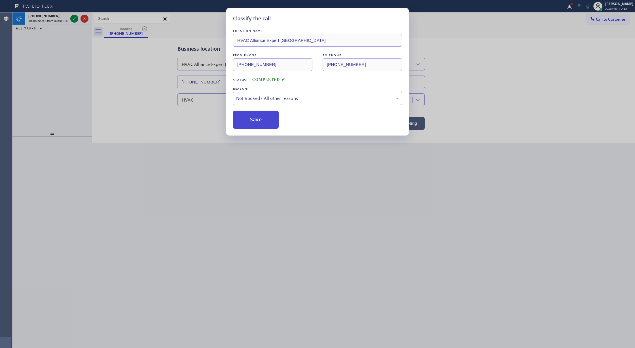
click at [261, 120] on button "Save" at bounding box center [256, 120] width 46 height 18
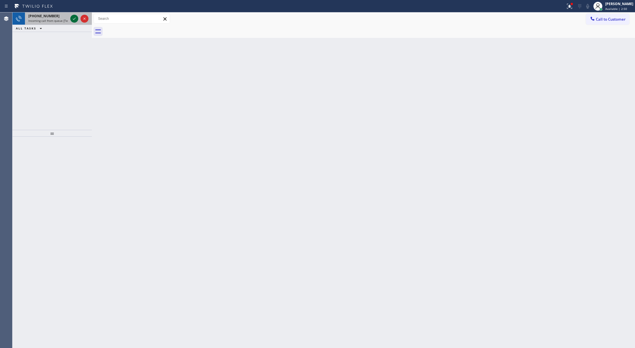
click at [74, 17] on icon at bounding box center [74, 18] width 7 height 7
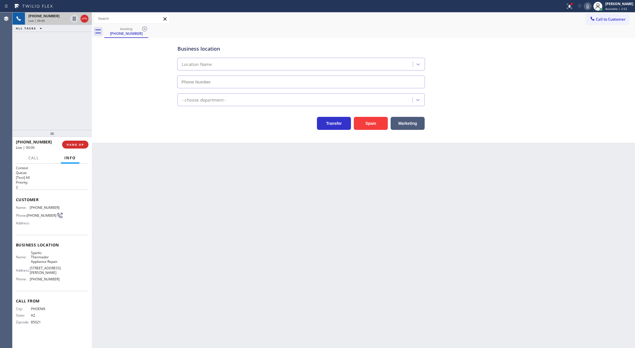
type input "[PHONE_NUMBER]"
click at [369, 121] on button "Spam" at bounding box center [371, 123] width 34 height 13
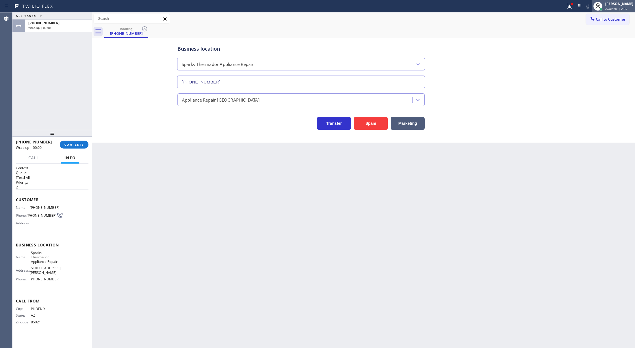
click at [614, 6] on div "[PERSON_NAME]" at bounding box center [619, 3] width 28 height 5
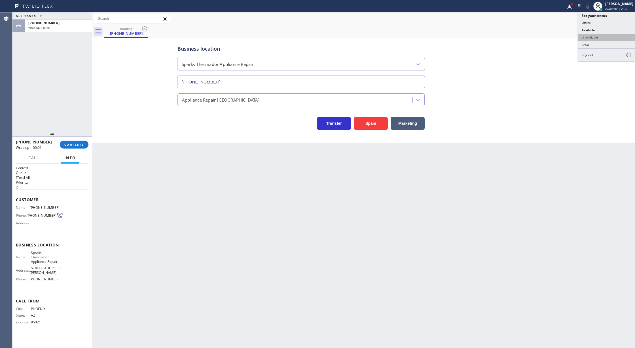
click at [589, 37] on button "Unavailable" at bounding box center [606, 37] width 57 height 7
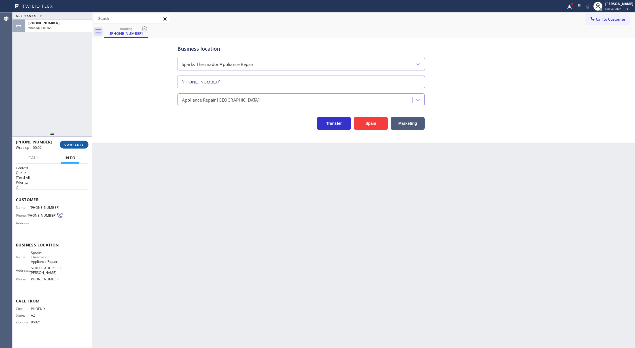
click at [64, 141] on button "COMPLETE" at bounding box center [74, 145] width 29 height 8
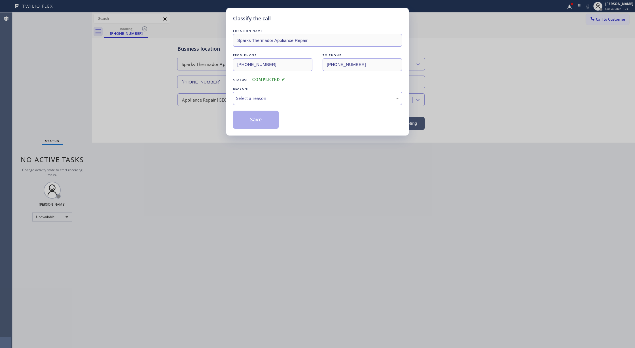
click at [291, 102] on div "Select a reason" at bounding box center [317, 98] width 169 height 13
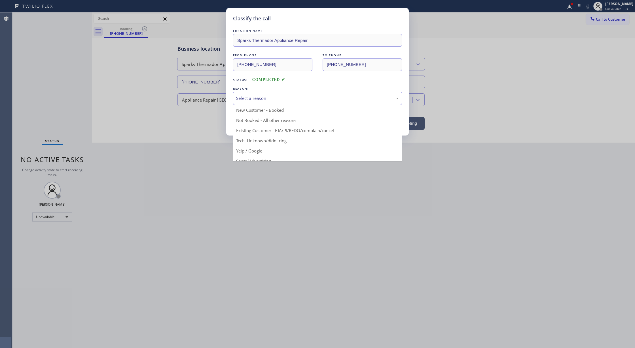
drag, startPoint x: 243, startPoint y: 139, endPoint x: 261, endPoint y: 137, distance: 18.0
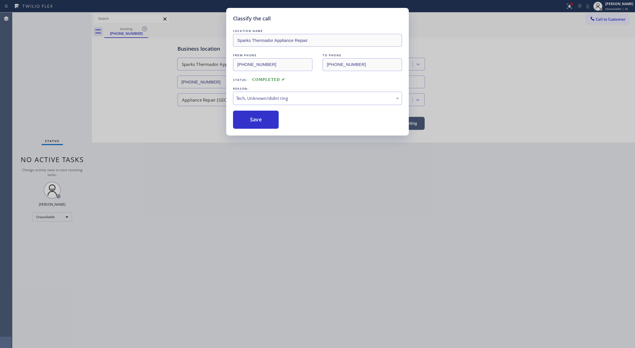
click at [261, 137] on div "Classify the call LOCATION NAME Sparks Thermador Appliance Repair FROM PHONE [P…" at bounding box center [317, 174] width 635 height 348
click at [257, 115] on button "Save" at bounding box center [256, 120] width 46 height 18
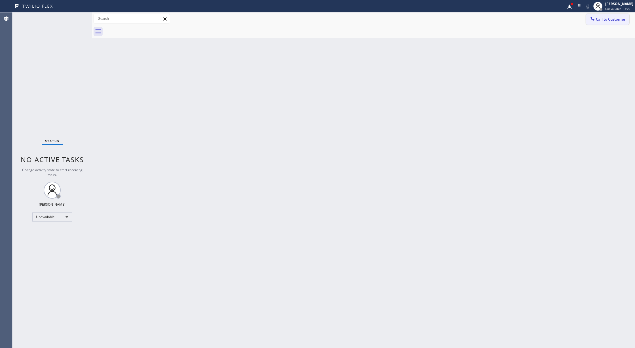
click at [602, 23] on button "Call to Customer" at bounding box center [606, 19] width 43 height 11
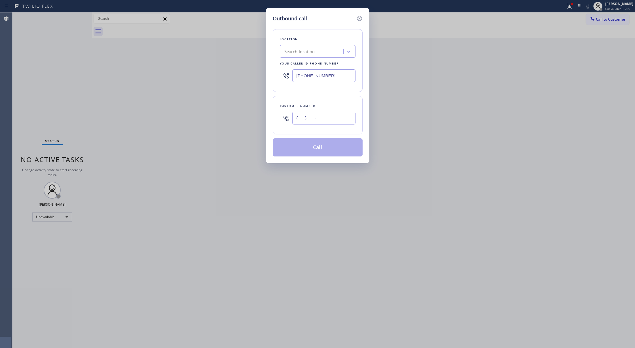
click at [296, 122] on input "(___) ___-____" at bounding box center [323, 118] width 63 height 13
paste input "949) 402-5122"
type input "[PHONE_NUMBER]"
click at [299, 50] on div "Search location" at bounding box center [299, 51] width 31 height 7
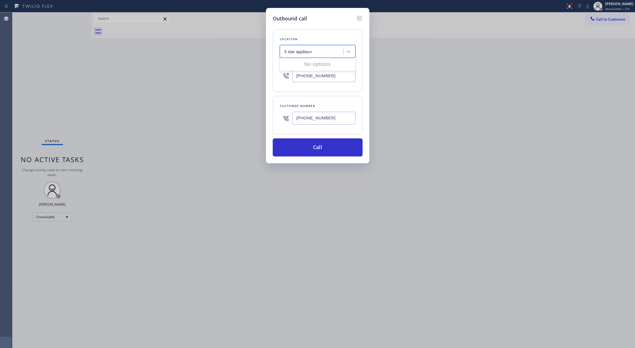
type input "5 star appliac"
type input "[PHONE_NUMBER]"
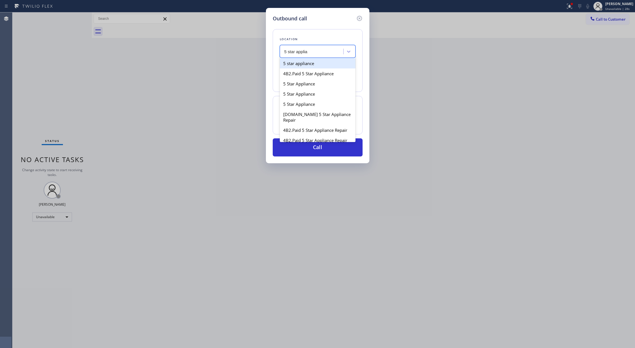
type input "5 star applian"
drag, startPoint x: 308, startPoint y: 62, endPoint x: 316, endPoint y: 75, distance: 15.6
click at [310, 61] on div "5 star appliance" at bounding box center [318, 63] width 76 height 10
type input "[PHONE_NUMBER]"
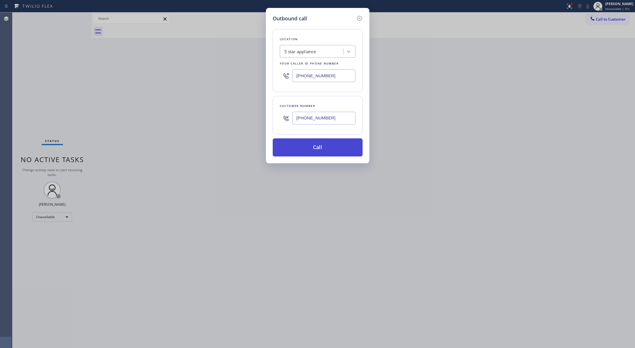
click at [317, 151] on button "Call" at bounding box center [317, 148] width 90 height 18
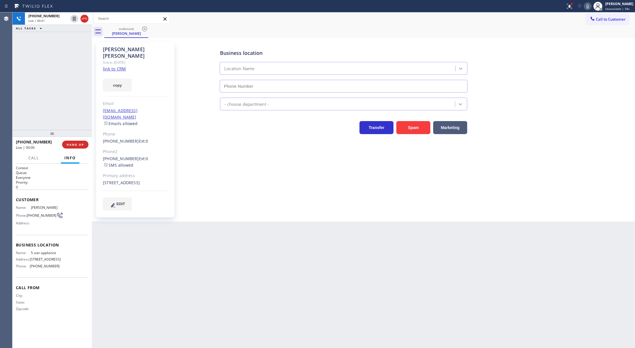
type input "[PHONE_NUMBER]"
click at [69, 146] on span "COMPLETE" at bounding box center [74, 145] width 20 height 4
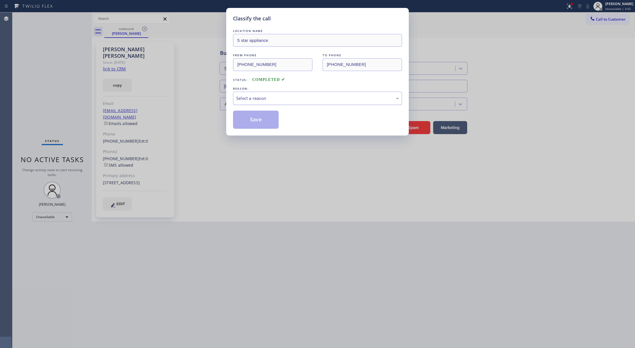
click at [285, 102] on div "Select a reason" at bounding box center [317, 98] width 169 height 13
click at [254, 117] on button "Save" at bounding box center [256, 120] width 46 height 18
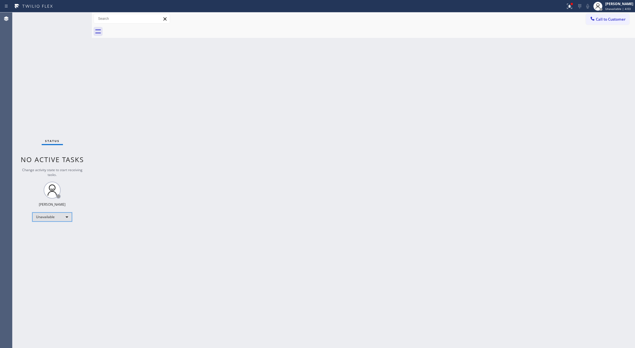
click at [64, 218] on div "Unavailable" at bounding box center [52, 217] width 40 height 9
click at [53, 233] on li "Available" at bounding box center [52, 232] width 38 height 7
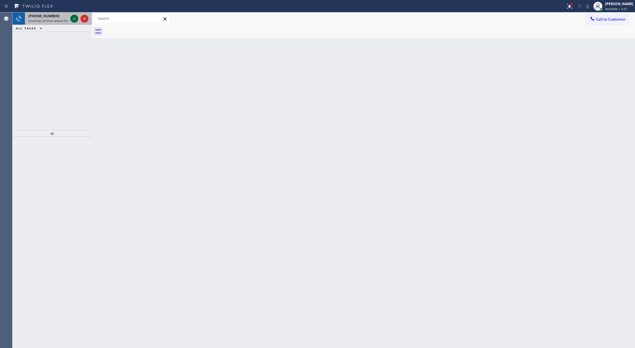
click at [75, 19] on icon at bounding box center [74, 18] width 7 height 7
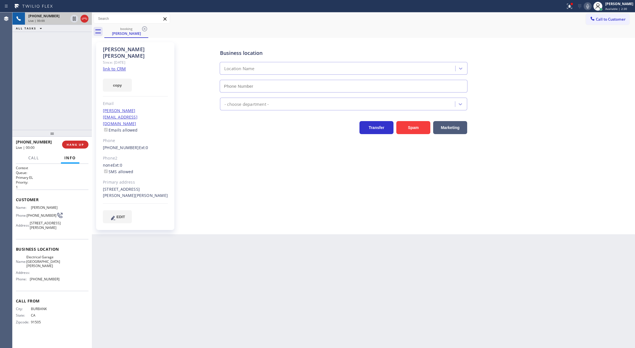
type input "[PHONE_NUMBER]"
click at [120, 66] on link "link to CRM" at bounding box center [114, 69] width 23 height 6
click at [589, 9] on icon at bounding box center [587, 6] width 7 height 7
drag, startPoint x: 587, startPoint y: 4, endPoint x: 588, endPoint y: 10, distance: 6.6
click at [587, 4] on icon at bounding box center [587, 6] width 7 height 7
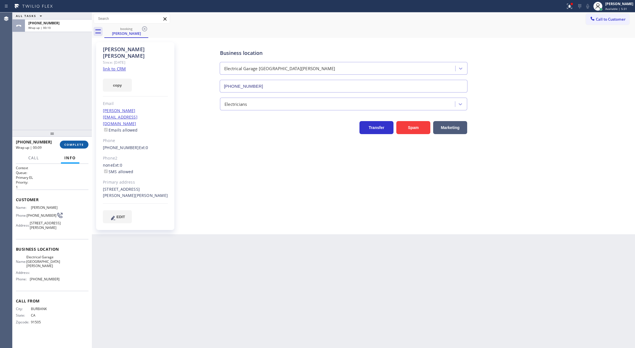
click at [69, 143] on span "COMPLETE" at bounding box center [74, 145] width 20 height 4
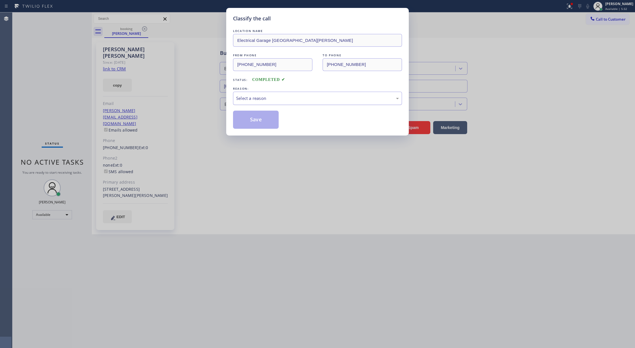
click at [274, 100] on div "Select a reason" at bounding box center [317, 98] width 163 height 7
click at [259, 120] on button "Save" at bounding box center [256, 120] width 46 height 18
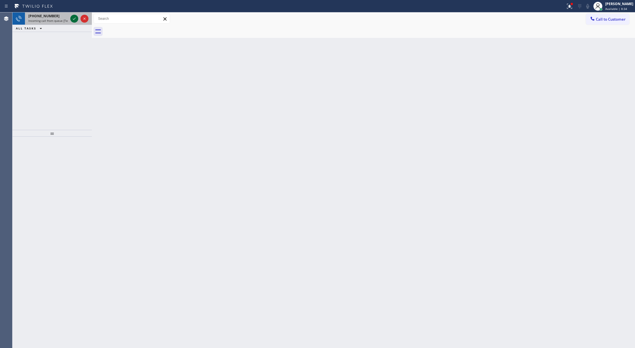
click at [73, 19] on icon at bounding box center [74, 18] width 7 height 7
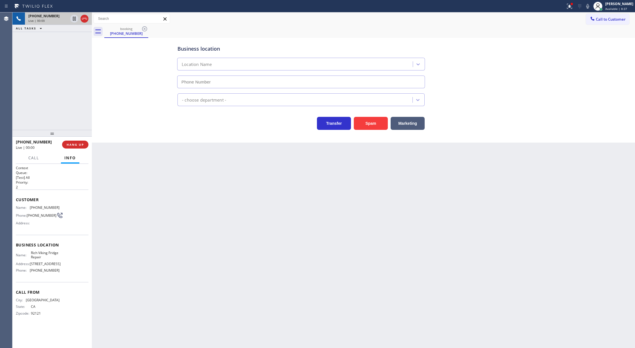
type input "[PHONE_NUMBER]"
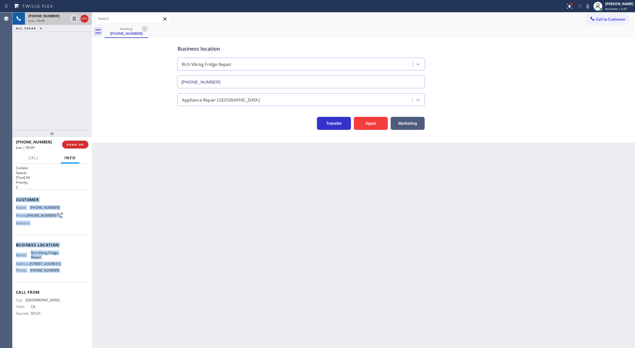
drag, startPoint x: 15, startPoint y: 199, endPoint x: 83, endPoint y: 279, distance: 104.9
click at [83, 279] on div "Context Queue: [Test] All Priority: 2 Customer Name: [PHONE_NUMBER] Phone: [PHO…" at bounding box center [51, 256] width 79 height 185
click at [68, 146] on span "COMPLETE" at bounding box center [74, 145] width 20 height 4
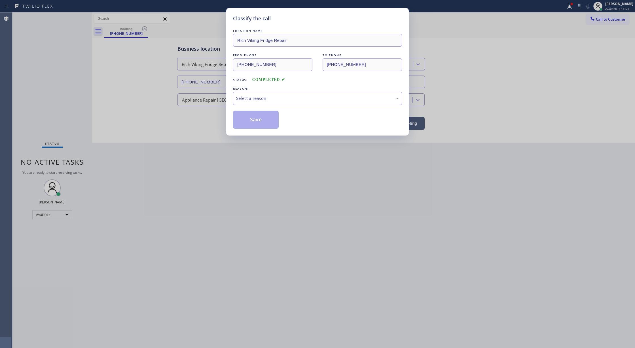
click at [270, 91] on div "REASON:" at bounding box center [317, 89] width 169 height 6
click at [252, 96] on div "Select a reason" at bounding box center [317, 98] width 163 height 7
click at [255, 120] on button "Save" at bounding box center [256, 120] width 46 height 18
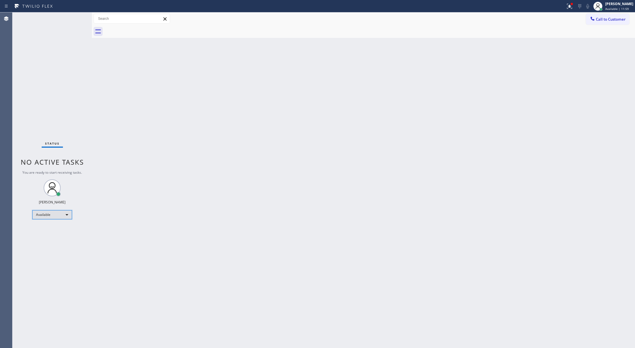
click at [62, 214] on div "Available" at bounding box center [52, 214] width 40 height 9
click at [54, 238] on li "Unavailable" at bounding box center [52, 237] width 38 height 7
click at [61, 216] on div "Unavailable" at bounding box center [52, 217] width 40 height 9
click at [56, 233] on li "Available" at bounding box center [52, 232] width 38 height 7
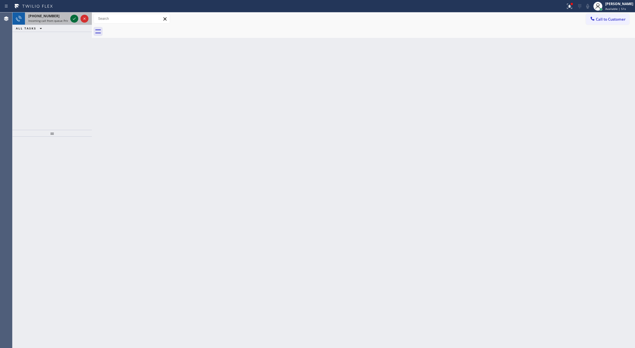
click at [75, 18] on icon at bounding box center [74, 18] width 7 height 7
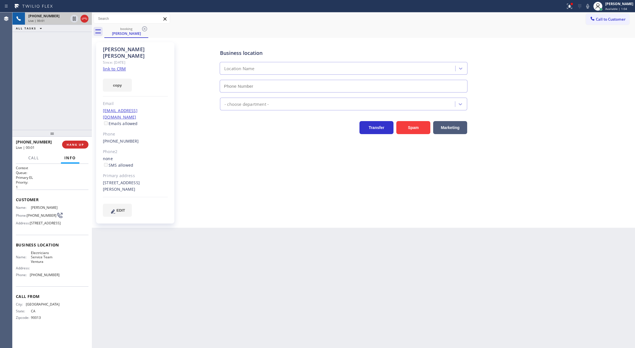
type input "[PHONE_NUMBER]"
click at [116, 66] on link "link to CRM" at bounding box center [114, 69] width 23 height 6
click at [84, 19] on icon at bounding box center [84, 18] width 7 height 7
click at [72, 143] on span "COMPLETE" at bounding box center [74, 145] width 20 height 4
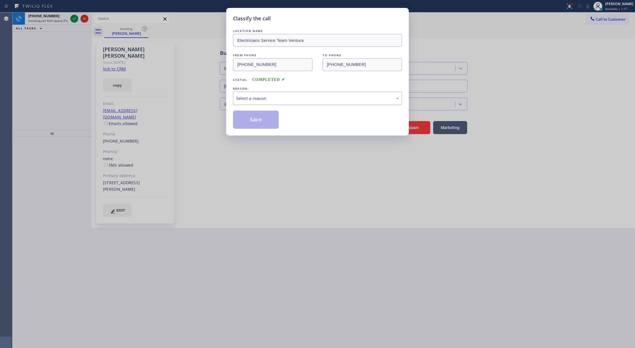
click at [286, 105] on div "Select a reason" at bounding box center [317, 98] width 169 height 13
click at [259, 119] on button "Save" at bounding box center [256, 120] width 46 height 18
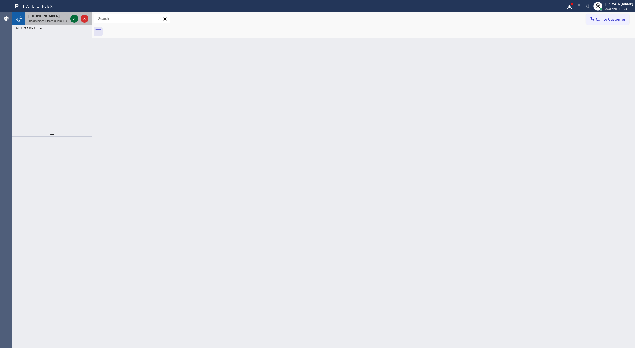
click at [73, 18] on icon at bounding box center [74, 18] width 7 height 7
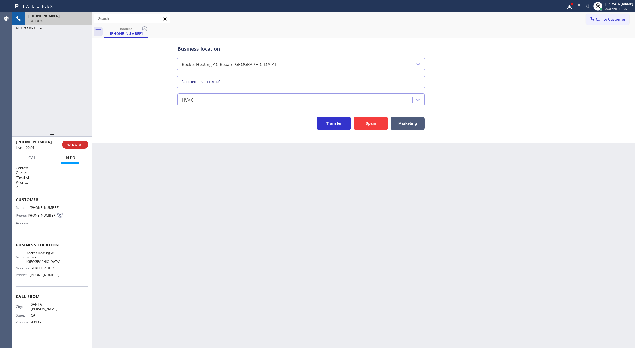
type input "[PHONE_NUMBER]"
click at [72, 142] on button "COMPLETE" at bounding box center [74, 145] width 29 height 8
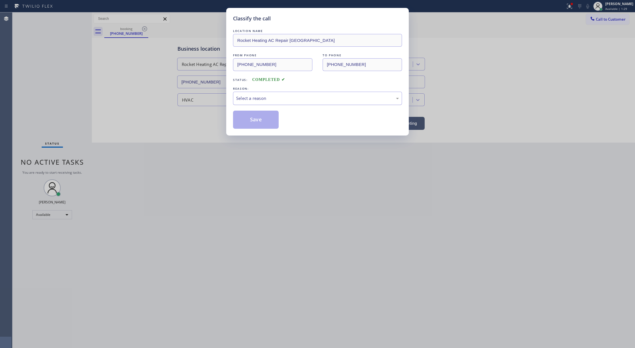
click at [251, 97] on div "Select a reason" at bounding box center [317, 98] width 163 height 7
click at [256, 121] on button "Save" at bounding box center [256, 120] width 46 height 18
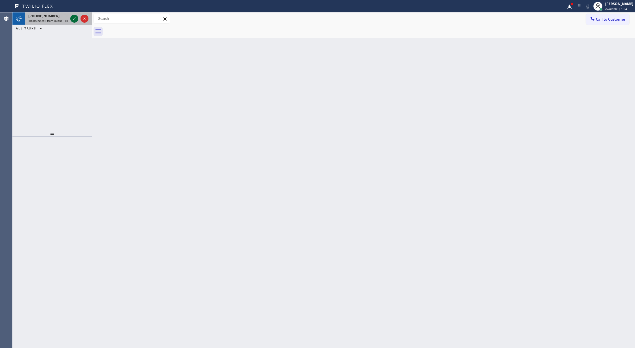
click at [75, 19] on icon at bounding box center [74, 18] width 7 height 7
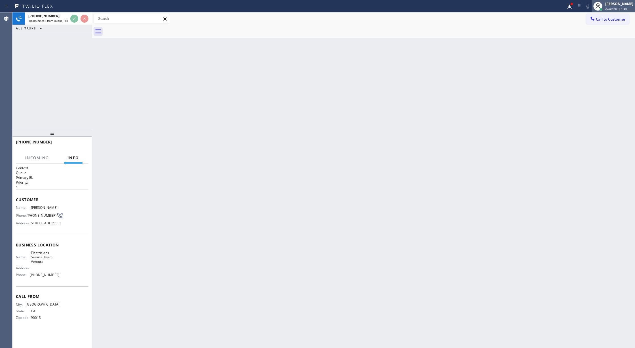
click at [611, 9] on span "Available | 1:40" at bounding box center [616, 9] width 22 height 4
click at [597, 38] on button "Unavailable" at bounding box center [606, 37] width 57 height 7
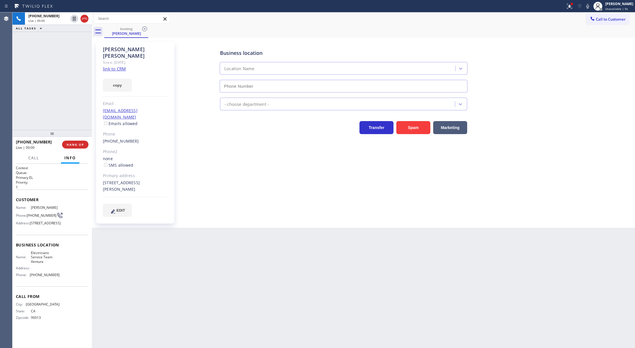
type input "[PHONE_NUMBER]"
click at [114, 66] on link "link to CRM" at bounding box center [114, 69] width 23 height 6
click at [86, 17] on icon at bounding box center [84, 18] width 7 height 7
click at [66, 144] on span "COMPLETE" at bounding box center [74, 145] width 20 height 4
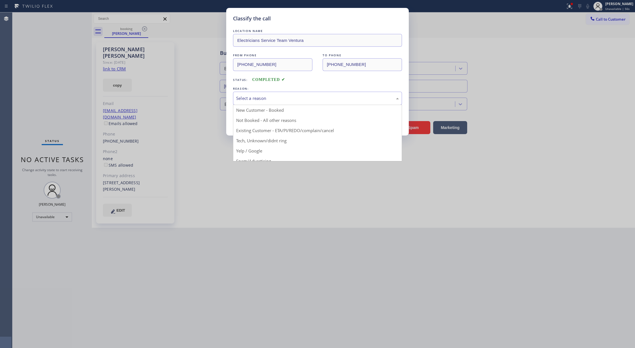
click at [308, 99] on div "Select a reason" at bounding box center [317, 98] width 163 height 7
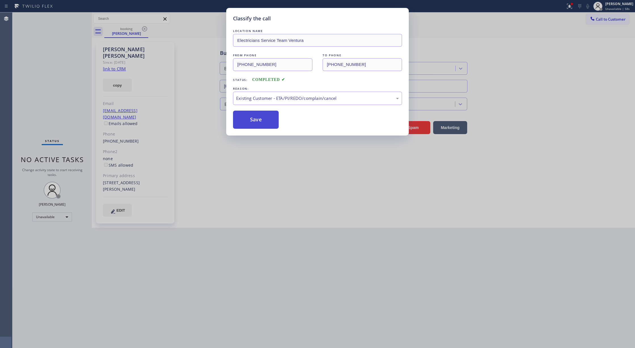
click at [255, 123] on button "Save" at bounding box center [256, 120] width 46 height 18
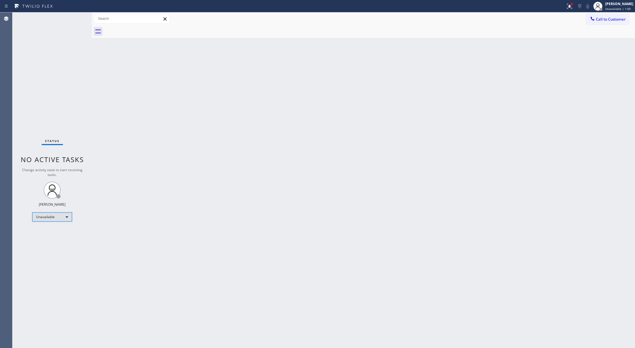
click at [66, 218] on div "Unavailable" at bounding box center [52, 217] width 40 height 9
click at [57, 225] on li "Offline" at bounding box center [52, 225] width 38 height 7
click at [611, 8] on span "Offline | 0s" at bounding box center [613, 9] width 16 height 4
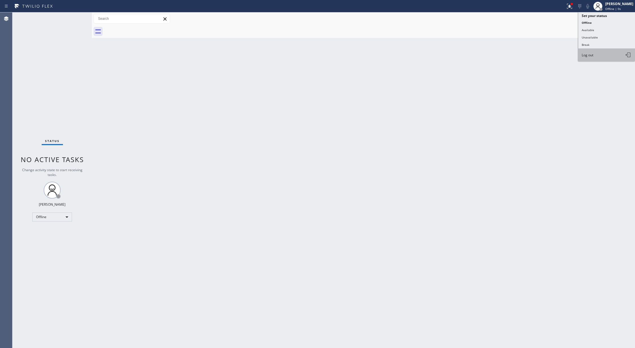
click at [593, 56] on span "Log out" at bounding box center [587, 55] width 12 height 5
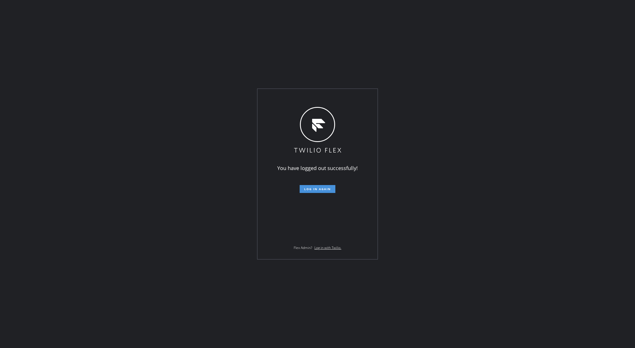
click at [314, 186] on button "Log in again" at bounding box center [317, 189] width 36 height 8
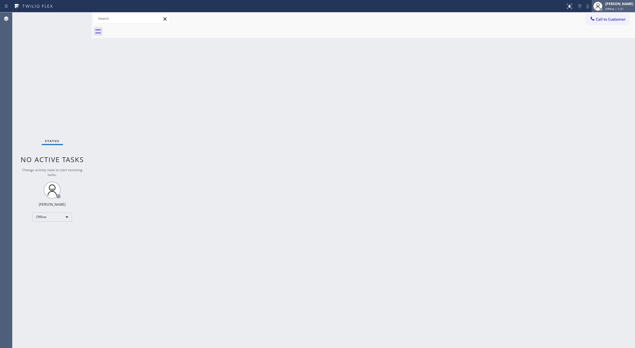
click at [610, 10] on span "Offline | 1:21" at bounding box center [614, 9] width 18 height 4
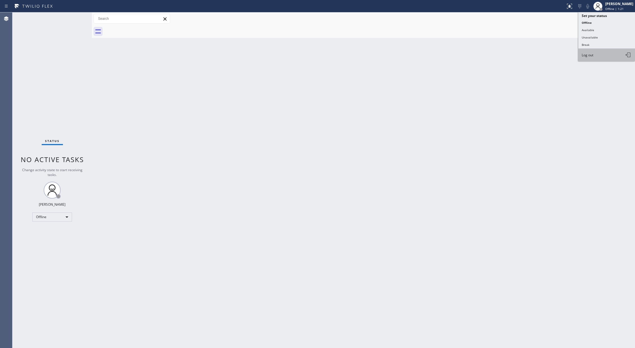
click at [597, 54] on button "Log out" at bounding box center [606, 55] width 57 height 12
